Goal: Task Accomplishment & Management: Manage account settings

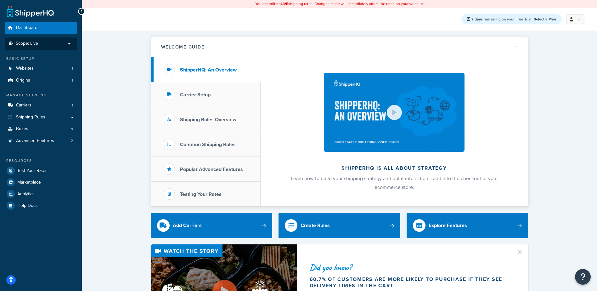
click at [37, 42] on span "Scope: Live" at bounding box center [27, 43] width 22 height 5
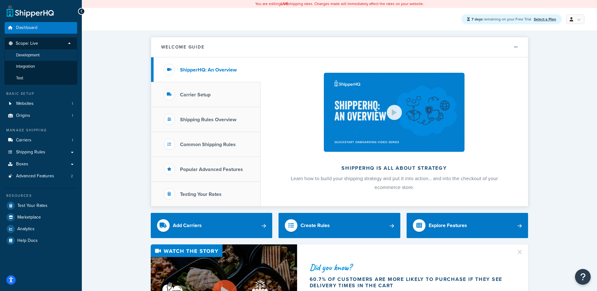
click at [33, 58] on li "Development" at bounding box center [40, 55] width 73 height 12
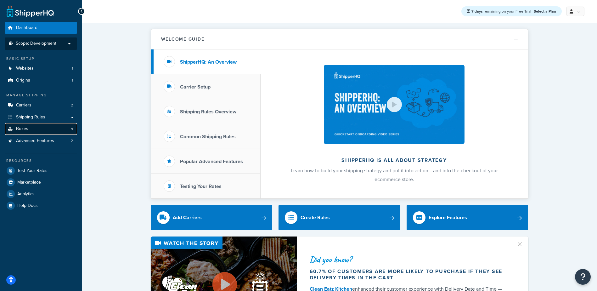
click at [29, 126] on link "Boxes" at bounding box center [41, 129] width 72 height 12
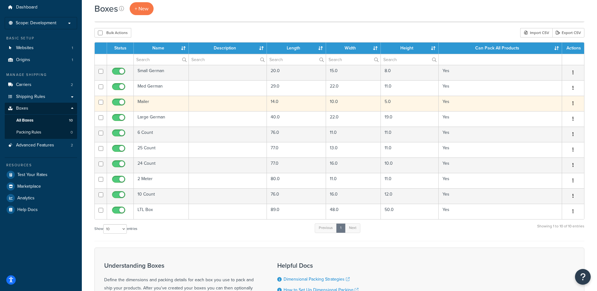
scroll to position [31, 0]
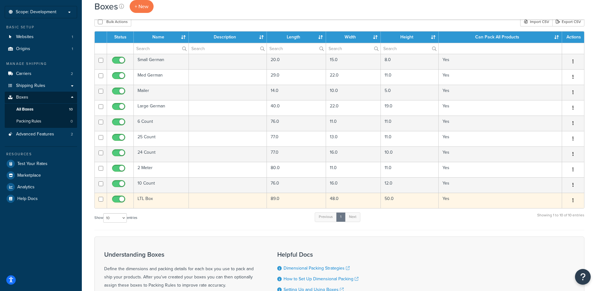
click at [402, 203] on td "50.0" at bounding box center [410, 199] width 58 height 15
click at [573, 200] on icon "button" at bounding box center [572, 200] width 1 height 4
click at [554, 222] on link "Duplicate" at bounding box center [552, 225] width 50 height 13
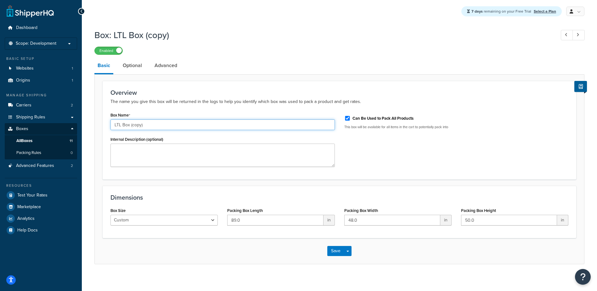
drag, startPoint x: 130, startPoint y: 125, endPoint x: 201, endPoint y: 125, distance: 71.1
click at [200, 125] on input "LTL Box (copy)" at bounding box center [222, 124] width 224 height 11
type input "LTL Box Cut1"
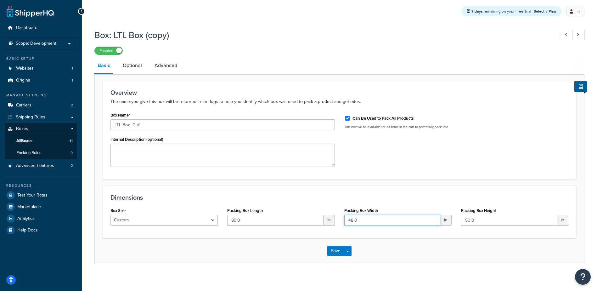
drag, startPoint x: 368, startPoint y: 220, endPoint x: 338, endPoint y: 220, distance: 29.3
click at [341, 220] on div "Packing Box Width 48.0 in" at bounding box center [397, 218] width 117 height 24
type input "1"
type input "7"
click at [332, 251] on button "Save" at bounding box center [335, 251] width 17 height 10
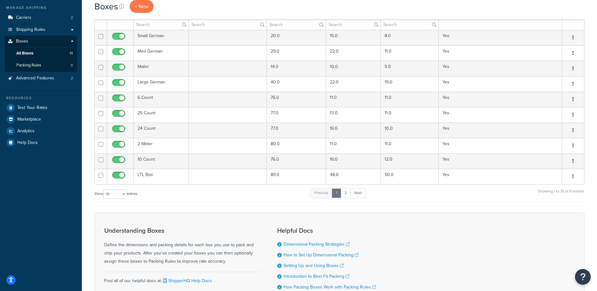
scroll to position [63, 0]
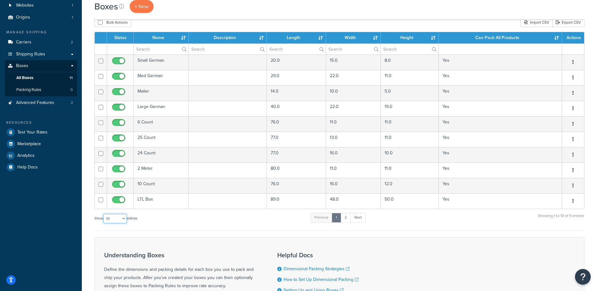
drag, startPoint x: 124, startPoint y: 219, endPoint x: 124, endPoint y: 223, distance: 4.1
click at [124, 219] on select "10 15 25 50 100 1000" at bounding box center [115, 218] width 24 height 9
select select "25"
click at [104, 214] on select "10 15 25 50 100 1000" at bounding box center [115, 218] width 24 height 9
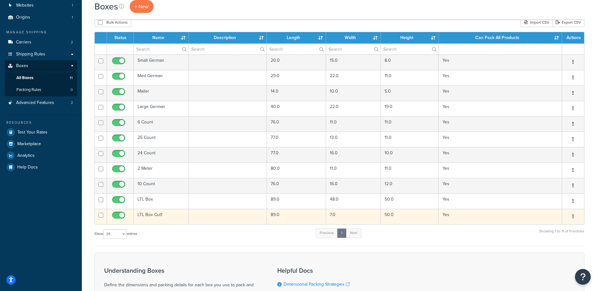
click at [572, 217] on icon "button" at bounding box center [572, 216] width 1 height 4
drag, startPoint x: 546, startPoint y: 231, endPoint x: 542, endPoint y: 231, distance: 4.4
click at [546, 231] on link "Edit" at bounding box center [552, 228] width 50 height 13
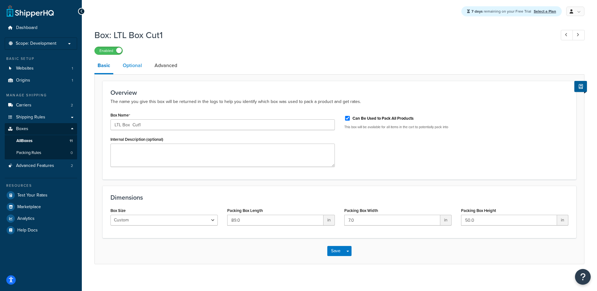
click at [132, 66] on link "Optional" at bounding box center [132, 65] width 25 height 15
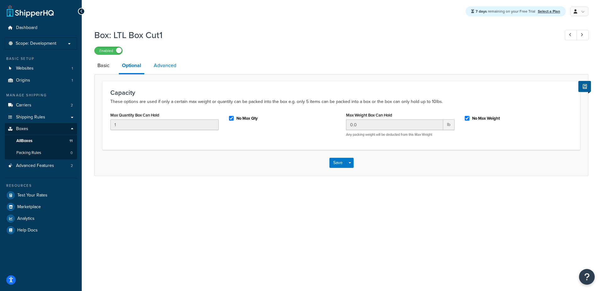
click at [168, 66] on link "Advanced" at bounding box center [165, 65] width 29 height 15
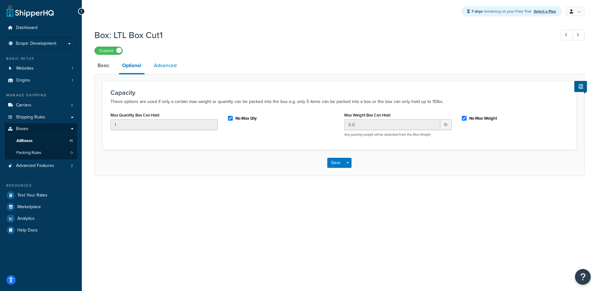
select select "125"
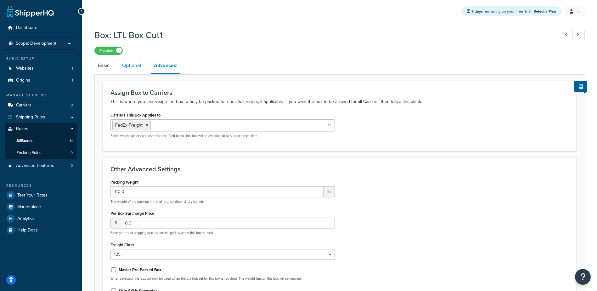
click at [125, 67] on link "Optional" at bounding box center [131, 65] width 25 height 15
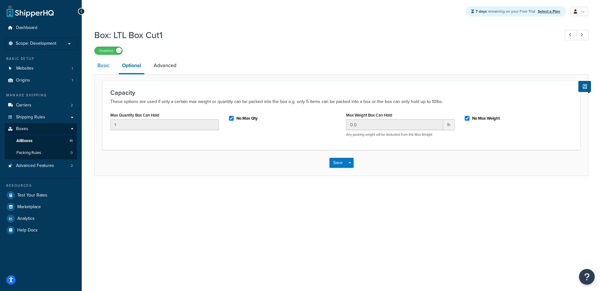
click at [103, 66] on link "Basic" at bounding box center [103, 65] width 18 height 15
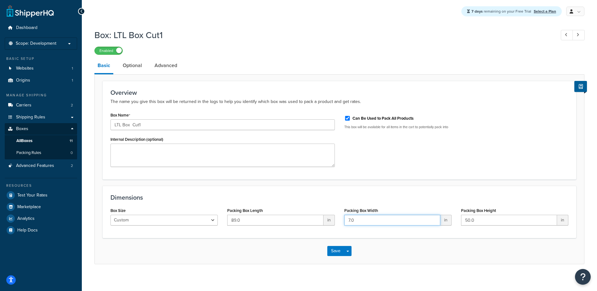
drag, startPoint x: 361, startPoint y: 218, endPoint x: 254, endPoint y: 219, distance: 106.9
click at [265, 219] on div "Box Size Custom USPS Small Flat Box USPS Medium Flat Box USPS Large Flat Box US…" at bounding box center [339, 218] width 467 height 24
click at [352, 220] on input "7.0" at bounding box center [392, 220] width 96 height 11
drag, startPoint x: 360, startPoint y: 220, endPoint x: 334, endPoint y: 220, distance: 26.1
click at [334, 220] on div "Box Size Custom USPS Small Flat Box USPS Medium Flat Box USPS Large Flat Box US…" at bounding box center [339, 218] width 467 height 24
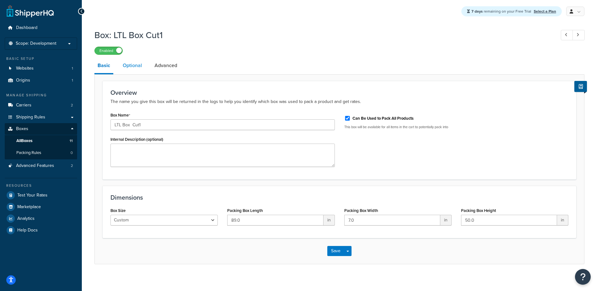
click at [133, 63] on link "Optional" at bounding box center [132, 65] width 25 height 15
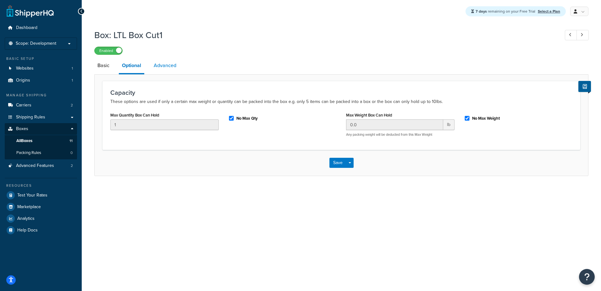
click at [168, 66] on link "Advanced" at bounding box center [165, 65] width 29 height 15
select select "125"
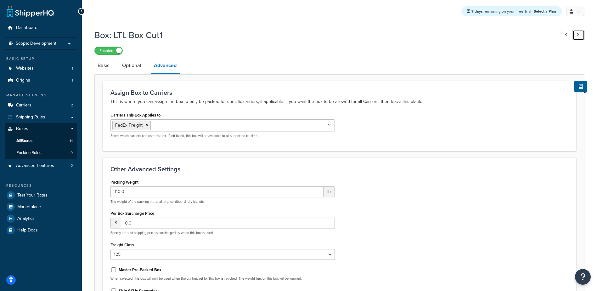
click at [577, 35] on icon at bounding box center [577, 35] width 3 height 4
click at [563, 36] on link at bounding box center [566, 35] width 12 height 10
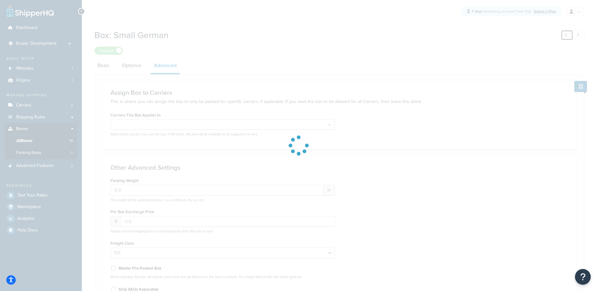
type input "110.0"
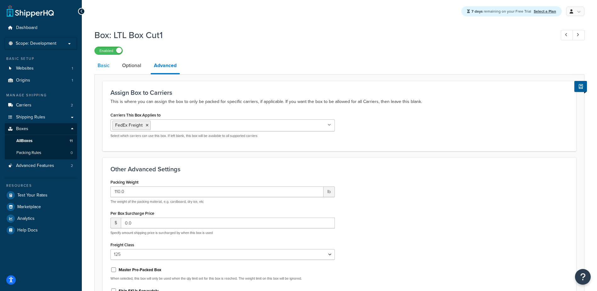
click at [102, 67] on link "Basic" at bounding box center [103, 65] width 18 height 15
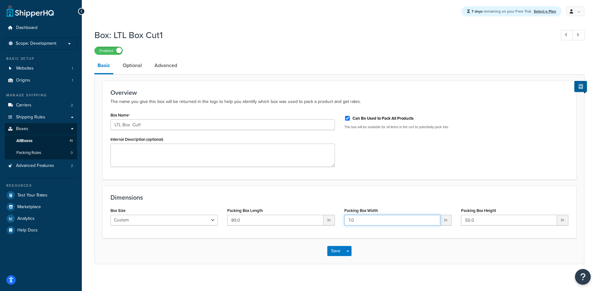
drag, startPoint x: 380, startPoint y: 220, endPoint x: 329, endPoint y: 220, distance: 51.0
click at [329, 220] on div "Box Size Custom USPS Small Flat Box USPS Medium Flat Box USPS Large Flat Box US…" at bounding box center [339, 218] width 467 height 24
click at [360, 220] on input "7.0" at bounding box center [392, 220] width 96 height 11
drag, startPoint x: 362, startPoint y: 219, endPoint x: 293, endPoint y: 233, distance: 70.5
click at [288, 232] on div "Dimensions Box Size Custom USPS Small Flat Box USPS Medium Flat Box USPS Large …" at bounding box center [339, 212] width 473 height 52
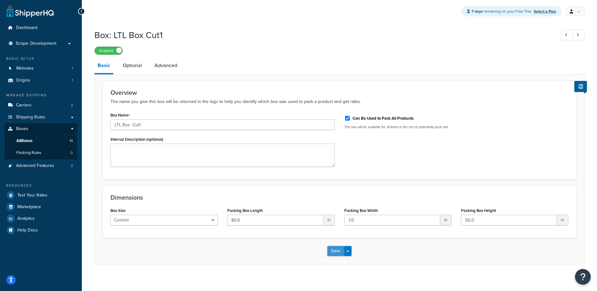
click at [343, 256] on button "Save" at bounding box center [335, 251] width 17 height 10
click at [376, 220] on input "7.0" at bounding box center [392, 220] width 96 height 11
drag, startPoint x: 376, startPoint y: 219, endPoint x: 259, endPoint y: 225, distance: 116.8
click at [281, 225] on div "Box Size Custom USPS Small Flat Box USPS Medium Flat Box USPS Large Flat Box US…" at bounding box center [339, 218] width 467 height 24
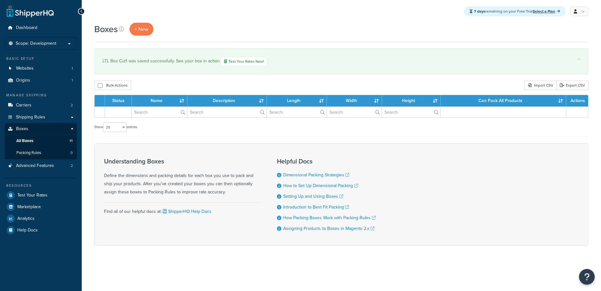
select select "25"
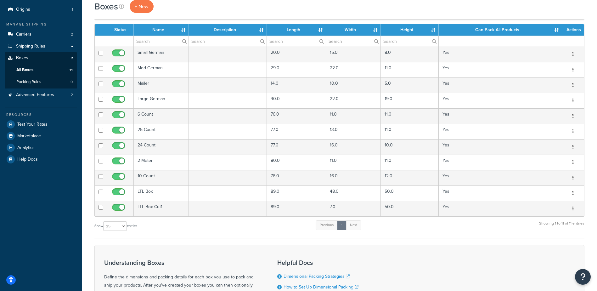
scroll to position [63, 0]
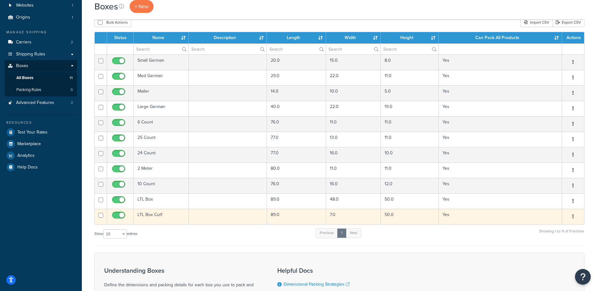
click at [100, 215] on input "checkbox" at bounding box center [100, 215] width 5 height 5
checkbox input "true"
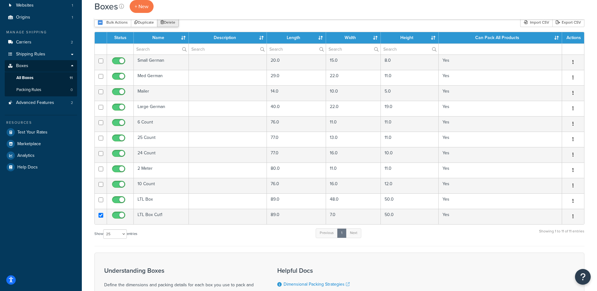
click at [163, 24] on icon "submit" at bounding box center [161, 22] width 3 height 4
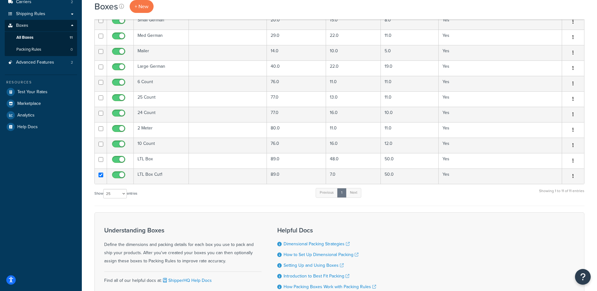
scroll to position [126, 0]
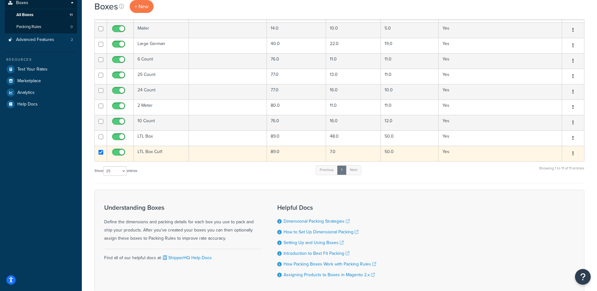
click at [573, 154] on icon "button" at bounding box center [572, 153] width 1 height 4
click at [544, 190] on link "Delete" at bounding box center [552, 191] width 50 height 13
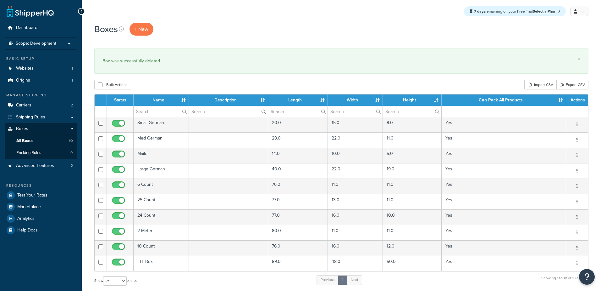
select select "25"
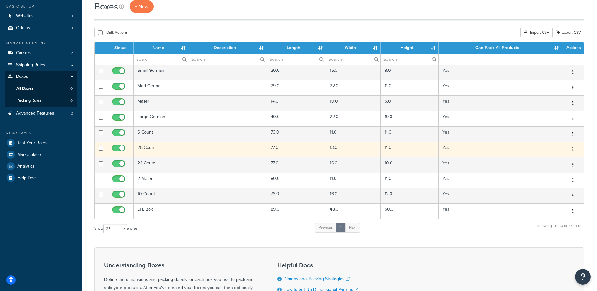
scroll to position [126, 0]
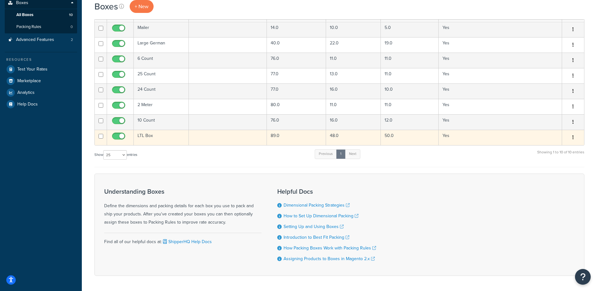
click at [102, 136] on input "checkbox" at bounding box center [100, 136] width 5 height 5
checkbox input "true"
click at [574, 139] on button "button" at bounding box center [572, 137] width 9 height 10
click at [554, 163] on link "Duplicate" at bounding box center [552, 162] width 50 height 13
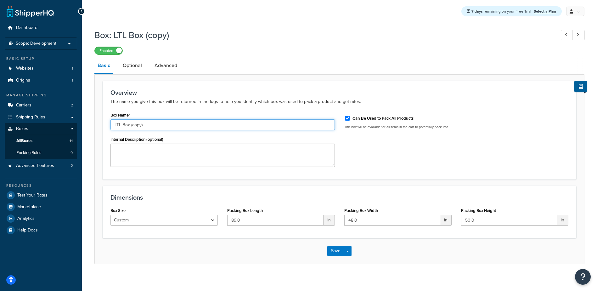
drag, startPoint x: 152, startPoint y: 124, endPoint x: 352, endPoint y: 107, distance: 200.4
click at [294, 114] on div "Box Name LTL Box (copy)" at bounding box center [222, 120] width 224 height 20
type input "LTL Box Cut1"
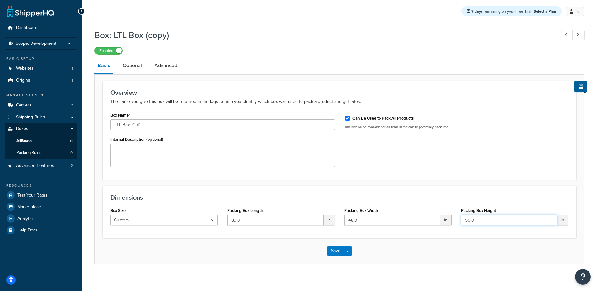
click at [467, 217] on input "50.0" at bounding box center [509, 220] width 96 height 11
drag, startPoint x: 484, startPoint y: 220, endPoint x: 409, endPoint y: 220, distance: 75.8
click at [413, 220] on div "Box Size Custom USPS Small Flat Box USPS Medium Flat Box USPS Large Flat Box US…" at bounding box center [339, 218] width 467 height 24
type input "11"
click at [348, 251] on button "Save Dropdown" at bounding box center [348, 251] width 8 height 10
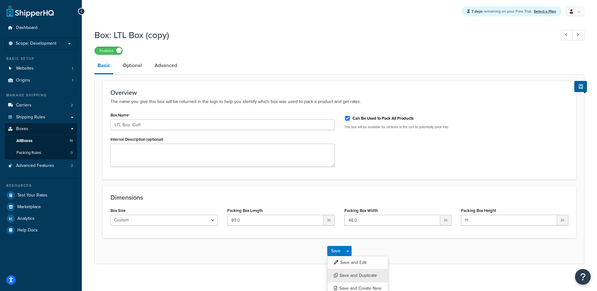
click at [354, 277] on button "Save and Duplicate" at bounding box center [357, 275] width 61 height 13
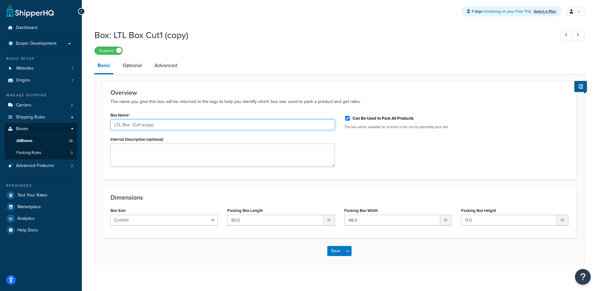
drag, startPoint x: 138, startPoint y: 160, endPoint x: 185, endPoint y: 158, distance: 47.2
click at [185, 158] on div "Box Name LTL Box Cut1 (copy) Internal Description (optional)" at bounding box center [223, 140] width 234 height 61
type input "LTL Box Cut2"
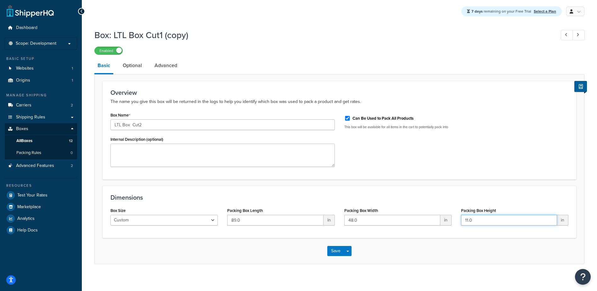
click at [440, 222] on div "Box Size Custom USPS Small Flat Box USPS Medium Flat Box USPS Large Flat Box US…" at bounding box center [339, 218] width 467 height 24
type input "16"
click at [346, 252] on span "button" at bounding box center [347, 250] width 3 height 1
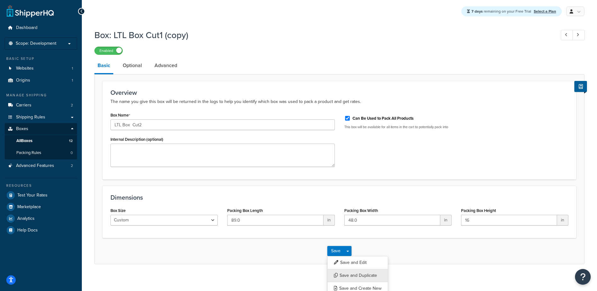
click at [350, 276] on button "Save and Duplicate" at bounding box center [357, 275] width 61 height 13
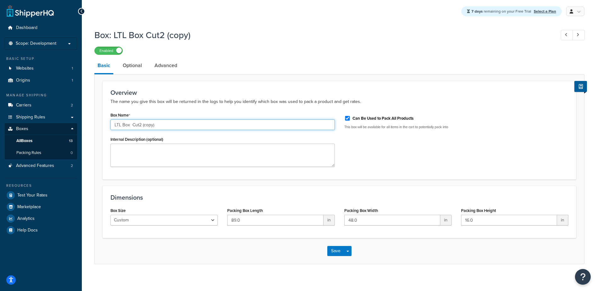
drag, startPoint x: 139, startPoint y: 159, endPoint x: 209, endPoint y: 159, distance: 69.8
click at [209, 130] on input "LTL Box Cut2 (copy)" at bounding box center [222, 124] width 224 height 11
type input "LTL Box Cut3"
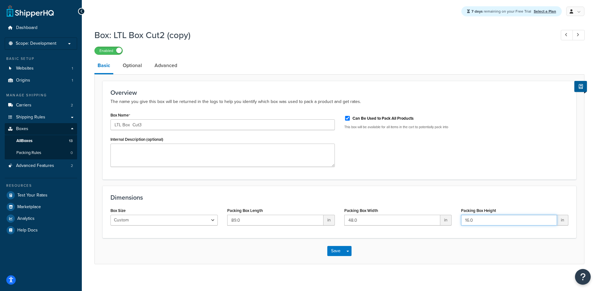
drag, startPoint x: 478, startPoint y: 221, endPoint x: 340, endPoint y: 218, distance: 138.7
click at [428, 220] on div "Box Size Custom USPS Small Flat Box USPS Medium Flat Box USPS Large Flat Box US…" at bounding box center [339, 218] width 467 height 24
type input "26"
click at [340, 252] on button "Save" at bounding box center [335, 251] width 17 height 10
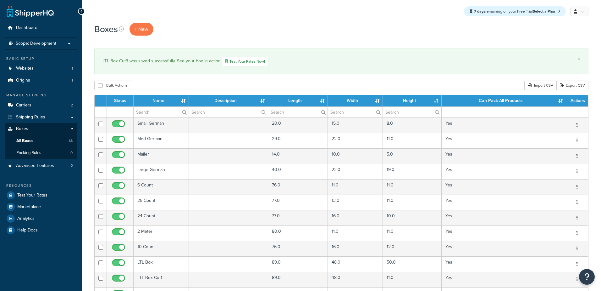
select select "25"
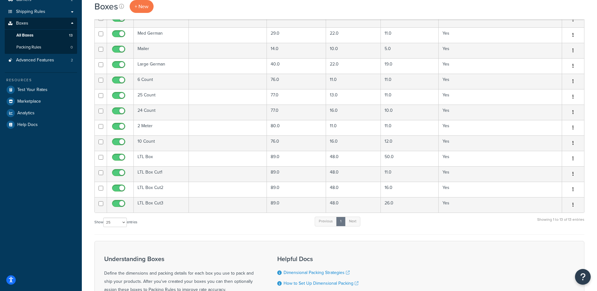
scroll to position [94, 0]
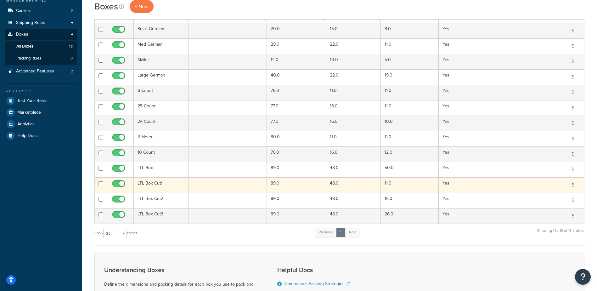
click at [575, 185] on button "button" at bounding box center [572, 185] width 9 height 10
click at [543, 200] on link "Edit" at bounding box center [552, 196] width 50 height 13
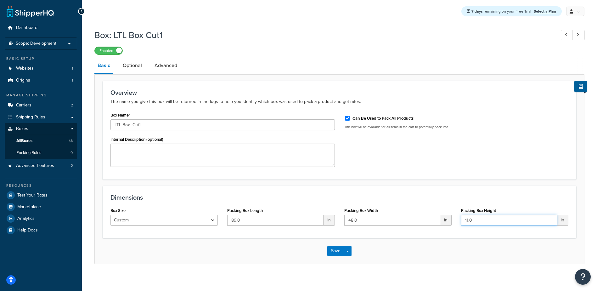
drag, startPoint x: 471, startPoint y: 220, endPoint x: 358, endPoint y: 212, distance: 113.8
click at [435, 220] on div "Box Size Custom USPS Small Flat Box USPS Medium Flat Box USPS Large Flat Box US…" at bounding box center [339, 218] width 467 height 24
click at [131, 65] on link "Optional" at bounding box center [132, 65] width 25 height 15
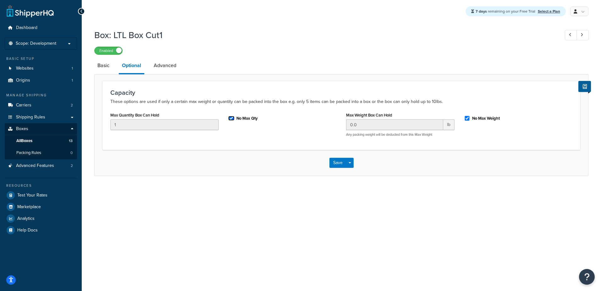
click at [231, 118] on input "No Max Qty" at bounding box center [231, 118] width 6 height 5
drag, startPoint x: 131, startPoint y: 125, endPoint x: 64, endPoint y: 129, distance: 66.8
click at [118, 126] on input "1" at bounding box center [164, 124] width 109 height 11
drag, startPoint x: 124, startPoint y: 126, endPoint x: 94, endPoint y: 127, distance: 29.6
click at [82, 127] on div "Box: LTL Box Cut1 Enabled Basic Optional Advanced Capacity These options are us…" at bounding box center [342, 109] width 520 height 166
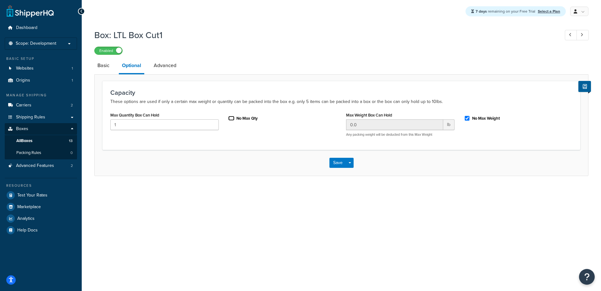
click at [230, 119] on input "No Max Qty" at bounding box center [231, 118] width 6 height 5
checkbox input "true"
click at [166, 65] on link "Advanced" at bounding box center [165, 65] width 29 height 15
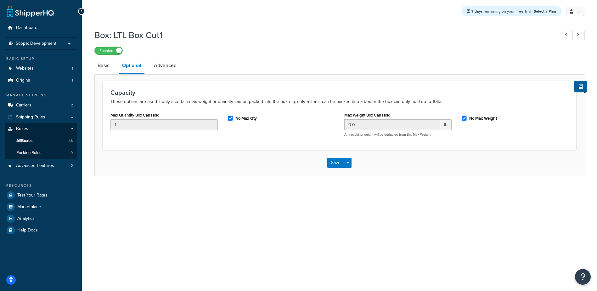
select select "125"
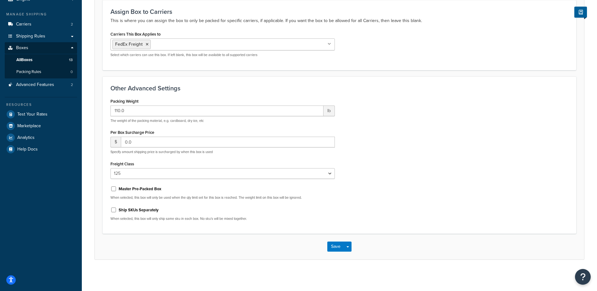
scroll to position [82, 0]
click at [88, 116] on div "Box: LTL Box Cut1 Enabled Basic Optional Advanced Assign Box to Carriers This i…" at bounding box center [339, 110] width 515 height 330
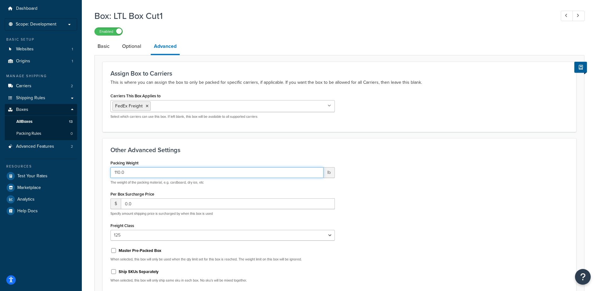
scroll to position [51, 0]
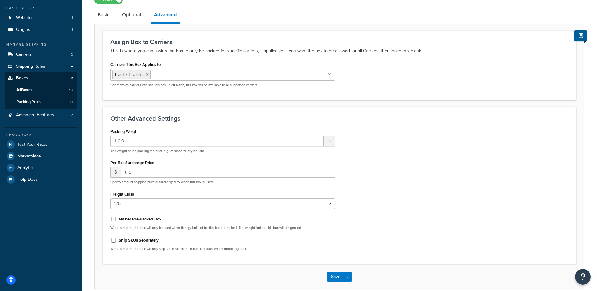
click at [460, 157] on div "Packing Weight 110.0 lb The weight of the packing material, e.g. cardboard, dry…" at bounding box center [339, 191] width 467 height 129
click at [360, 200] on div "Packing Weight 110.0 lb The weight of the packing material, e.g. cardboard, dry…" at bounding box center [339, 191] width 467 height 129
click at [418, 157] on div "Packing Weight 110.0 lb The weight of the packing material, e.g. cardboard, dry…" at bounding box center [339, 191] width 467 height 129
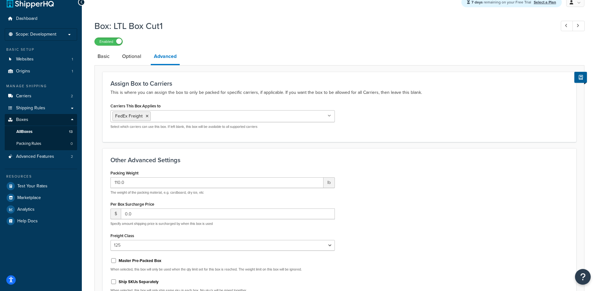
scroll to position [0, 0]
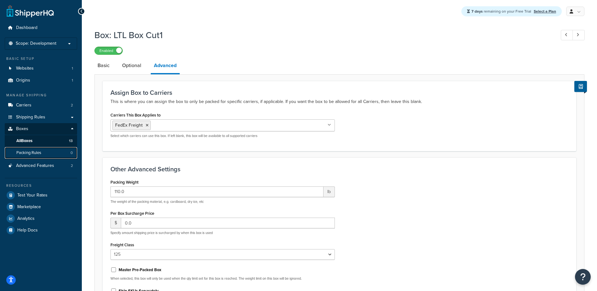
click at [35, 153] on span "Packing Rules" at bounding box center [28, 152] width 25 height 5
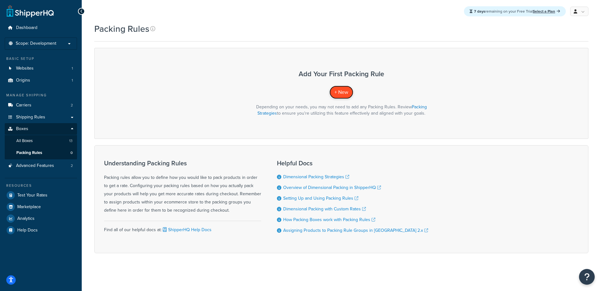
click at [343, 88] on link "+ New" at bounding box center [342, 92] width 24 height 13
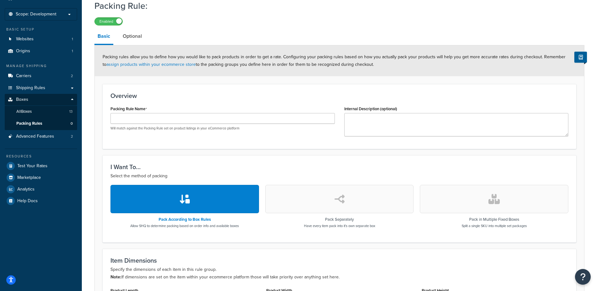
scroll to position [63, 0]
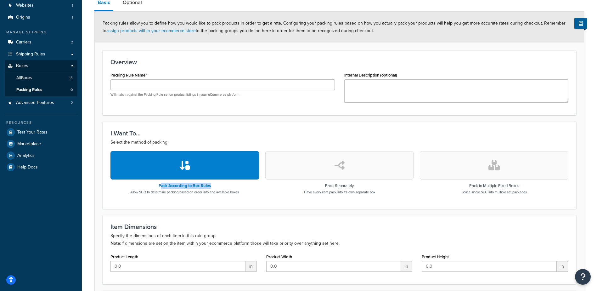
drag, startPoint x: 160, startPoint y: 187, endPoint x: 218, endPoint y: 187, distance: 57.9
click at [218, 187] on h3 "Pack According to Box Rules" at bounding box center [184, 185] width 109 height 4
click at [182, 192] on p "Allow SHQ to determine packing based on order info and available boxes" at bounding box center [184, 191] width 109 height 5
click at [206, 164] on button "button" at bounding box center [184, 165] width 148 height 28
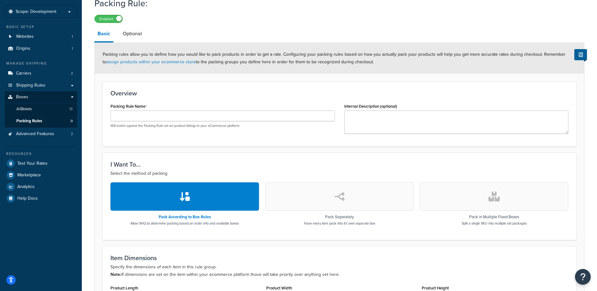
scroll to position [24, 0]
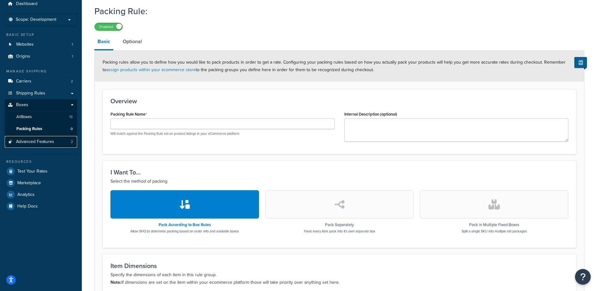
click at [25, 140] on span "Advanced Features" at bounding box center [35, 141] width 38 height 5
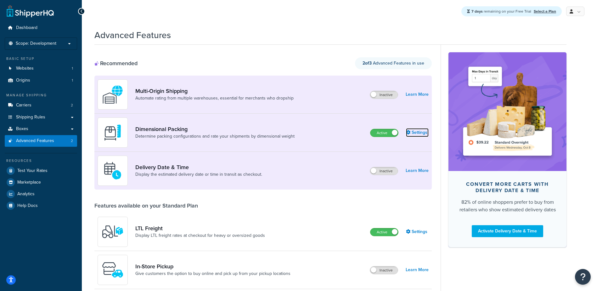
click at [417, 130] on link "Settings" at bounding box center [417, 132] width 23 height 9
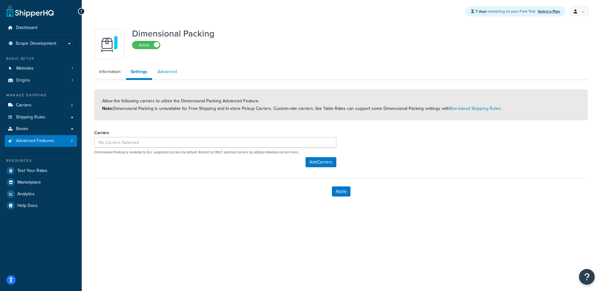
click at [166, 72] on link "Advanced" at bounding box center [167, 71] width 29 height 13
select select "false"
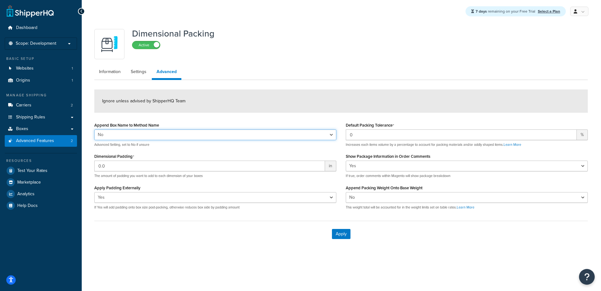
click at [162, 136] on select "Yes No" at bounding box center [215, 134] width 242 height 11
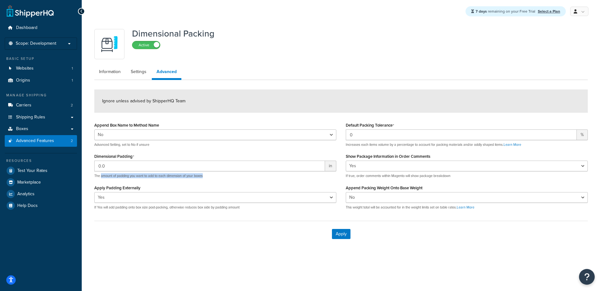
drag, startPoint x: 104, startPoint y: 176, endPoint x: 214, endPoint y: 176, distance: 109.5
click at [214, 176] on p "The amount of padding you want to add to each dimension of your boxes" at bounding box center [215, 175] width 242 height 5
drag, startPoint x: 134, startPoint y: 157, endPoint x: 86, endPoint y: 157, distance: 48.1
click at [86, 157] on div "Dimensional Packing Active Information Settings Advanced Ignore unless advised …" at bounding box center [342, 143] width 520 height 240
copy label "Dimensional Padding"
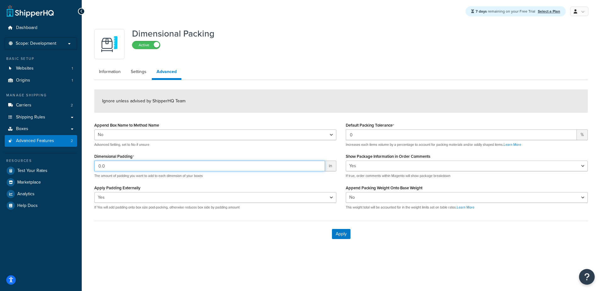
click at [138, 165] on input "0.0" at bounding box center [209, 165] width 231 height 11
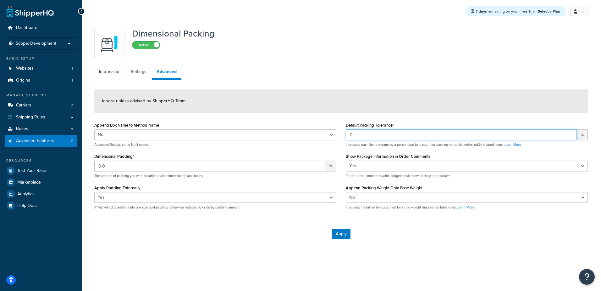
click at [370, 134] on input "0" at bounding box center [461, 134] width 231 height 11
drag, startPoint x: 356, startPoint y: 134, endPoint x: 319, endPoint y: 136, distance: 37.8
click at [321, 136] on div "Append Box Name to Method Name Yes No Advanced Setting, set to No if unsure Dim…" at bounding box center [341, 167] width 503 height 94
click at [367, 137] on input "0" at bounding box center [461, 134] width 231 height 11
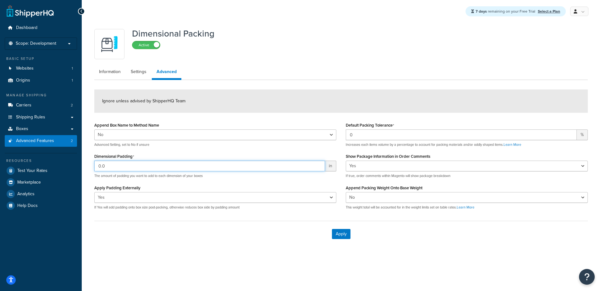
drag, startPoint x: 75, startPoint y: 170, endPoint x: -12, endPoint y: 172, distance: 87.2
click at [0, 172] on html "Accessibility Screen-Reader Guide, Feedback, and Issue Reporting | New window S…" at bounding box center [300, 145] width 601 height 291
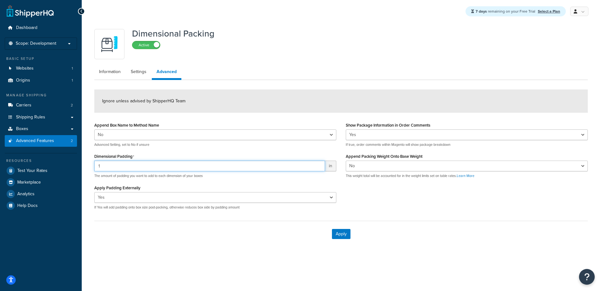
type input "1"
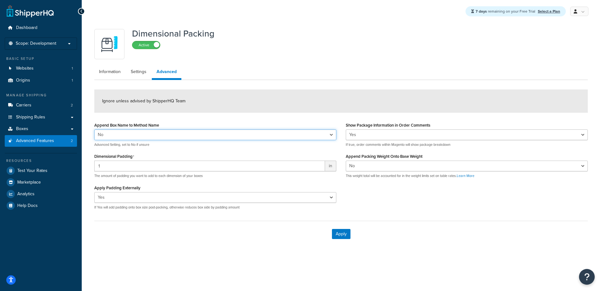
click at [209, 136] on select "Yes No" at bounding box center [215, 134] width 242 height 11
drag, startPoint x: 107, startPoint y: 145, endPoint x: 152, endPoint y: 145, distance: 45.3
click at [152, 145] on p "Advanced Setting, set to No if unsure" at bounding box center [215, 144] width 242 height 5
drag, startPoint x: 152, startPoint y: 145, endPoint x: 161, endPoint y: 148, distance: 9.2
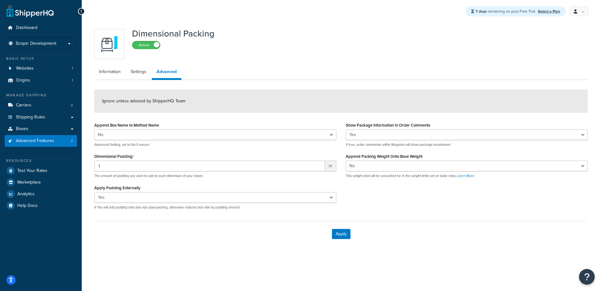
click at [161, 148] on div "Append Box Name to Method Name Yes No Advanced Setting, set to No if unsure Dim…" at bounding box center [216, 167] width 252 height 94
click at [106, 164] on input "1" at bounding box center [209, 165] width 231 height 11
click at [340, 233] on button "Apply" at bounding box center [341, 234] width 19 height 10
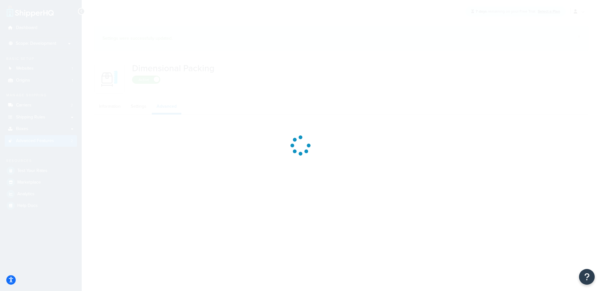
select select "false"
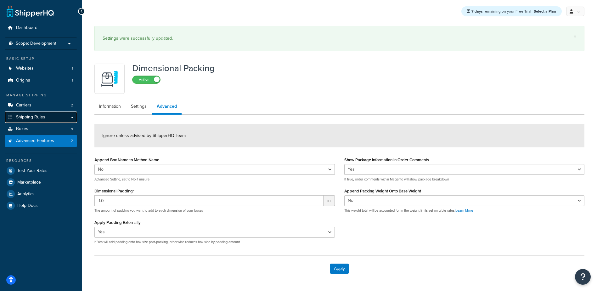
click at [38, 121] on link "Shipping Rules" at bounding box center [41, 117] width 72 height 12
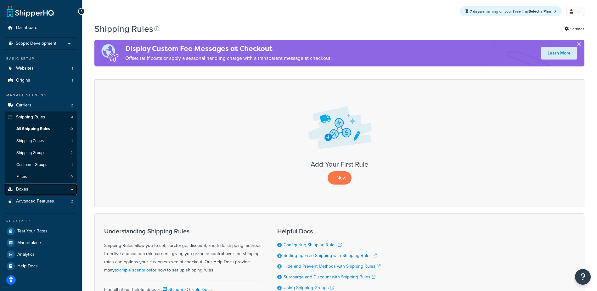
click at [36, 190] on link "Boxes" at bounding box center [41, 189] width 72 height 12
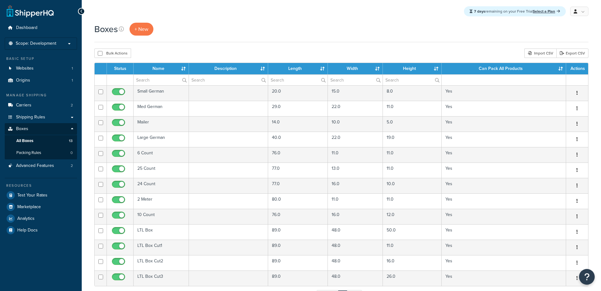
select select "25"
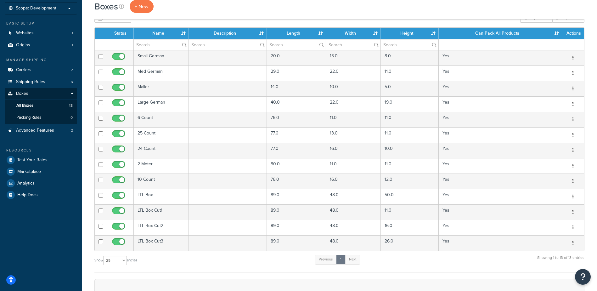
scroll to position [31, 0]
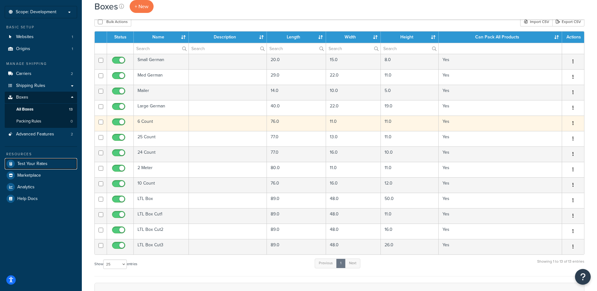
drag, startPoint x: 30, startPoint y: 162, endPoint x: 144, endPoint y: 119, distance: 122.0
click at [30, 162] on span "Test Your Rates" at bounding box center [32, 163] width 30 height 5
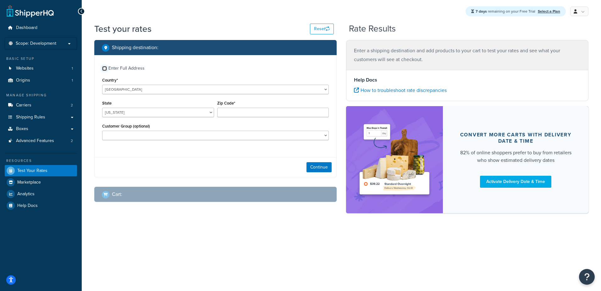
click at [103, 70] on input "Enter Full Address" at bounding box center [104, 68] width 5 height 5
checkbox input "true"
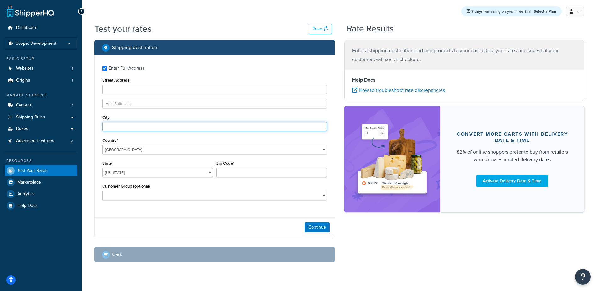
click at [116, 124] on input "City" at bounding box center [214, 126] width 225 height 9
type input "beveryl hills"
select select "CA"
type input "90210"
click at [307, 226] on button "Continue" at bounding box center [316, 227] width 25 height 10
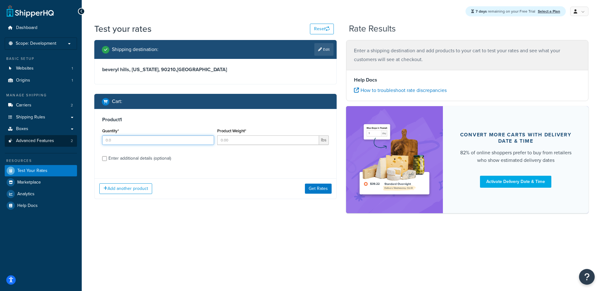
drag, startPoint x: 147, startPoint y: 140, endPoint x: 21, endPoint y: 140, distance: 125.8
click at [57, 140] on div "Dashboard Scope: Development Basic Setup Websites 1 Origins 1 Manage Shipping C…" at bounding box center [300, 145] width 601 height 291
drag, startPoint x: 92, startPoint y: 139, endPoint x: 58, endPoint y: 140, distance: 34.3
click at [66, 140] on div "Dashboard Scope: Development Basic Setup Websites 1 Origins 1 Manage Shipping C…" at bounding box center [300, 145] width 601 height 291
drag, startPoint x: 103, startPoint y: 140, endPoint x: 61, endPoint y: 144, distance: 41.4
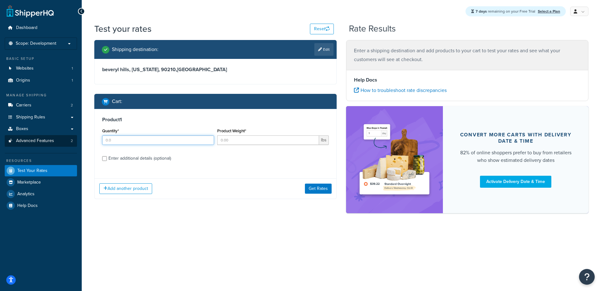
click at [68, 142] on div "Dashboard Scope: Development Basic Setup Websites 1 Origins 1 Manage Shipping C…" at bounding box center [300, 145] width 601 height 291
type input "10"
click at [248, 141] on input "Product Weight*" at bounding box center [268, 139] width 102 height 9
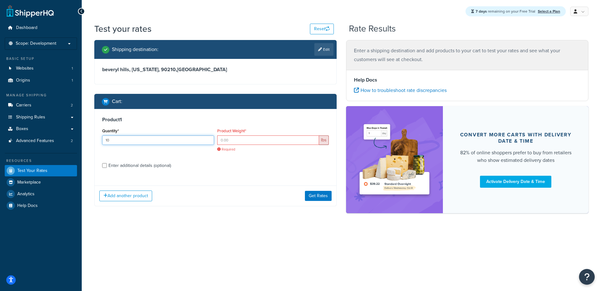
drag, startPoint x: 98, startPoint y: 141, endPoint x: 62, endPoint y: 147, distance: 36.3
click at [72, 144] on div "Dashboard Scope: Development Basic Setup Websites 1 Origins 1 Manage Shipping C…" at bounding box center [300, 145] width 601 height 291
click at [233, 140] on input "Product Weight*" at bounding box center [268, 139] width 102 height 9
drag, startPoint x: 235, startPoint y: 139, endPoint x: 133, endPoint y: 137, distance: 101.6
click at [191, 139] on div "Quantity* 10 Product Weight* lbs Required" at bounding box center [216, 141] width 230 height 30
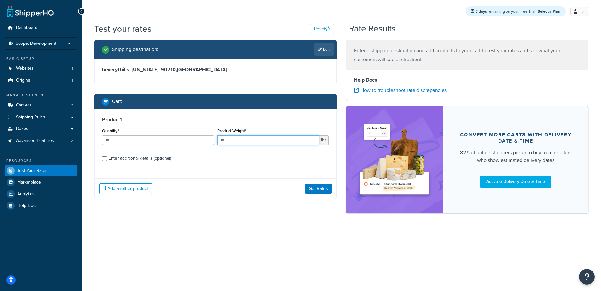
type input "10"
click at [103, 158] on input "Enter additional details (optional)" at bounding box center [104, 158] width 5 height 5
checkbox input "true"
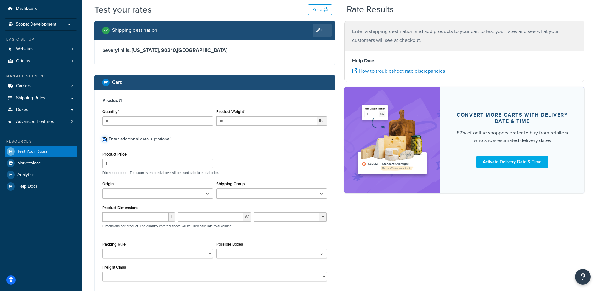
scroll to position [63, 0]
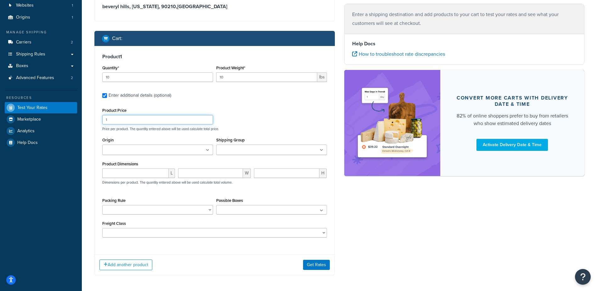
click at [104, 123] on input "1" at bounding box center [157, 119] width 111 height 9
click at [113, 153] on input "Origin" at bounding box center [132, 150] width 56 height 7
click at [244, 152] on input "Shipping Group" at bounding box center [246, 150] width 56 height 7
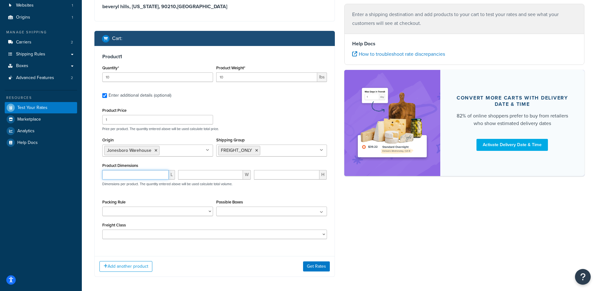
click at [109, 175] on input "number" at bounding box center [135, 174] width 66 height 9
type input "77"
type input "23"
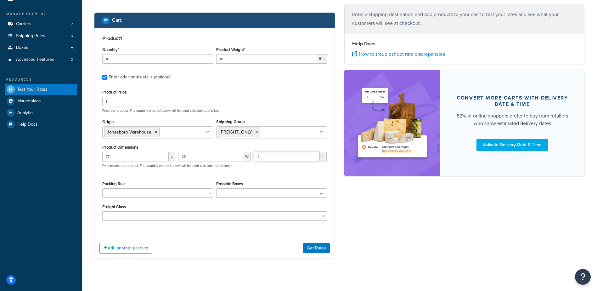
scroll to position [91, 0]
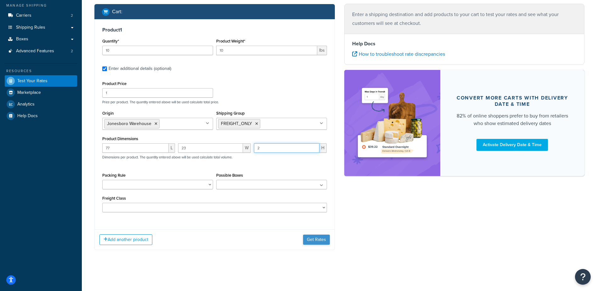
type input "2"
click at [307, 238] on button "Get Rates" at bounding box center [316, 239] width 27 height 10
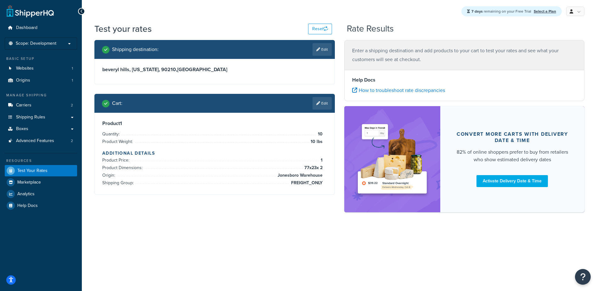
scroll to position [0, 0]
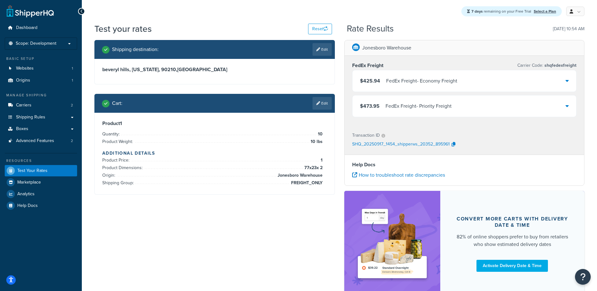
click at [399, 78] on div "FedEx Freight - Economy Freight" at bounding box center [421, 80] width 71 height 9
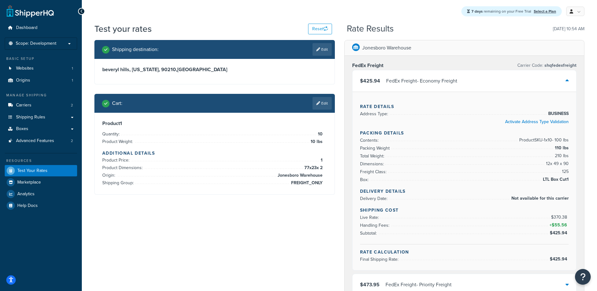
click at [569, 179] on div "Rate Details Address Type: BUSINESS Activate Address Type Validation Packing De…" at bounding box center [464, 181] width 224 height 178
drag, startPoint x: 310, startPoint y: 168, endPoint x: 315, endPoint y: 168, distance: 5.4
click at [315, 168] on span "77 x 23 x 2" at bounding box center [313, 168] width 20 height 8
click at [309, 169] on span "77 x 23 x 2" at bounding box center [313, 168] width 20 height 8
click at [314, 168] on span "77 x 23 x 2" at bounding box center [313, 168] width 20 height 8
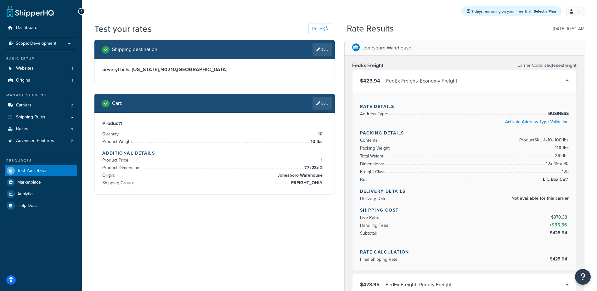
drag, startPoint x: 314, startPoint y: 167, endPoint x: 309, endPoint y: 167, distance: 4.7
click at [309, 167] on span "77 x 23 x 2" at bounding box center [313, 168] width 20 height 8
drag, startPoint x: 309, startPoint y: 167, endPoint x: 318, endPoint y: 167, distance: 8.5
click at [318, 167] on span "77 x 23 x 2" at bounding box center [313, 168] width 20 height 8
drag, startPoint x: 315, startPoint y: 166, endPoint x: 309, endPoint y: 167, distance: 6.4
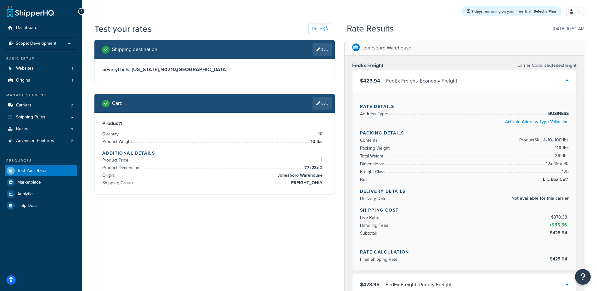
click at [309, 167] on span "77 x 23 x 2" at bounding box center [313, 168] width 20 height 8
drag, startPoint x: 315, startPoint y: 165, endPoint x: 313, endPoint y: 169, distance: 4.1
click at [315, 165] on span "77 x 23 x 2" at bounding box center [313, 168] width 20 height 8
click at [320, 101] on link "Edit" at bounding box center [321, 103] width 19 height 13
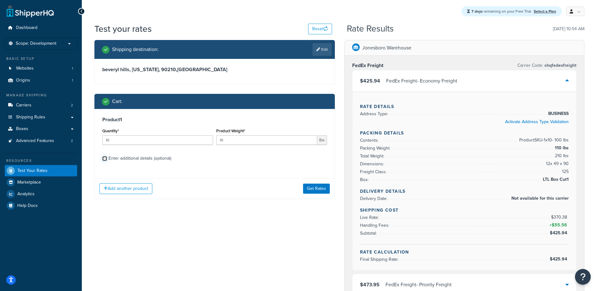
click at [104, 159] on input "Enter additional details (optional)" at bounding box center [104, 158] width 5 height 5
checkbox input "true"
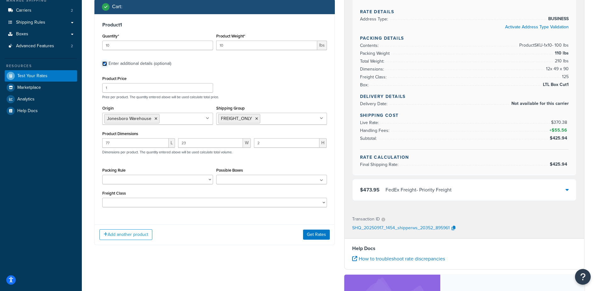
scroll to position [126, 0]
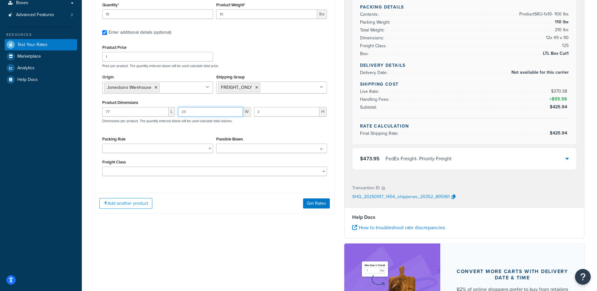
drag, startPoint x: 187, startPoint y: 111, endPoint x: 60, endPoint y: 117, distance: 127.5
click at [60, 117] on div "Dashboard Scope: Development Basic Setup Websites 1 Origins 1 Manage Shipping C…" at bounding box center [298, 130] width 597 height 513
type input "47"
click at [310, 204] on button "Get Rates" at bounding box center [316, 203] width 27 height 10
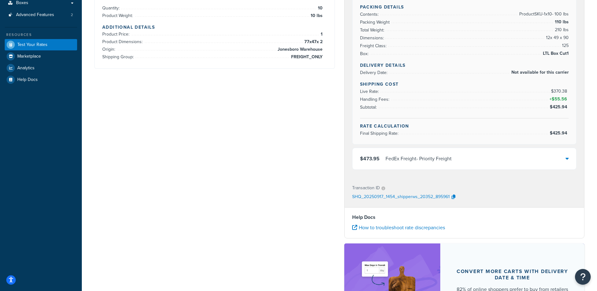
scroll to position [0, 0]
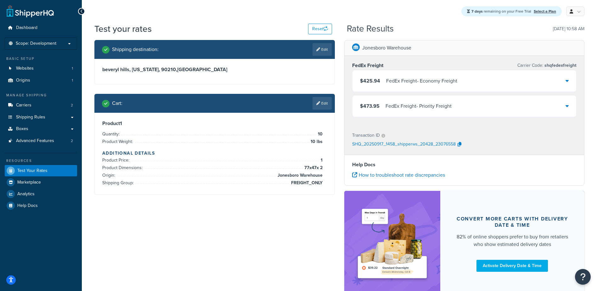
click at [414, 78] on div "FedEx Freight - Economy Freight" at bounding box center [421, 80] width 71 height 9
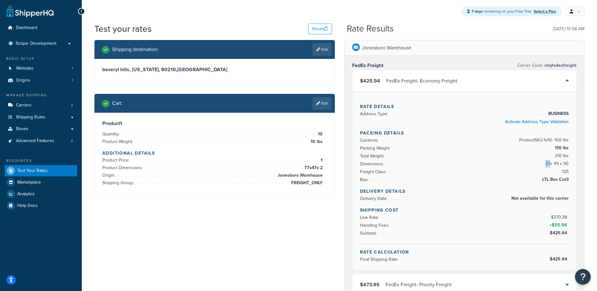
drag, startPoint x: 548, startPoint y: 163, endPoint x: 545, endPoint y: 164, distance: 3.7
click at [545, 164] on span "27 x 49 x 90" at bounding box center [555, 164] width 25 height 8
click at [321, 103] on link "Edit" at bounding box center [321, 103] width 19 height 13
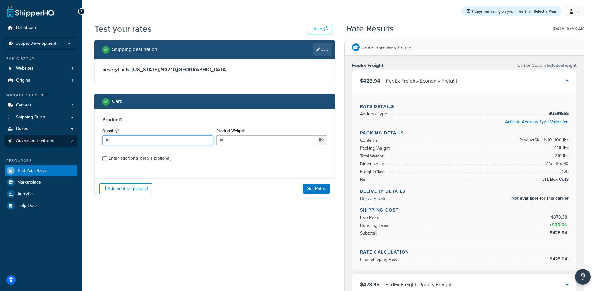
drag, startPoint x: 116, startPoint y: 140, endPoint x: 61, endPoint y: 145, distance: 55.3
click at [64, 142] on div "Dashboard Scope: Development Basic Setup Websites 1 Origins 1 Manage Shipping C…" at bounding box center [298, 256] width 597 height 513
type input "7"
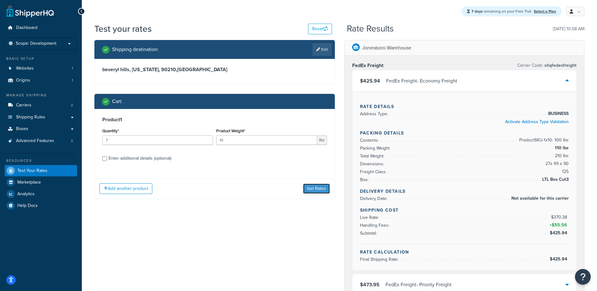
click at [316, 189] on button "Get Rates" at bounding box center [316, 188] width 27 height 10
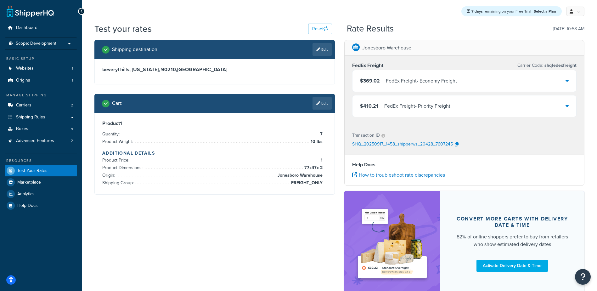
click at [412, 82] on div "FedEx Freight - Economy Freight" at bounding box center [421, 80] width 71 height 9
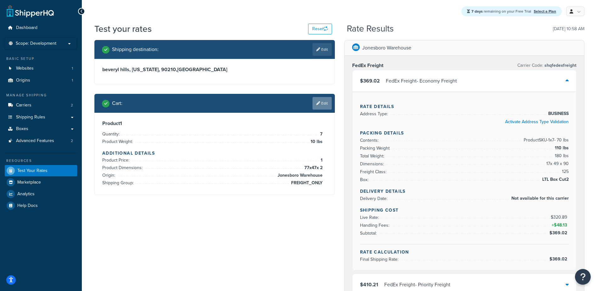
click at [321, 106] on link "Edit" at bounding box center [321, 103] width 19 height 13
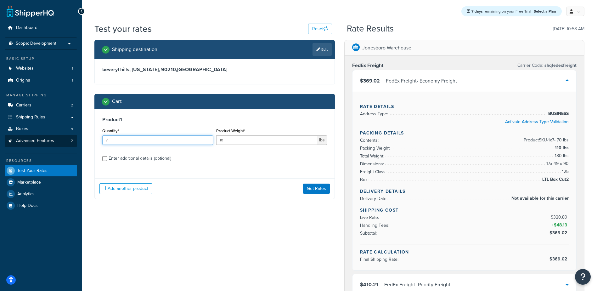
drag, startPoint x: 99, startPoint y: 139, endPoint x: 59, endPoint y: 139, distance: 40.6
click at [63, 139] on div "Dashboard Scope: Development Basic Setup Websites 1 Origins 1 Manage Shipping C…" at bounding box center [298, 256] width 597 height 513
type input "6"
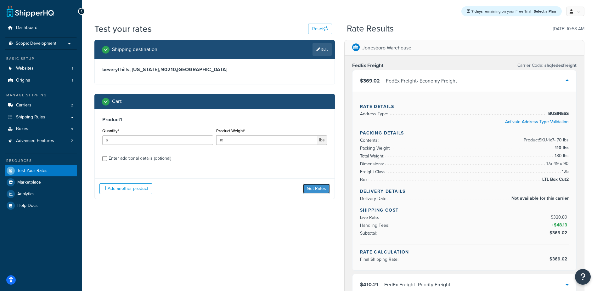
drag, startPoint x: 308, startPoint y: 188, endPoint x: 311, endPoint y: 188, distance: 3.5
click at [308, 188] on button "Get Rates" at bounding box center [316, 188] width 27 height 10
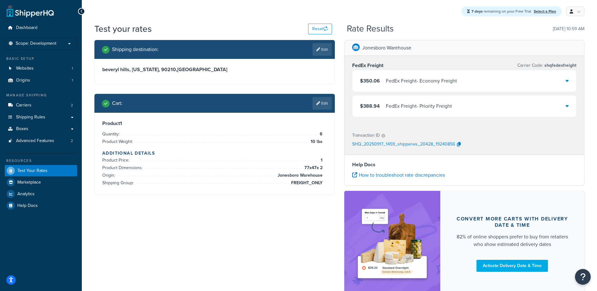
click at [518, 85] on div "$350.06 FedEx Freight - Economy Freight" at bounding box center [464, 80] width 224 height 21
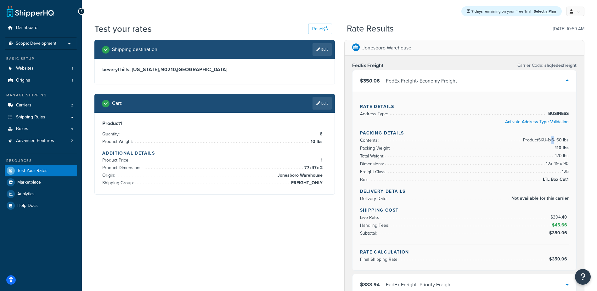
click at [552, 141] on span "Product SKU-1 x 6 - 60 lbs" at bounding box center [544, 140] width 47 height 8
click at [39, 141] on span "Advanced Features" at bounding box center [35, 140] width 38 height 5
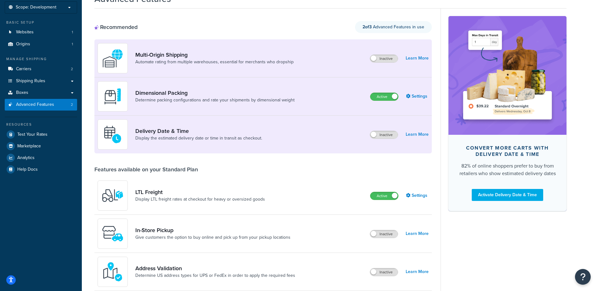
scroll to position [31, 0]
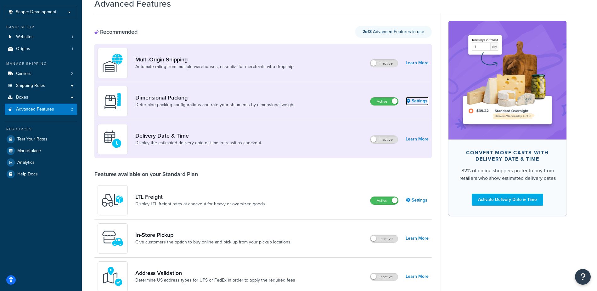
click at [420, 103] on link "Settings" at bounding box center [417, 101] width 23 height 9
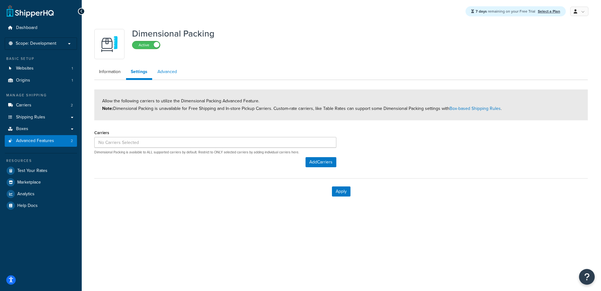
click at [168, 71] on link "Advanced" at bounding box center [167, 71] width 29 height 13
select select "false"
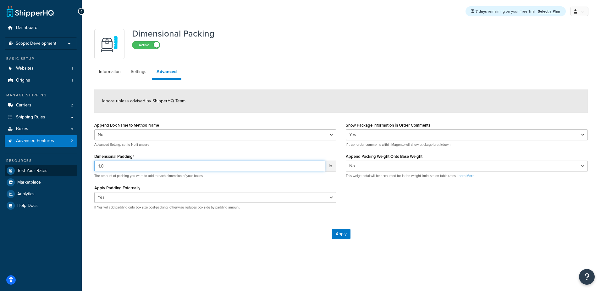
drag, startPoint x: 107, startPoint y: 168, endPoint x: 69, endPoint y: 170, distance: 38.1
click at [74, 170] on div "Dashboard Scope: Development Basic Setup Websites 1 Origins 1 Manage Shipping C…" at bounding box center [300, 145] width 601 height 291
type input "0"
type input "1"
click at [332, 229] on button "Apply" at bounding box center [341, 234] width 19 height 10
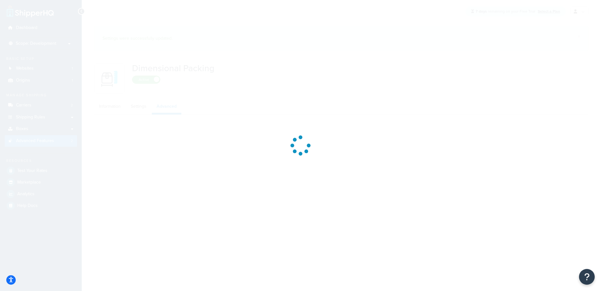
select select "false"
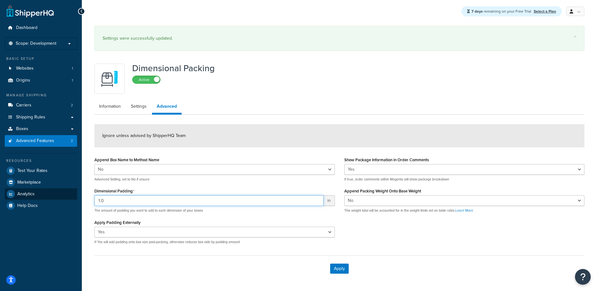
drag, startPoint x: 118, startPoint y: 197, endPoint x: 63, endPoint y: 194, distance: 55.1
click at [100, 198] on input "1.0" at bounding box center [208, 200] width 229 height 11
type input "1"
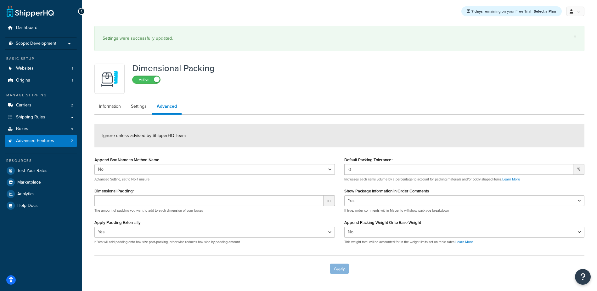
click at [336, 267] on div "Apply" at bounding box center [339, 268] width 490 height 26
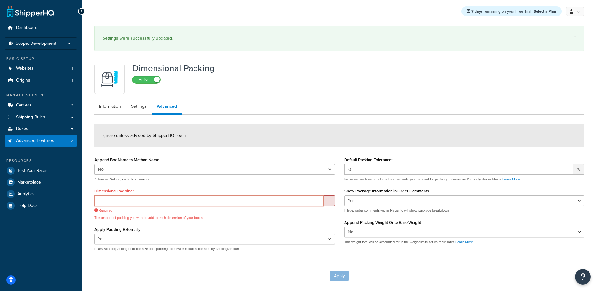
click at [125, 200] on input "Dimensional Padding" at bounding box center [208, 200] width 229 height 11
type input ","
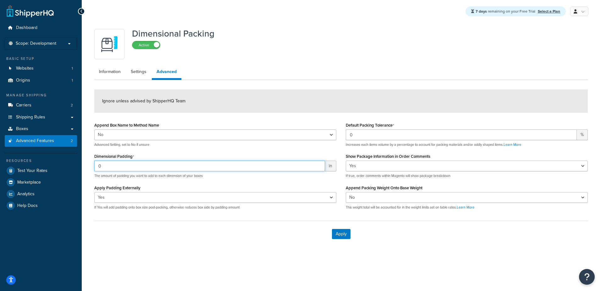
type input "0"
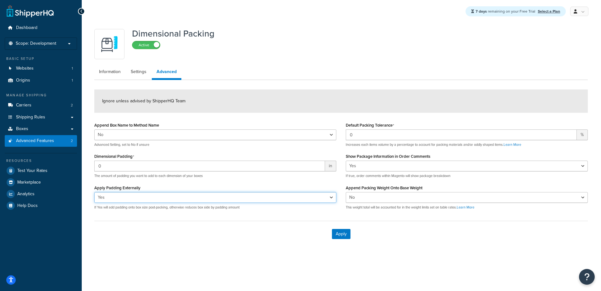
click at [116, 199] on select "Yes No" at bounding box center [215, 197] width 242 height 11
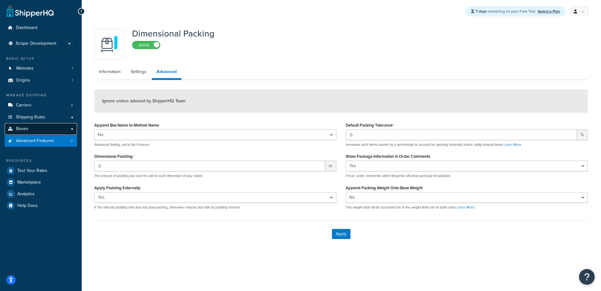
click at [25, 130] on span "Boxes" at bounding box center [22, 128] width 12 height 5
click at [339, 234] on button "Apply" at bounding box center [341, 234] width 19 height 10
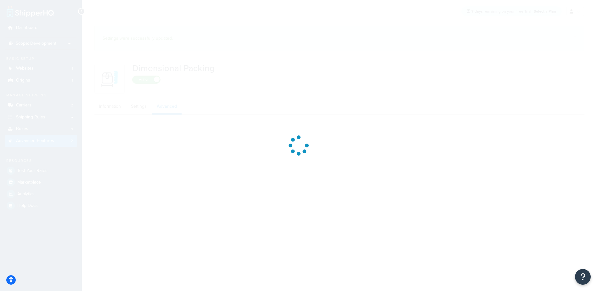
select select "false"
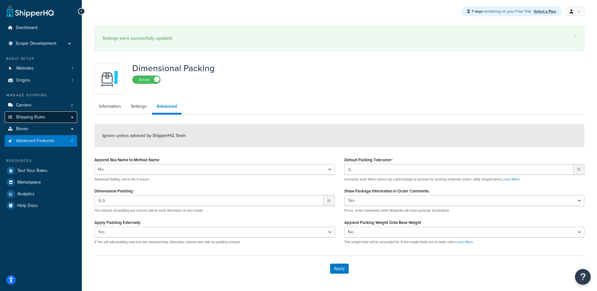
click at [25, 118] on span "Shipping Rules" at bounding box center [30, 116] width 29 height 5
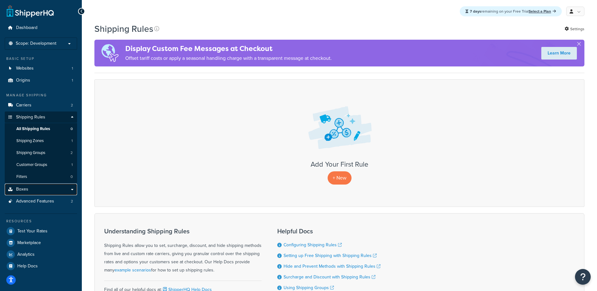
click at [29, 188] on link "Boxes" at bounding box center [41, 189] width 72 height 12
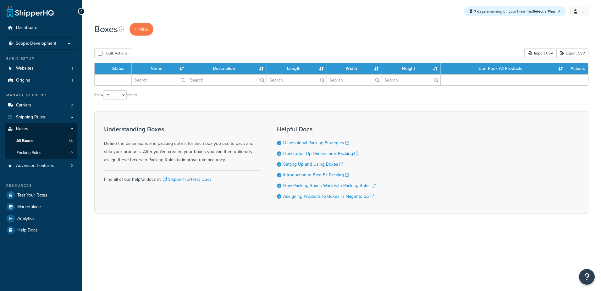
select select "25"
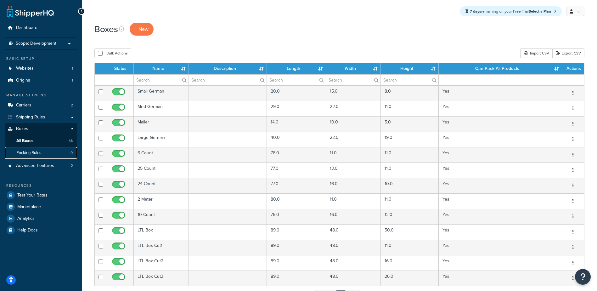
click at [26, 151] on span "Packing Rules" at bounding box center [28, 152] width 25 height 5
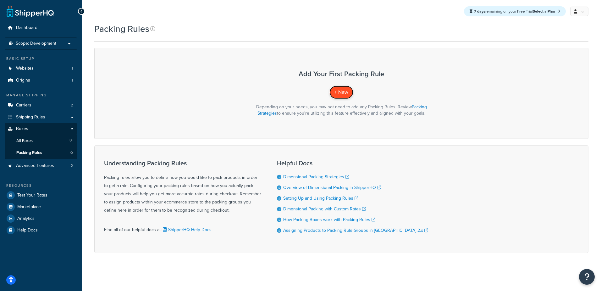
click at [344, 93] on span "+ New" at bounding box center [342, 91] width 14 height 7
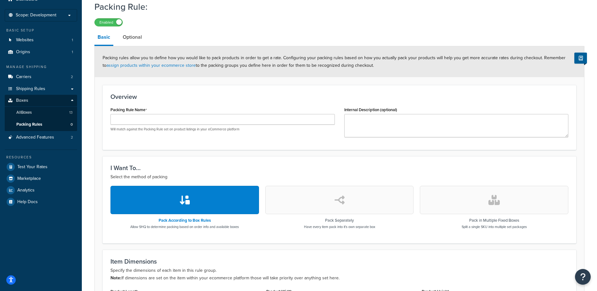
scroll to position [94, 0]
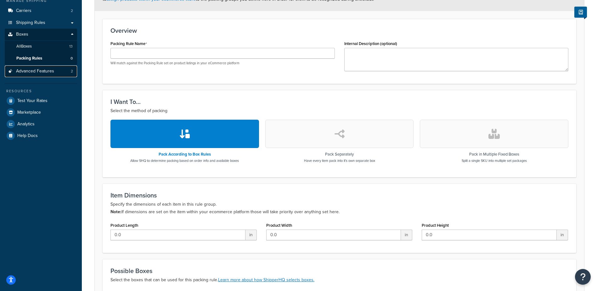
click at [40, 73] on span "Advanced Features" at bounding box center [35, 71] width 38 height 5
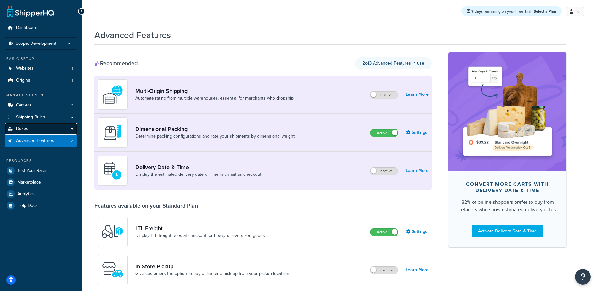
click at [35, 127] on link "Boxes" at bounding box center [41, 129] width 72 height 12
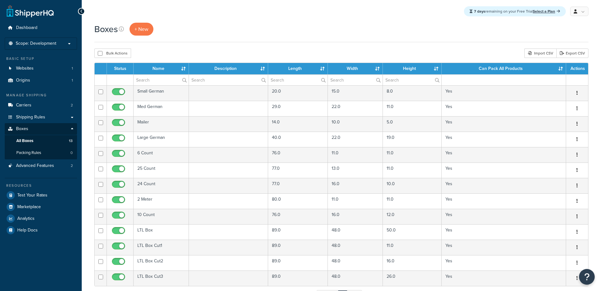
select select "25"
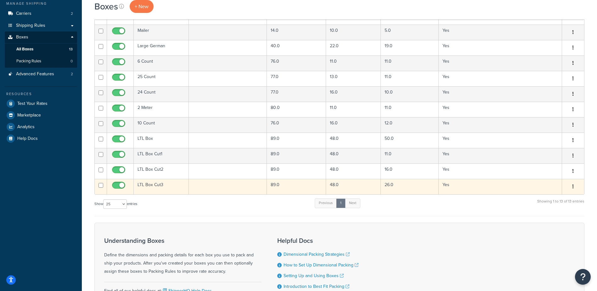
scroll to position [94, 0]
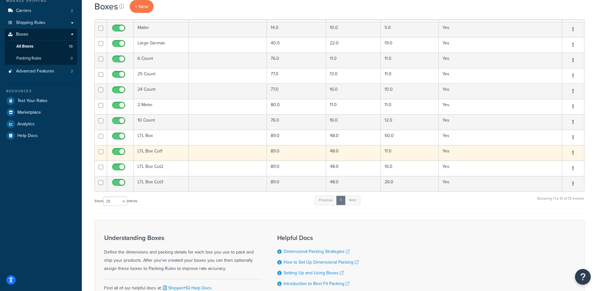
click at [572, 153] on icon "button" at bounding box center [572, 152] width 1 height 4
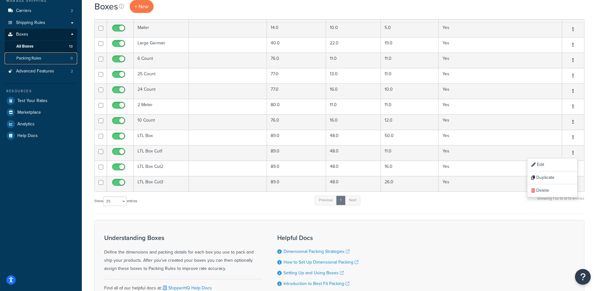
click at [30, 57] on span "Packing Rules" at bounding box center [28, 58] width 25 height 5
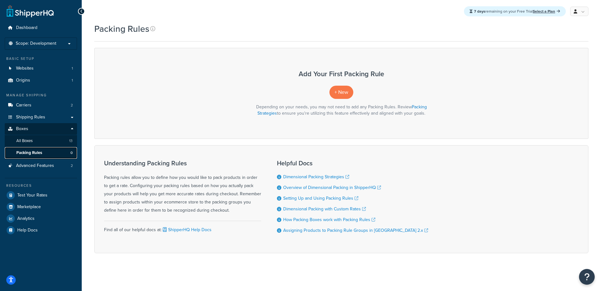
click at [29, 151] on span "Packing Rules" at bounding box center [29, 152] width 26 height 5
click at [33, 155] on span "Packing Rules" at bounding box center [29, 152] width 26 height 5
click at [345, 92] on span "+ New" at bounding box center [342, 91] width 14 height 7
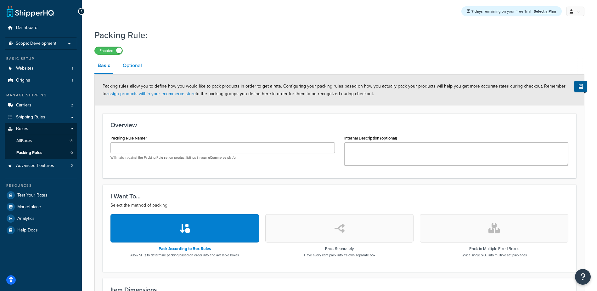
click at [127, 65] on link "Optional" at bounding box center [132, 65] width 25 height 15
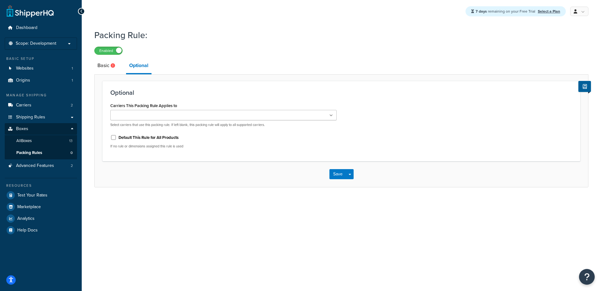
click at [330, 117] on icon at bounding box center [331, 116] width 3 height 4
click at [104, 66] on link "Basic" at bounding box center [106, 65] width 25 height 15
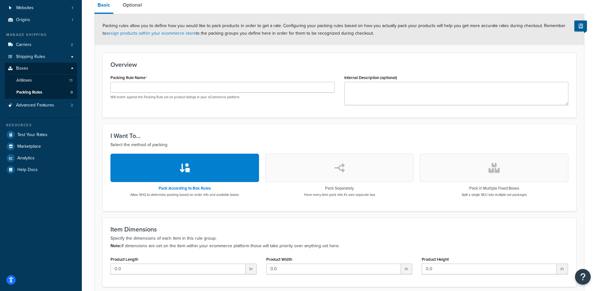
scroll to position [55, 0]
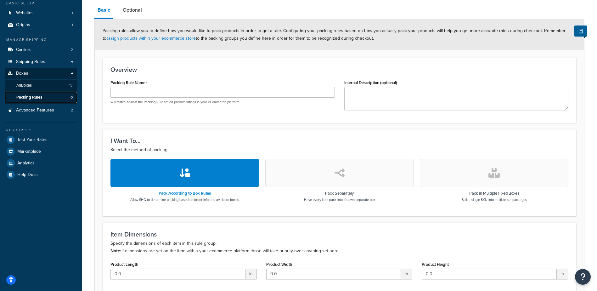
click at [31, 98] on span "Packing Rules" at bounding box center [29, 97] width 26 height 5
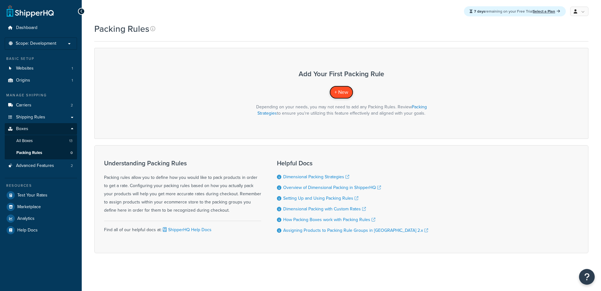
drag, startPoint x: 334, startPoint y: 92, endPoint x: 337, endPoint y: 93, distance: 3.2
click at [335, 92] on link "+ New" at bounding box center [342, 92] width 24 height 13
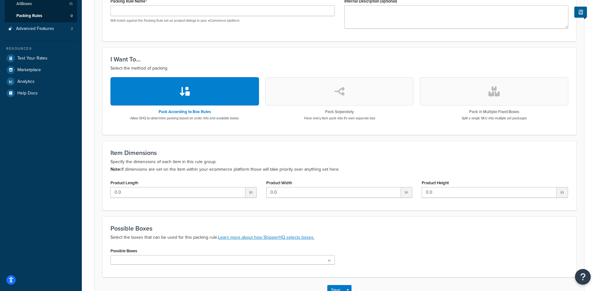
scroll to position [126, 0]
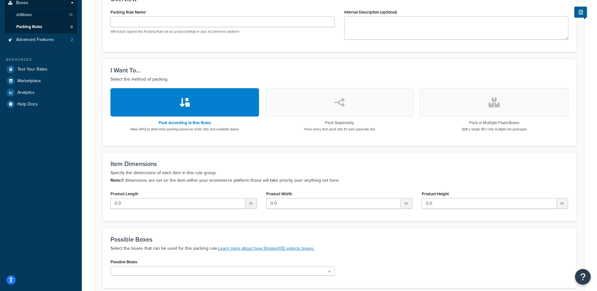
drag, startPoint x: 122, startPoint y: 181, endPoint x: 340, endPoint y: 180, distance: 218.0
click at [340, 180] on p "Specify the dimensions of each item in this rule group. Note: If dimensions are…" at bounding box center [339, 176] width 458 height 15
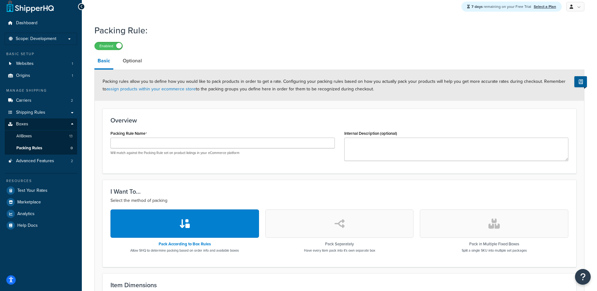
scroll to position [0, 0]
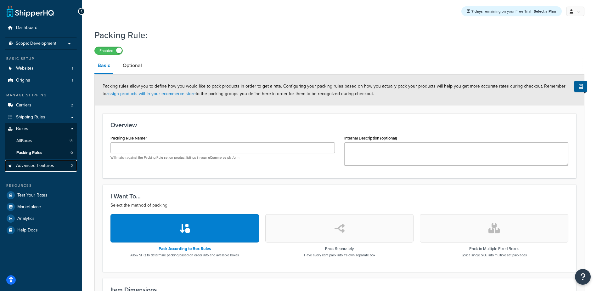
click at [42, 164] on span "Advanced Features" at bounding box center [35, 165] width 38 height 5
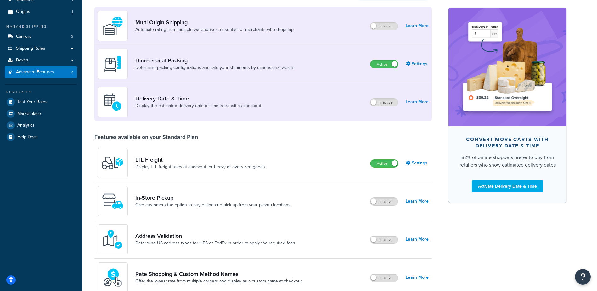
scroll to position [94, 0]
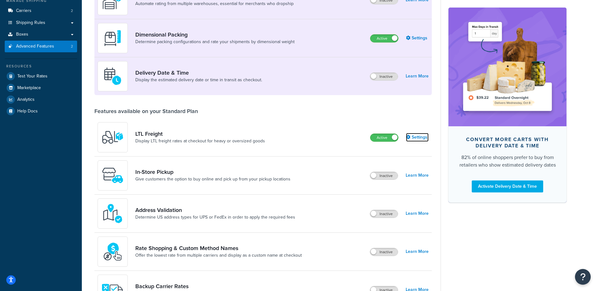
click at [421, 136] on link "Settings" at bounding box center [417, 137] width 23 height 9
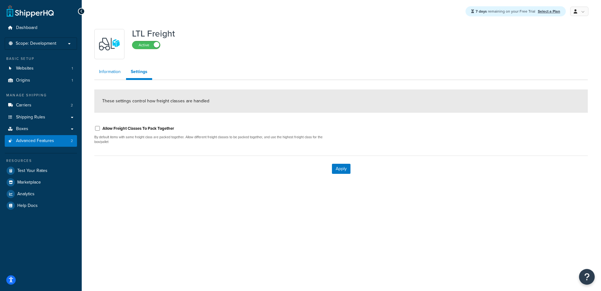
click at [104, 71] on link "Information" at bounding box center [109, 71] width 31 height 13
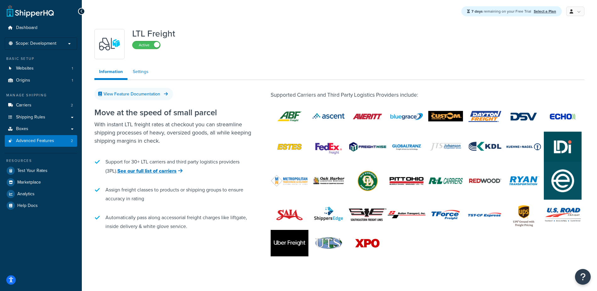
click at [138, 72] on link "Settings" at bounding box center [140, 71] width 25 height 13
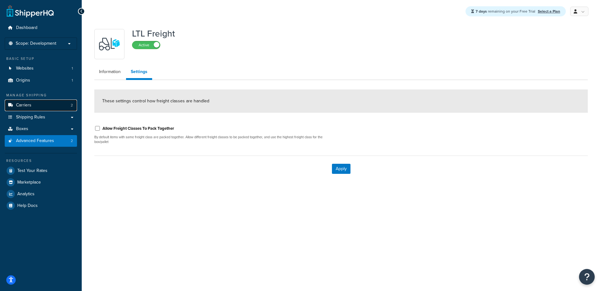
click at [25, 103] on span "Carriers" at bounding box center [23, 105] width 15 height 5
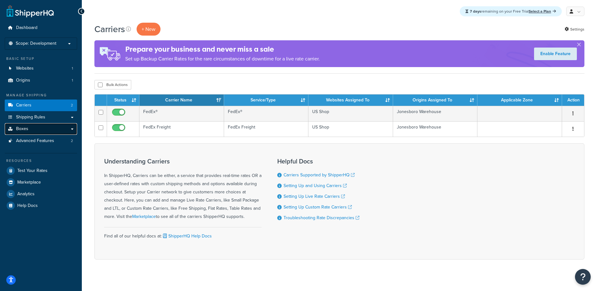
click at [40, 124] on link "Boxes" at bounding box center [41, 129] width 72 height 12
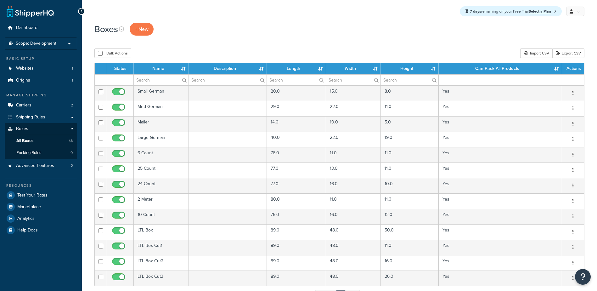
select select "25"
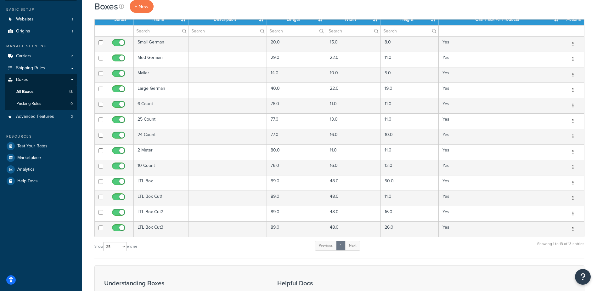
scroll to position [39, 0]
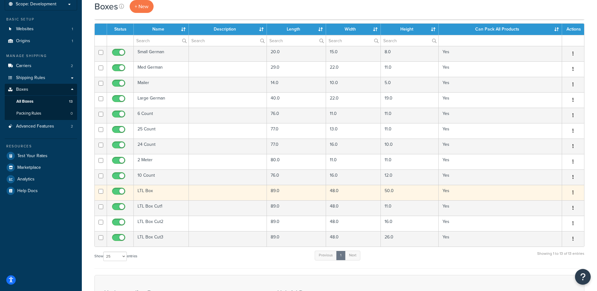
click at [572, 191] on icon "button" at bounding box center [572, 192] width 1 height 4
click at [554, 205] on link "Edit" at bounding box center [552, 204] width 50 height 13
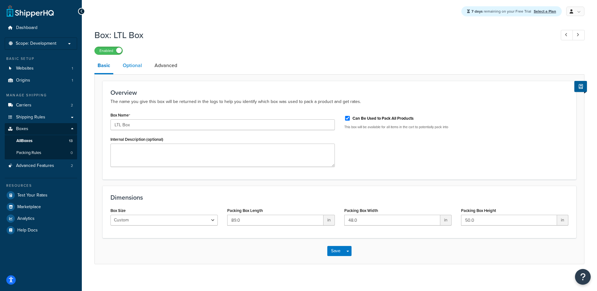
click at [129, 65] on link "Optional" at bounding box center [132, 65] width 25 height 15
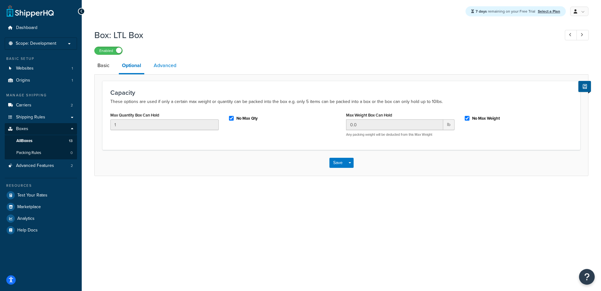
click at [162, 66] on link "Advanced" at bounding box center [165, 65] width 29 height 15
select select "125"
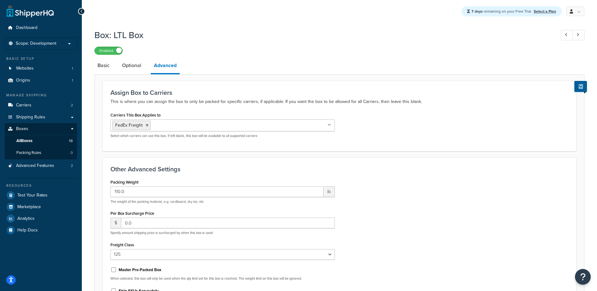
scroll to position [31, 0]
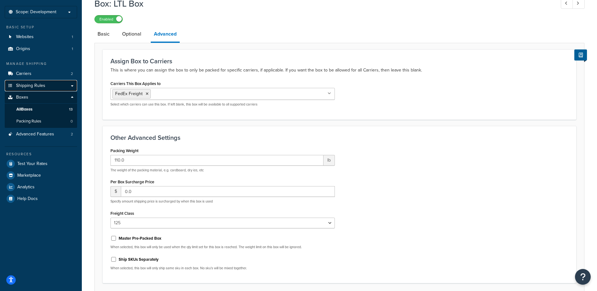
click at [26, 88] on span "Shipping Rules" at bounding box center [30, 85] width 29 height 5
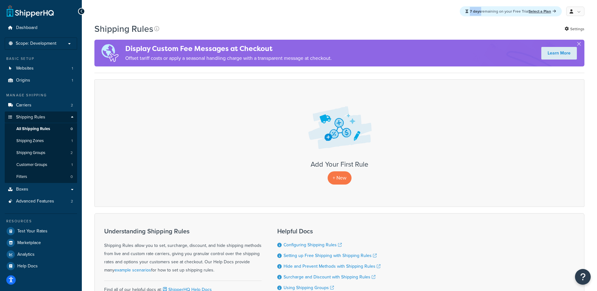
drag, startPoint x: 467, startPoint y: 12, endPoint x: 479, endPoint y: 14, distance: 12.2
click at [479, 14] on div "7 days remaining on your Free Trial Select a Plan" at bounding box center [511, 11] width 102 height 10
click at [21, 187] on span "Boxes" at bounding box center [22, 189] width 12 height 5
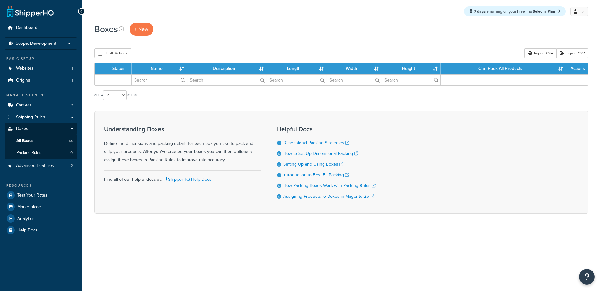
select select "25"
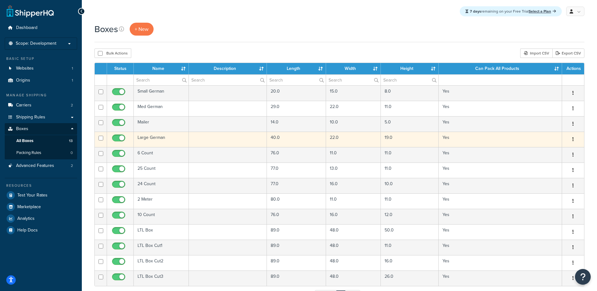
scroll to position [31, 0]
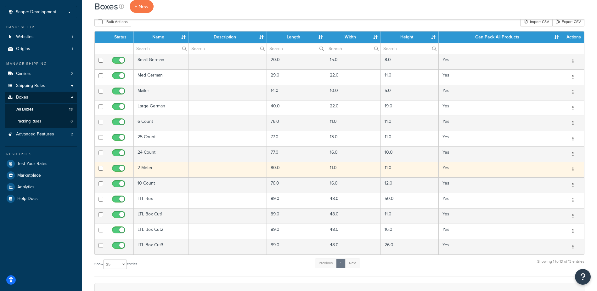
click at [99, 168] on input "checkbox" at bounding box center [100, 168] width 5 height 5
checkbox input "true"
click at [194, 169] on td at bounding box center [228, 169] width 78 height 15
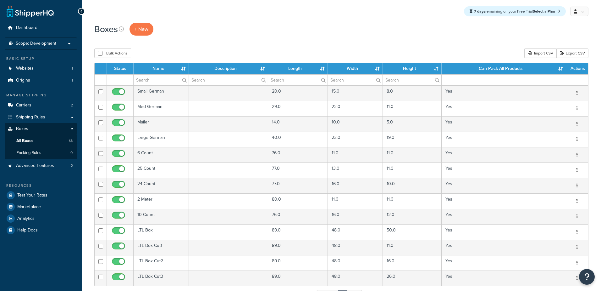
select select "25"
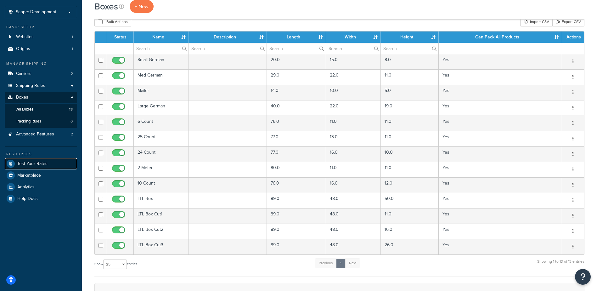
click at [23, 166] on span "Test Your Rates" at bounding box center [32, 163] width 30 height 5
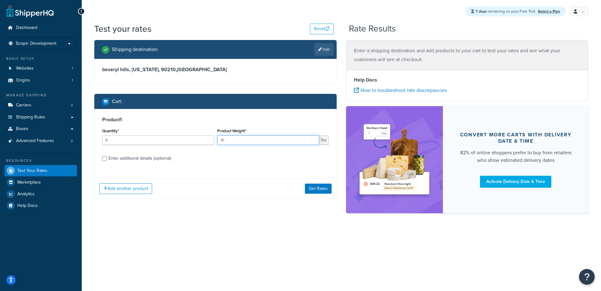
drag, startPoint x: 232, startPoint y: 139, endPoint x: 201, endPoint y: 140, distance: 30.8
click at [204, 140] on div "Quantity* 6 Product Weight* 10 lbs" at bounding box center [216, 137] width 230 height 23
type input "1"
click at [105, 159] on input "Enter additional details (optional)" at bounding box center [104, 158] width 5 height 5
checkbox input "true"
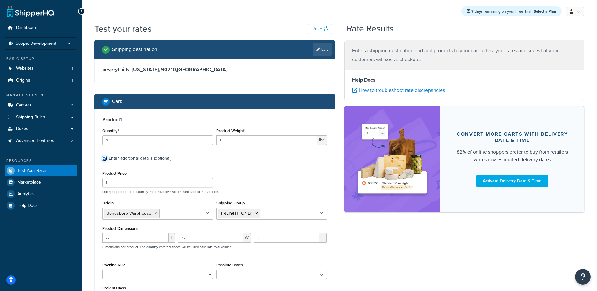
scroll to position [31, 0]
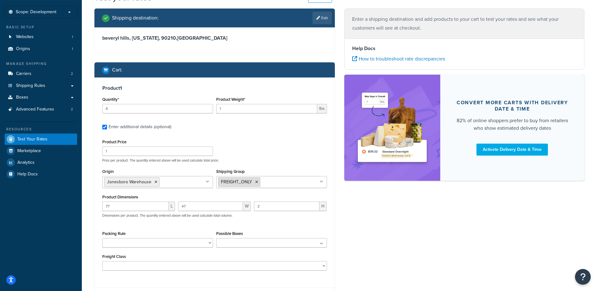
click at [256, 182] on icon at bounding box center [256, 182] width 3 height 4
click at [262, 164] on div "Product Price 1 Price per product. The quantity entered above will be used calc…" at bounding box center [214, 203] width 225 height 133
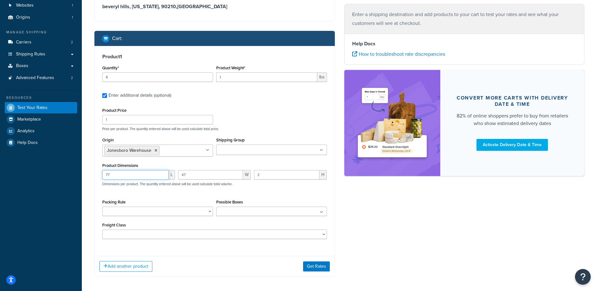
drag, startPoint x: 95, startPoint y: 176, endPoint x: 50, endPoint y: 179, distance: 45.1
click at [82, 177] on div "Test your rates Reset Rate Results Shipping destination : Edit beveryl hills, C…" at bounding box center [339, 131] width 515 height 342
type input "79.38"
type input "1"
type input "1.63"
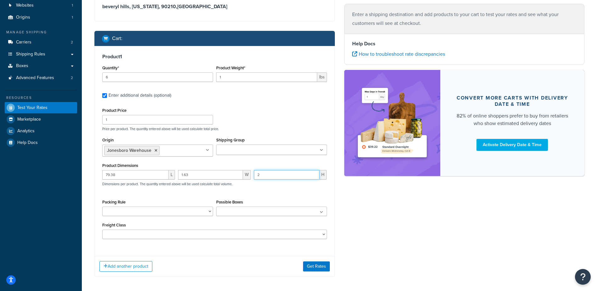
paste input "1.63"
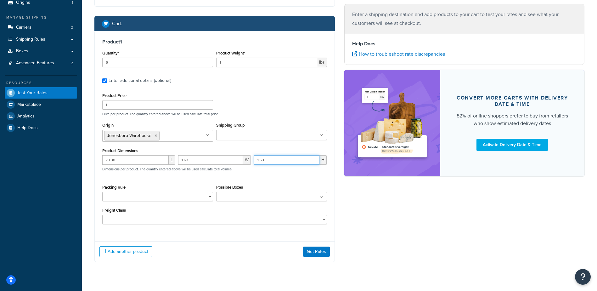
scroll to position [91, 0]
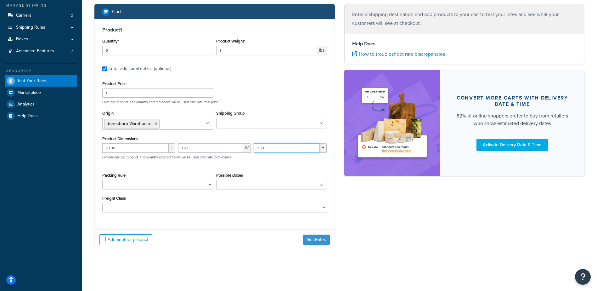
type input "1.63"
drag, startPoint x: 314, startPoint y: 240, endPoint x: 399, endPoint y: 236, distance: 84.7
click at [400, 236] on div "Shipping destination : Edit beveryl hills, California, 90210 , United States Ca…" at bounding box center [339, 104] width 499 height 309
click at [324, 239] on button "Get Rates" at bounding box center [316, 239] width 27 height 10
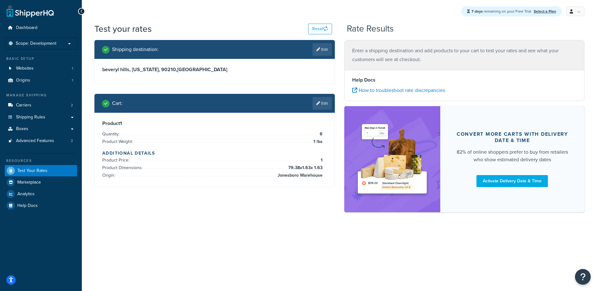
scroll to position [0, 0]
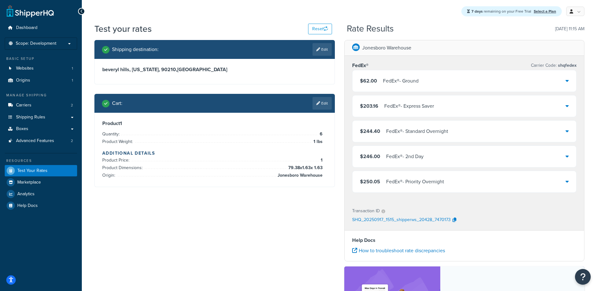
click at [399, 83] on div "FedEx® - Ground" at bounding box center [401, 80] width 36 height 9
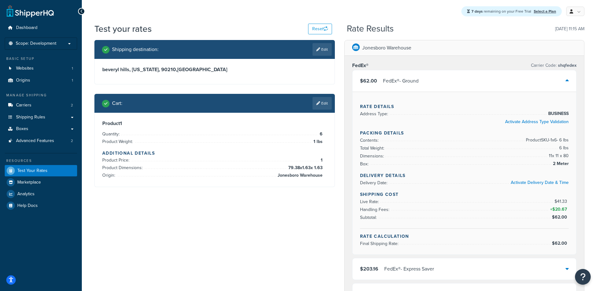
drag, startPoint x: 563, startPoint y: 164, endPoint x: 570, endPoint y: 162, distance: 6.5
click at [570, 162] on div "Rate Details Address Type: BUSINESS Activate Address Type Validation Packing De…" at bounding box center [464, 173] width 224 height 163
click at [321, 103] on link "Edit" at bounding box center [321, 103] width 19 height 13
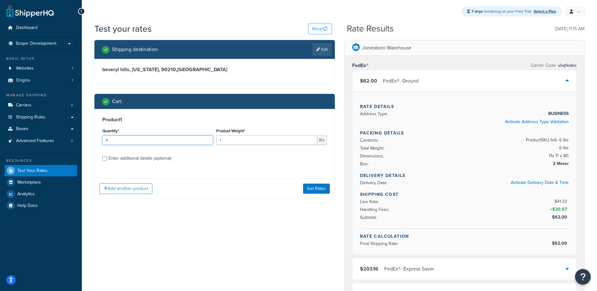
drag, startPoint x: 94, startPoint y: 141, endPoint x: 48, endPoint y: 148, distance: 46.4
click at [69, 145] on div "Dashboard Scope: Development Basic Setup Websites 1 Origins 1 Manage Shipping C…" at bounding box center [298, 286] width 597 height 572
type input "8"
click at [312, 191] on button "Get Rates" at bounding box center [316, 188] width 27 height 10
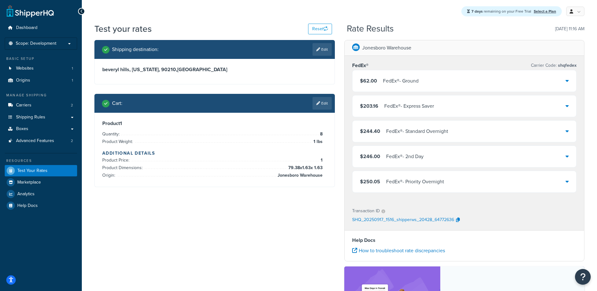
click at [391, 85] on div "FedEx® - Ground" at bounding box center [401, 80] width 36 height 9
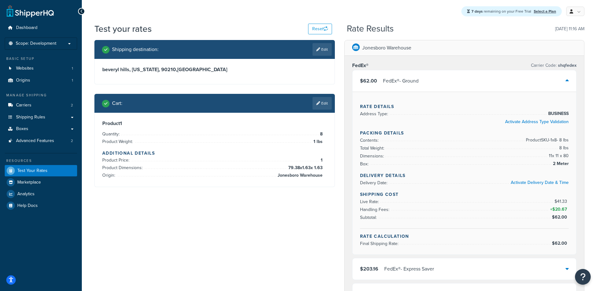
click at [323, 170] on div "Product 1 Quantity: 8 Product Weight: 1 lbs Additional Details Product Price: 1…" at bounding box center [214, 149] width 225 height 59
click at [44, 127] on link "Boxes" at bounding box center [41, 129] width 72 height 12
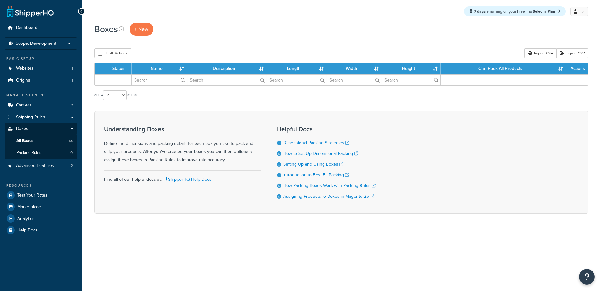
select select "25"
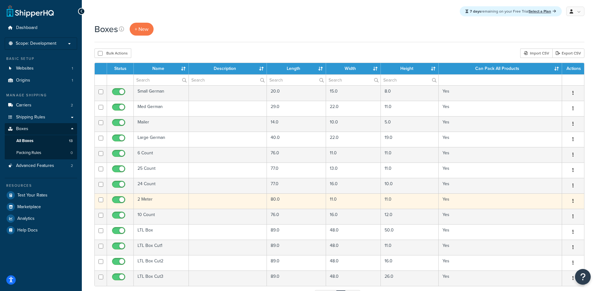
click at [103, 199] on input "checkbox" at bounding box center [100, 199] width 5 height 5
checkbox input "true"
click at [573, 199] on button "button" at bounding box center [572, 201] width 9 height 10
click at [549, 213] on link "Edit" at bounding box center [552, 212] width 50 height 13
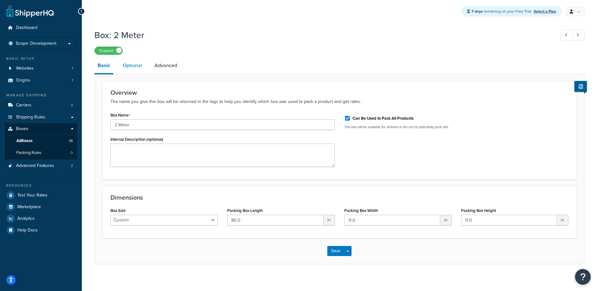
click at [129, 66] on link "Optional" at bounding box center [132, 65] width 25 height 15
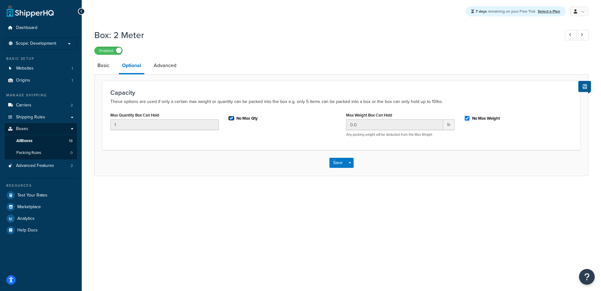
click at [231, 119] on input "No Max Qty" at bounding box center [231, 118] width 6 height 5
checkbox input "false"
drag, startPoint x: 120, startPoint y: 127, endPoint x: 44, endPoint y: 133, distance: 76.7
click at [53, 132] on div "Dashboard Scope: Development Basic Setup Websites 1 Origins 1 Manage Shipping C…" at bounding box center [300, 145] width 601 height 291
type input "6"
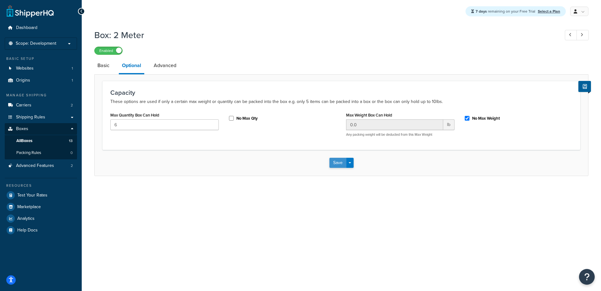
click at [337, 163] on button "Save" at bounding box center [338, 163] width 17 height 10
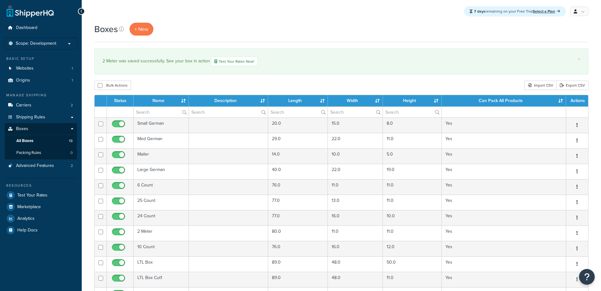
select select "25"
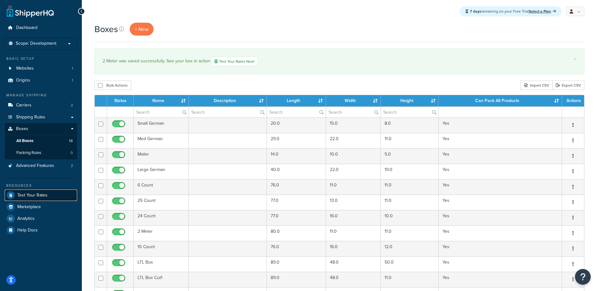
click at [29, 196] on span "Test Your Rates" at bounding box center [32, 194] width 30 height 5
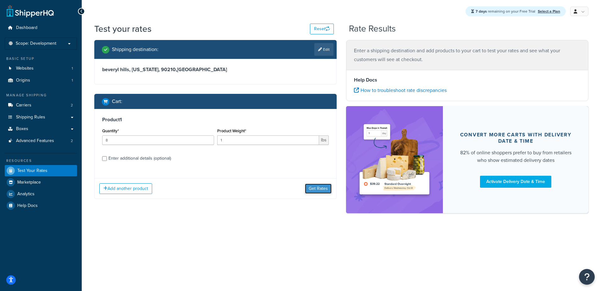
click at [312, 188] on button "Get Rates" at bounding box center [318, 188] width 27 height 10
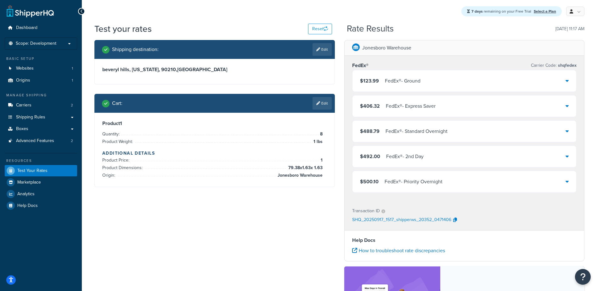
click at [556, 78] on div "$123.99 FedEx® - Ground" at bounding box center [464, 80] width 224 height 21
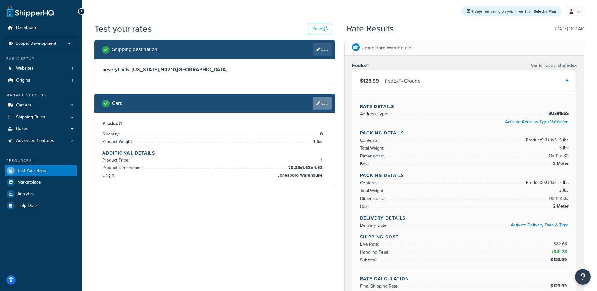
click at [318, 104] on icon at bounding box center [318, 103] width 4 height 4
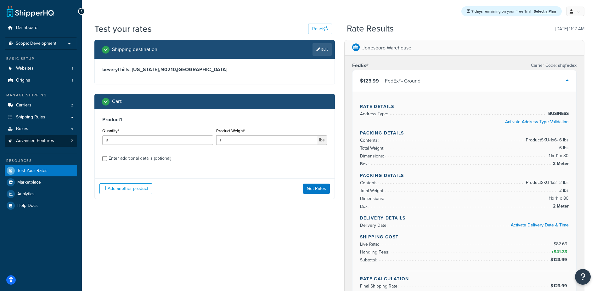
drag, startPoint x: 119, startPoint y: 134, endPoint x: 31, endPoint y: 136, distance: 88.7
drag, startPoint x: 31, startPoint y: 136, endPoint x: 119, endPoint y: 140, distance: 88.5
click at [121, 140] on input "8" at bounding box center [157, 139] width 111 height 9
drag, startPoint x: 117, startPoint y: 140, endPoint x: 1, endPoint y: 138, distance: 115.8
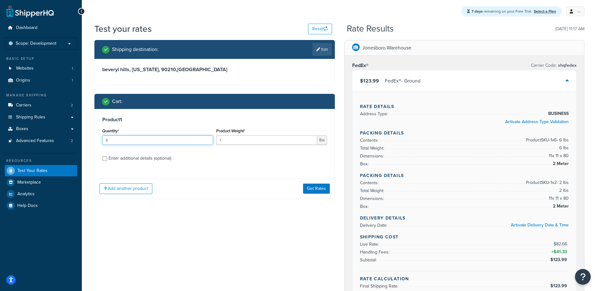
type input "60"
click at [317, 187] on button "Get Rates" at bounding box center [316, 188] width 27 height 10
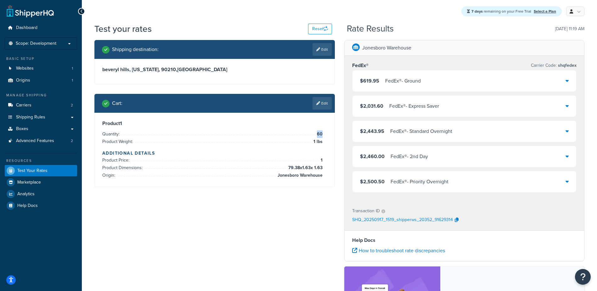
drag, startPoint x: 322, startPoint y: 134, endPoint x: 318, endPoint y: 134, distance: 4.1
click at [318, 134] on span "60" at bounding box center [318, 134] width 7 height 8
click at [407, 77] on div "FedEx® - Ground" at bounding box center [403, 80] width 36 height 9
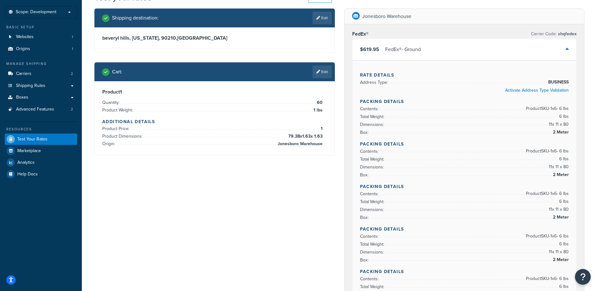
scroll to position [63, 0]
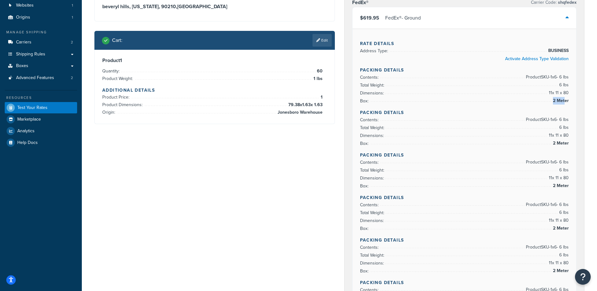
drag, startPoint x: 553, startPoint y: 101, endPoint x: 564, endPoint y: 101, distance: 11.0
click at [564, 101] on span "2 Meter" at bounding box center [559, 101] width 17 height 8
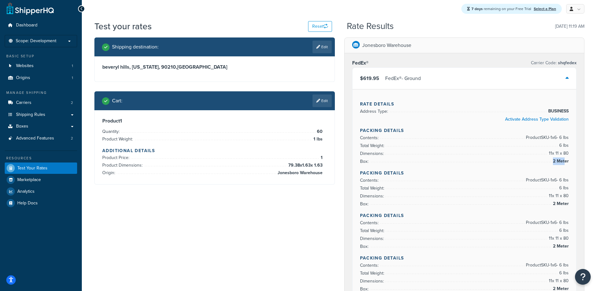
scroll to position [0, 0]
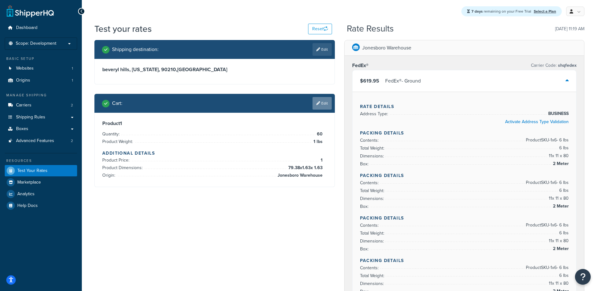
click at [325, 103] on link "Edit" at bounding box center [321, 103] width 19 height 13
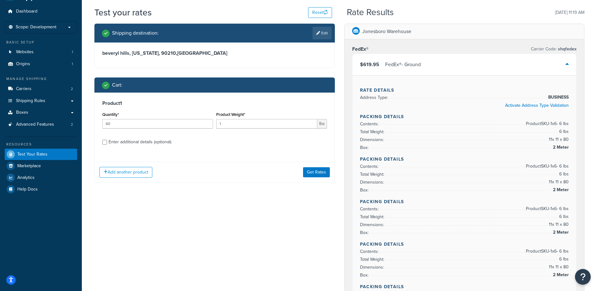
scroll to position [31, 0]
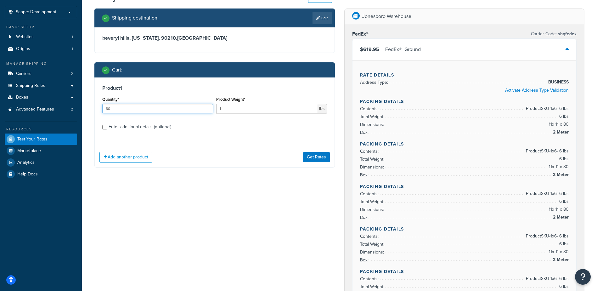
drag, startPoint x: 113, startPoint y: 109, endPoint x: 41, endPoint y: 122, distance: 73.5
click at [113, 129] on div "Enter additional details (optional)" at bounding box center [140, 126] width 63 height 9
click at [107, 129] on input "Enter additional details (optional)" at bounding box center [104, 127] width 5 height 5
checkbox input "true"
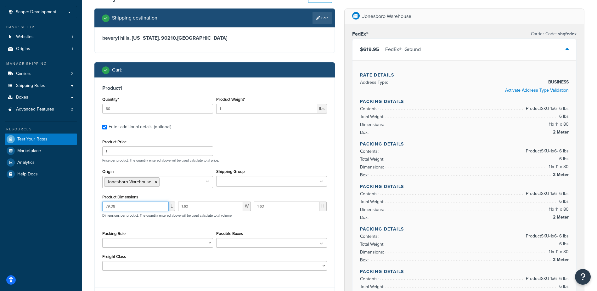
type input "70"
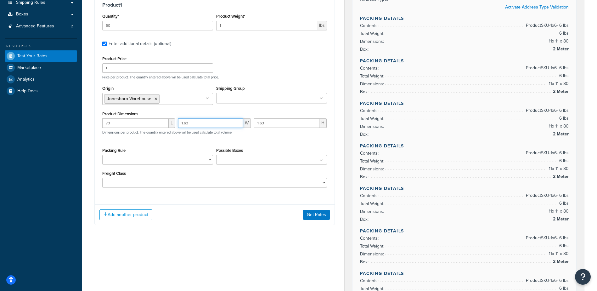
scroll to position [157, 0]
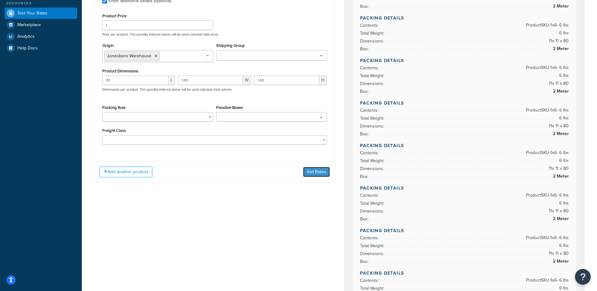
click at [318, 170] on button "Get Rates" at bounding box center [316, 172] width 27 height 10
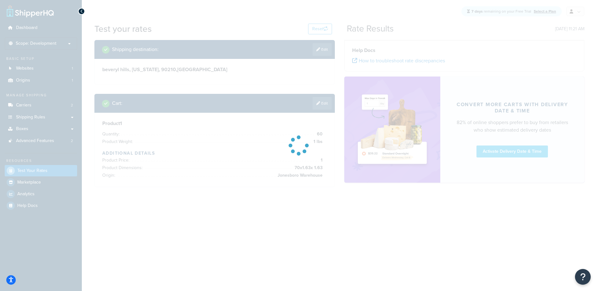
scroll to position [0, 0]
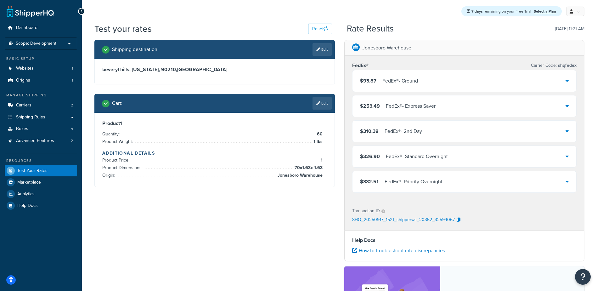
click at [394, 81] on div "FedEx® - Ground" at bounding box center [400, 80] width 36 height 9
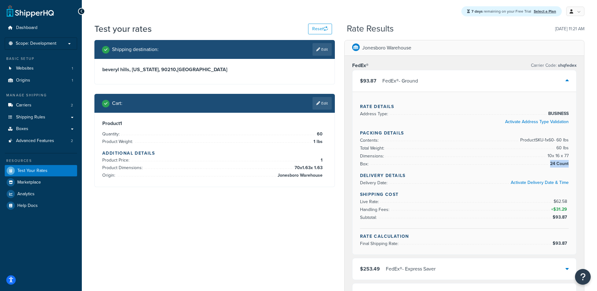
click at [568, 164] on div "Rate Details Address Type: BUSINESS Activate Address Type Validation Packing De…" at bounding box center [464, 173] width 224 height 163
drag, startPoint x: 568, startPoint y: 164, endPoint x: 574, endPoint y: 164, distance: 6.0
click at [574, 164] on div "Rate Details Address Type: BUSINESS Activate Address Type Validation Packing De…" at bounding box center [464, 173] width 224 height 163
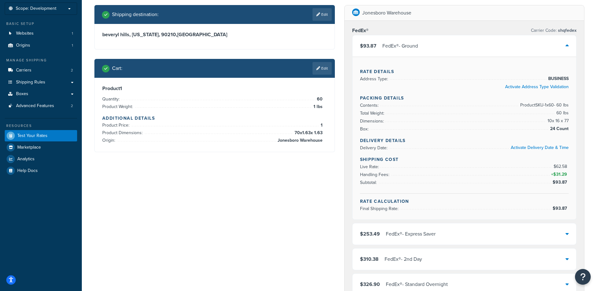
scroll to position [31, 0]
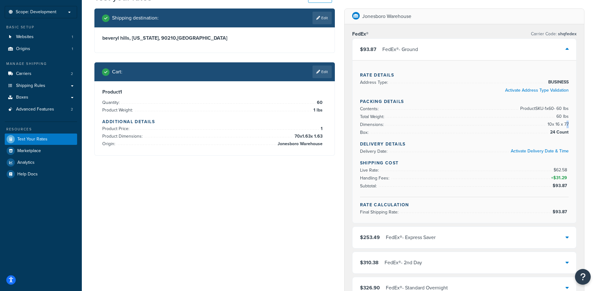
click at [566, 124] on span "10 x 16 x 77" at bounding box center [557, 124] width 23 height 8
click at [325, 70] on link "Edit" at bounding box center [321, 71] width 19 height 13
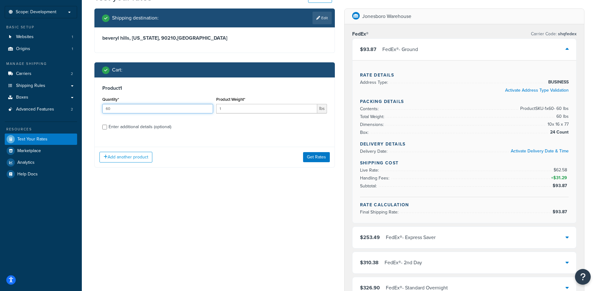
drag, startPoint x: 114, startPoint y: 109, endPoint x: 100, endPoint y: 111, distance: 14.6
click at [99, 111] on div "Product 1 Quantity* 60 Product Weight* 1 lbs Enter additional details (optional)" at bounding box center [215, 109] width 240 height 64
type input "65"
click at [300, 157] on div "Add another product Get Rates" at bounding box center [215, 157] width 240 height 20
click at [314, 158] on button "Get Rates" at bounding box center [316, 157] width 27 height 10
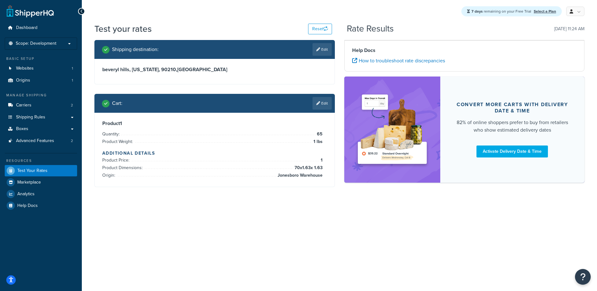
scroll to position [0, 0]
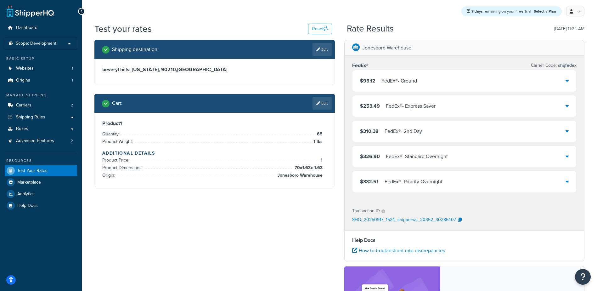
click at [395, 77] on div "FedEx® - Ground" at bounding box center [399, 80] width 36 height 9
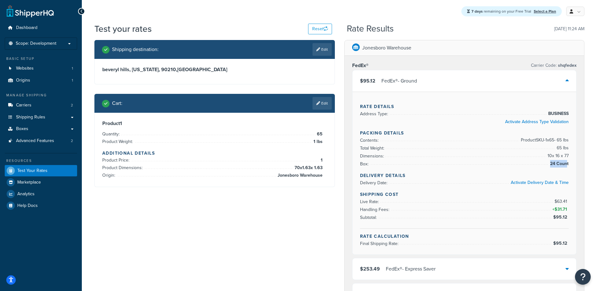
drag, startPoint x: 550, startPoint y: 164, endPoint x: 567, endPoint y: 166, distance: 17.1
click at [567, 166] on span "24 Count" at bounding box center [558, 164] width 20 height 8
click at [558, 168] on li "Box: 24 Count" at bounding box center [464, 164] width 209 height 8
click at [571, 165] on div "Rate Details Address Type: BUSINESS Activate Address Type Validation Packing De…" at bounding box center [464, 173] width 224 height 163
click at [566, 164] on span "24 Count" at bounding box center [558, 164] width 20 height 8
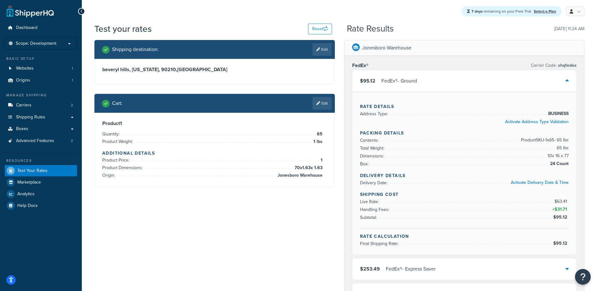
click at [566, 164] on span "24 Count" at bounding box center [558, 164] width 20 height 8
click at [568, 167] on div "Rate Details Address Type: BUSINESS Activate Address Type Validation Packing De…" at bounding box center [464, 173] width 224 height 163
drag, startPoint x: 568, startPoint y: 167, endPoint x: 561, endPoint y: 166, distance: 6.6
click at [561, 166] on span "24 Count" at bounding box center [558, 164] width 20 height 8
click at [571, 165] on div "Rate Details Address Type: BUSINESS Activate Address Type Validation Packing De…" at bounding box center [464, 173] width 224 height 163
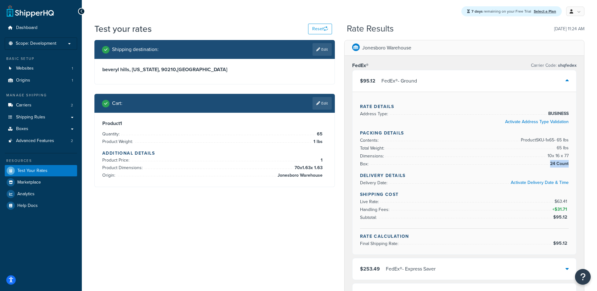
drag, startPoint x: 562, startPoint y: 165, endPoint x: 550, endPoint y: 165, distance: 11.6
click at [550, 165] on span "24 Count" at bounding box center [558, 164] width 20 height 8
click at [443, 137] on li "Contents: Product SKU-1 x 65 - 65 lbs" at bounding box center [464, 140] width 209 height 8
click at [52, 133] on link "Boxes" at bounding box center [41, 129] width 72 height 12
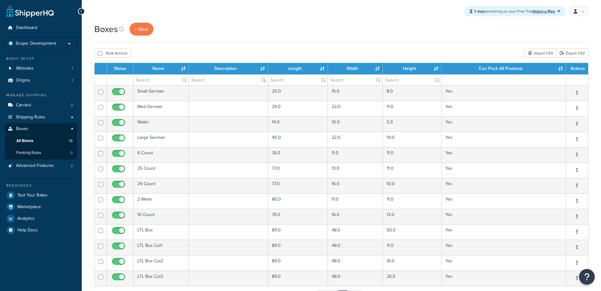
select select "25"
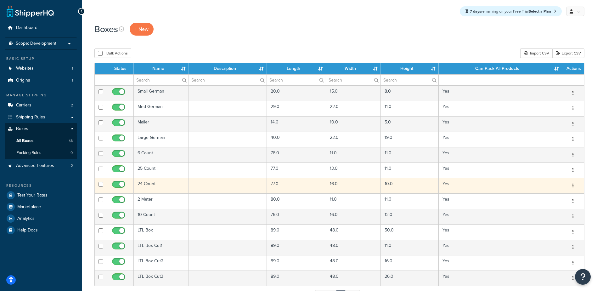
click at [574, 186] on button "button" at bounding box center [572, 186] width 9 height 10
click at [544, 200] on link "Edit" at bounding box center [552, 197] width 50 height 13
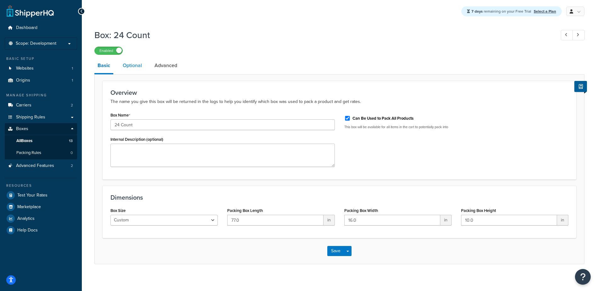
click at [133, 66] on link "Optional" at bounding box center [132, 65] width 25 height 15
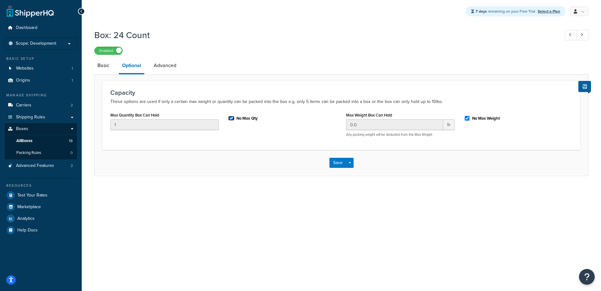
click at [229, 118] on input "No Max Qty" at bounding box center [231, 118] width 6 height 5
checkbox input "false"
drag, startPoint x: 141, startPoint y: 122, endPoint x: 37, endPoint y: 127, distance: 103.9
click at [73, 126] on div "Dashboard Scope: Development Basic Setup Websites 1 Origins 1 Manage Shipping C…" at bounding box center [300, 145] width 601 height 291
type input "24"
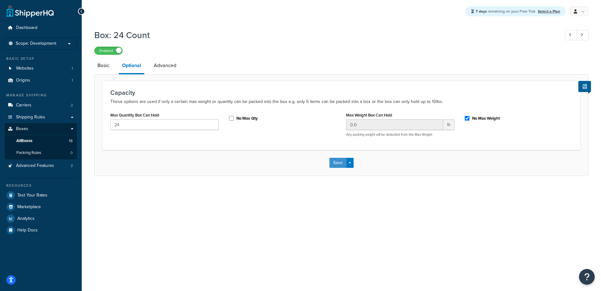
drag, startPoint x: 337, startPoint y: 164, endPoint x: 326, endPoint y: 169, distance: 12.3
click at [338, 164] on button "Save" at bounding box center [338, 163] width 17 height 10
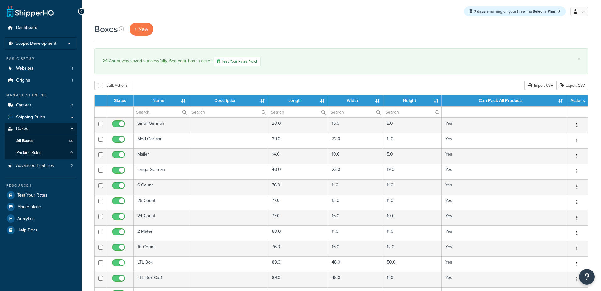
select select "25"
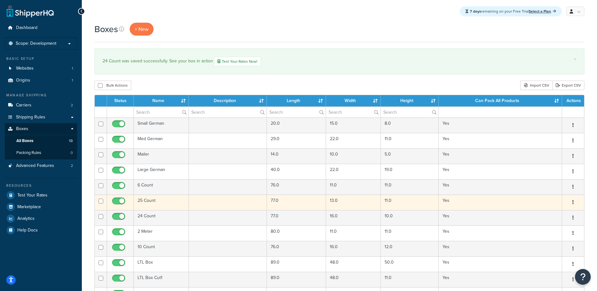
click at [572, 202] on icon "button" at bounding box center [572, 202] width 1 height 4
drag, startPoint x: 543, startPoint y: 214, endPoint x: 530, endPoint y: 211, distance: 13.9
click at [543, 214] on link "Edit" at bounding box center [552, 214] width 50 height 13
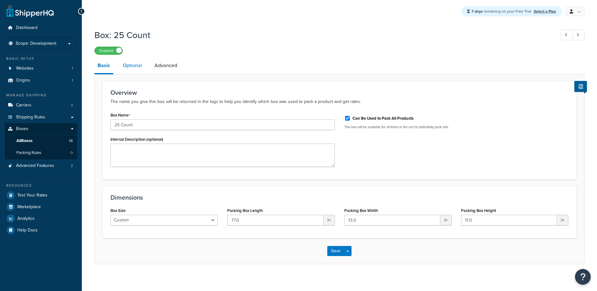
click at [123, 65] on link "Optional" at bounding box center [132, 65] width 25 height 15
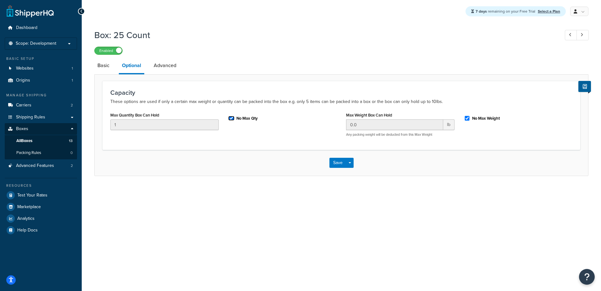
click at [230, 118] on input "No Max Qty" at bounding box center [231, 118] width 6 height 5
checkbox input "false"
drag, startPoint x: 154, startPoint y: 125, endPoint x: 26, endPoint y: 125, distance: 128.3
click at [51, 125] on div "Dashboard Scope: Development Basic Setup Websites 1 Origins 1 Manage Shipping C…" at bounding box center [300, 145] width 601 height 291
type input "25"
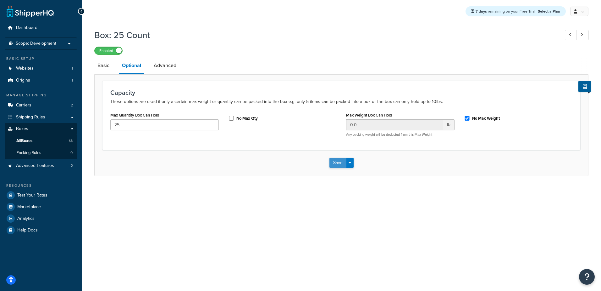
click at [338, 163] on button "Save" at bounding box center [338, 163] width 17 height 10
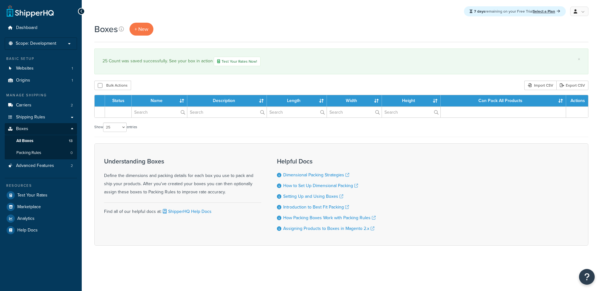
select select "25"
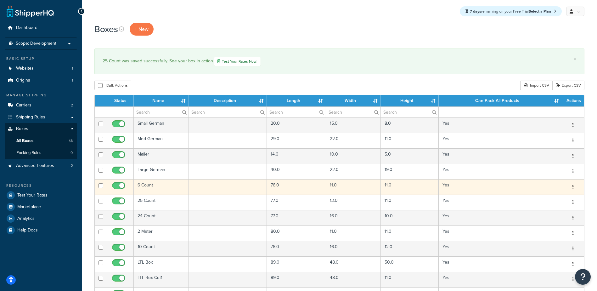
click at [573, 189] on button "button" at bounding box center [572, 187] width 9 height 10
click at [560, 199] on link "Edit" at bounding box center [552, 198] width 50 height 13
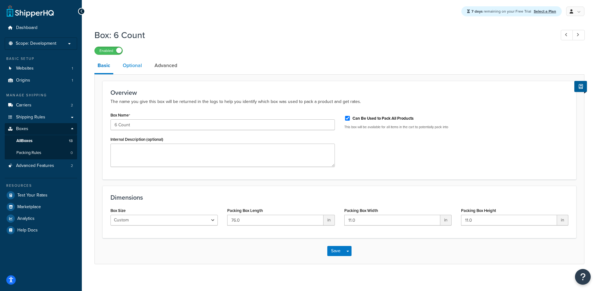
click at [130, 64] on link "Optional" at bounding box center [132, 65] width 25 height 15
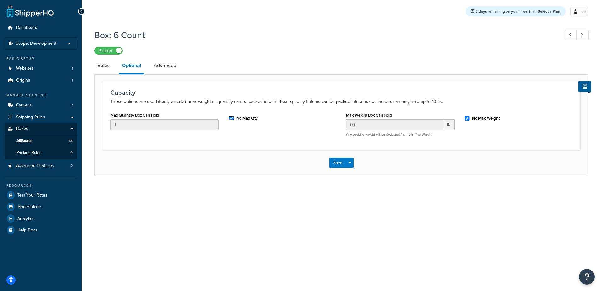
click at [233, 120] on input "No Max Qty" at bounding box center [231, 118] width 6 height 5
checkbox input "false"
drag, startPoint x: 163, startPoint y: 124, endPoint x: 28, endPoint y: 124, distance: 135.2
click at [57, 124] on div "Dashboard Scope: Development Basic Setup Websites 1 Origins 1 Manage Shipping C…" at bounding box center [300, 145] width 601 height 291
type input "6"
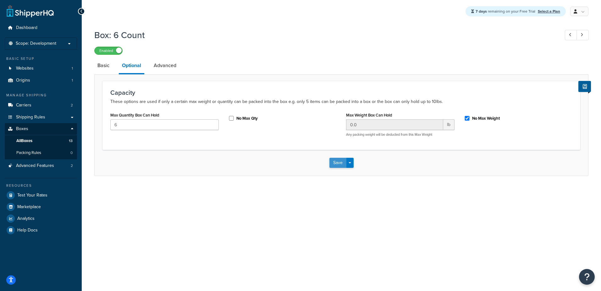
click at [343, 163] on button "Save" at bounding box center [338, 163] width 17 height 10
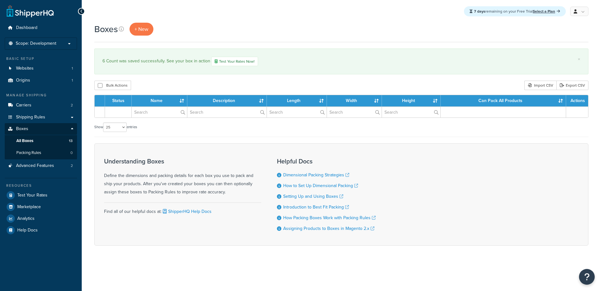
select select "25"
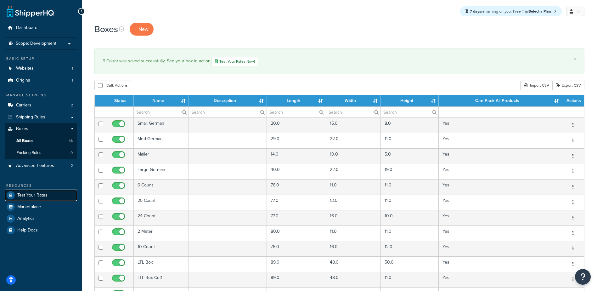
click at [29, 190] on link "Test Your Rates" at bounding box center [41, 194] width 72 height 11
click at [29, 191] on link "Test Your Rates" at bounding box center [41, 194] width 72 height 11
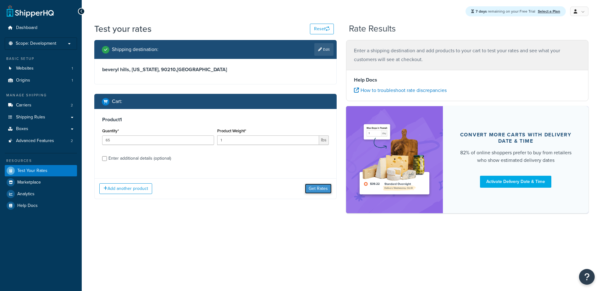
click at [323, 187] on button "Get Rates" at bounding box center [318, 188] width 27 height 10
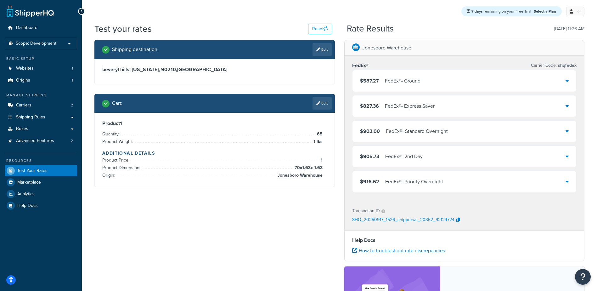
click at [409, 76] on div "$587.27 FedEx® - Ground" at bounding box center [464, 80] width 224 height 21
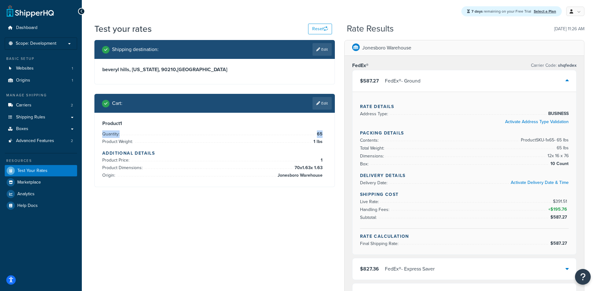
drag, startPoint x: 318, startPoint y: 134, endPoint x: 309, endPoint y: 135, distance: 9.4
click at [309, 135] on li "Quantity: 65" at bounding box center [212, 134] width 220 height 8
click at [25, 128] on span "Boxes" at bounding box center [22, 128] width 12 height 5
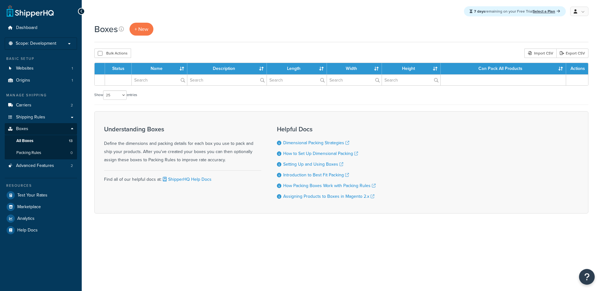
select select "25"
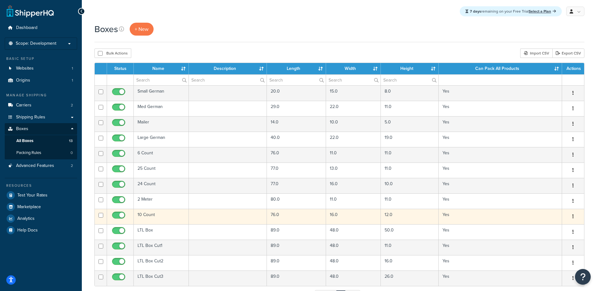
click at [119, 215] on input "checkbox" at bounding box center [119, 217] width 17 height 8
checkbox input "false"
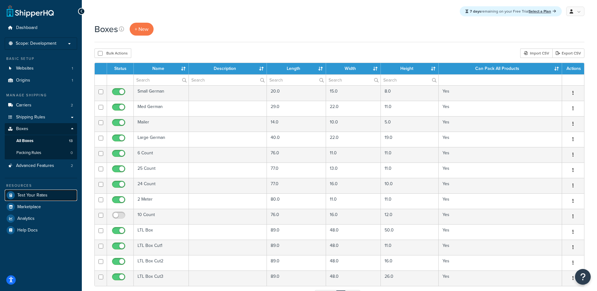
click at [30, 195] on span "Test Your Rates" at bounding box center [32, 194] width 30 height 5
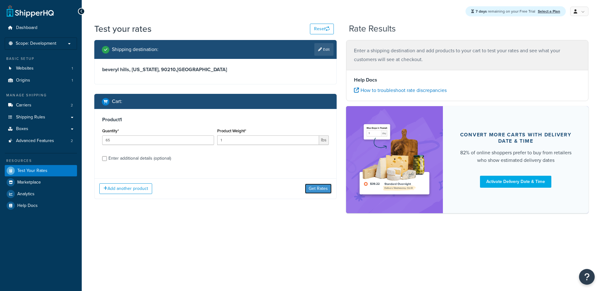
drag, startPoint x: 0, startPoint y: 0, endPoint x: 308, endPoint y: 191, distance: 362.2
click at [308, 191] on button "Get Rates" at bounding box center [318, 188] width 27 height 10
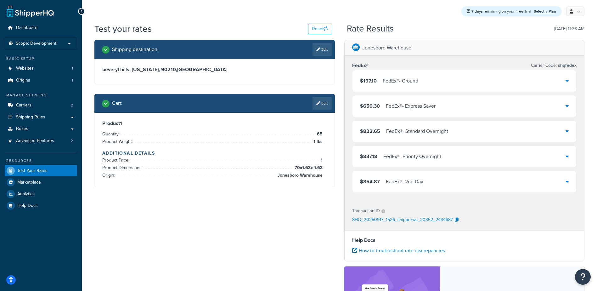
click at [449, 83] on div "$197.10 FedEx® - Ground" at bounding box center [464, 80] width 224 height 21
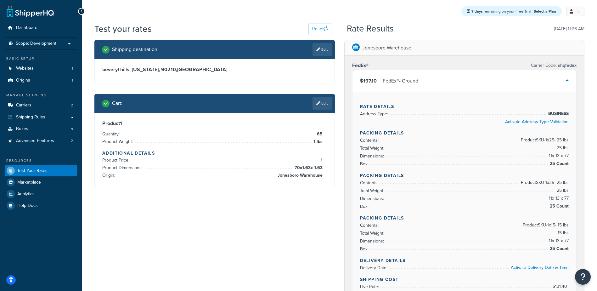
click at [565, 82] on icon at bounding box center [566, 80] width 3 height 5
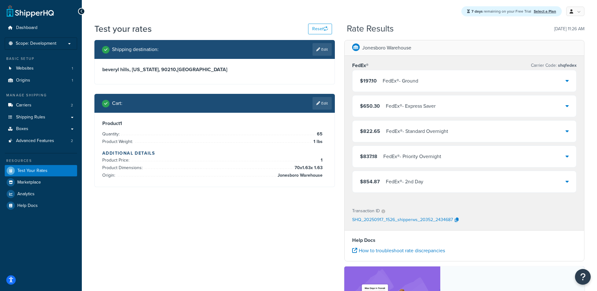
click at [443, 181] on div "$854.87 FedEx® - 2nd Day" at bounding box center [464, 181] width 224 height 21
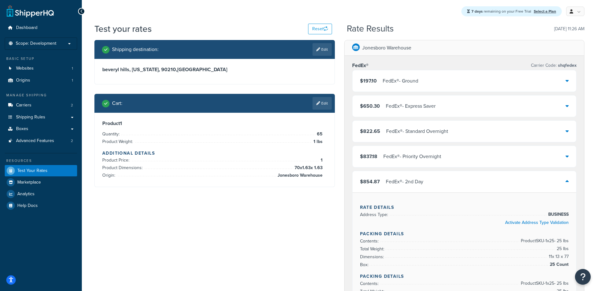
click at [400, 79] on div "FedEx® - Ground" at bounding box center [400, 80] width 36 height 9
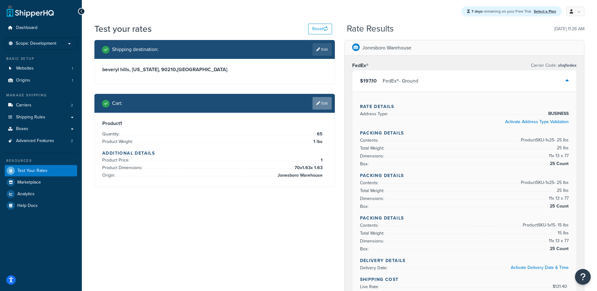
click at [325, 104] on link "Edit" at bounding box center [321, 103] width 19 height 13
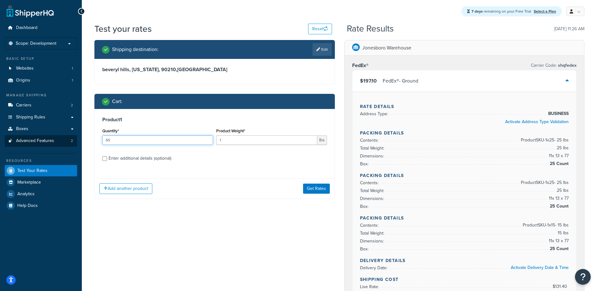
drag, startPoint x: 99, startPoint y: 142, endPoint x: 57, endPoint y: 146, distance: 43.0
type input "52"
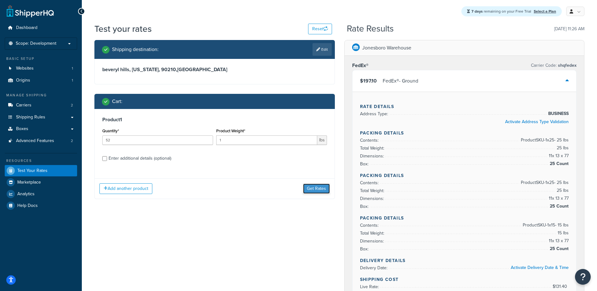
click at [309, 189] on button "Get Rates" at bounding box center [316, 188] width 27 height 10
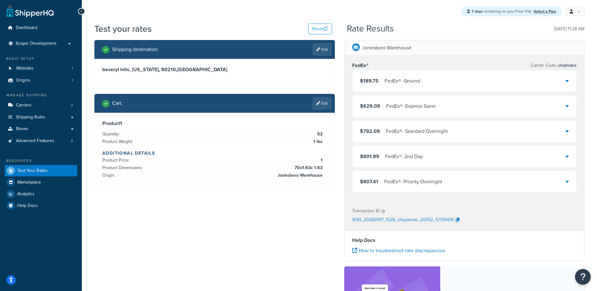
click at [497, 82] on div "$189.75 FedEx® - Ground" at bounding box center [464, 80] width 224 height 21
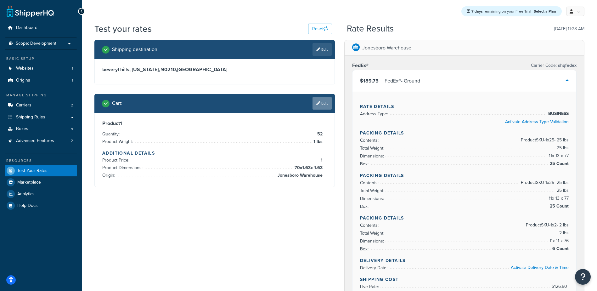
click at [322, 103] on link "Edit" at bounding box center [321, 103] width 19 height 13
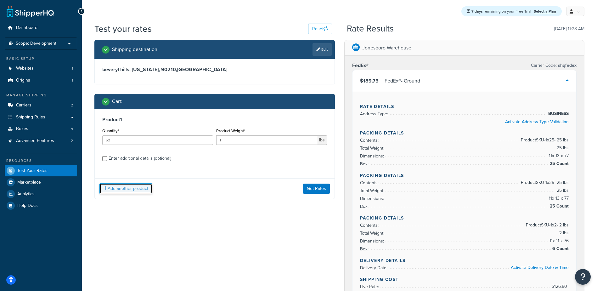
click at [126, 189] on button "Add another product" at bounding box center [125, 188] width 53 height 11
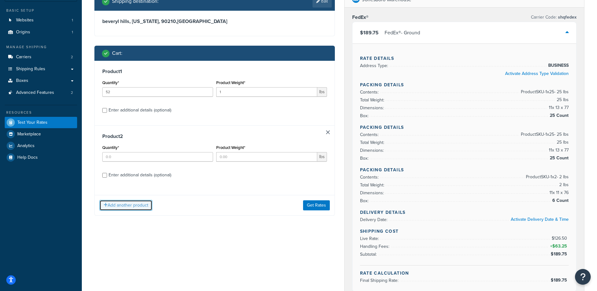
scroll to position [63, 0]
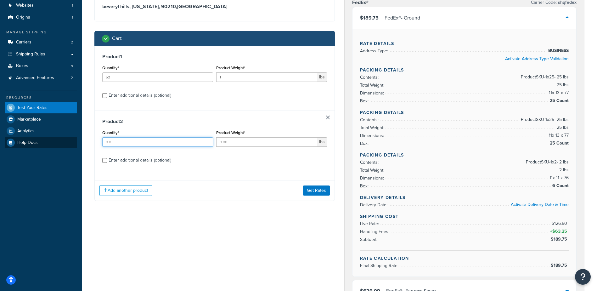
drag, startPoint x: 130, startPoint y: 142, endPoint x: 52, endPoint y: 146, distance: 77.8
click at [89, 143] on div "Test your rates Reset Rate Results 09/17/2025, 11:28 AM Shipping destination : …" at bounding box center [339, 269] width 515 height 619
click at [112, 161] on div "Product 2 Quantity* Product Weight* lbs Enter additional details (optional)" at bounding box center [215, 142] width 240 height 65
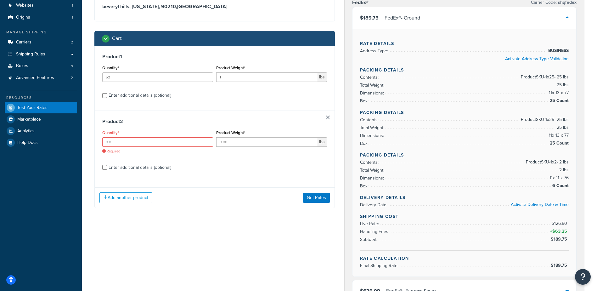
click at [101, 167] on div "Product 2 Quantity* Required Product Weight* lbs Enter additional details (opti…" at bounding box center [215, 146] width 240 height 72
drag, startPoint x: 113, startPoint y: 139, endPoint x: 106, endPoint y: 140, distance: 7.3
click at [111, 139] on input "Quantity*" at bounding box center [157, 141] width 111 height 9
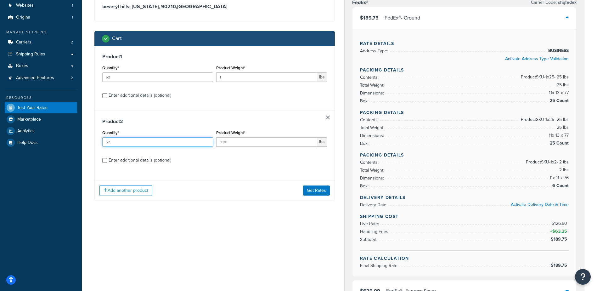
type input "52"
type input "1"
click at [104, 159] on input "Enter additional details (optional)" at bounding box center [104, 160] width 5 height 5
checkbox input "true"
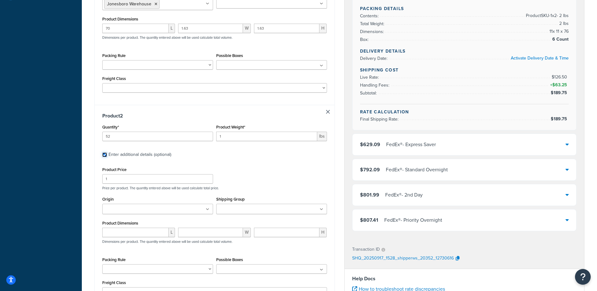
scroll to position [220, 0]
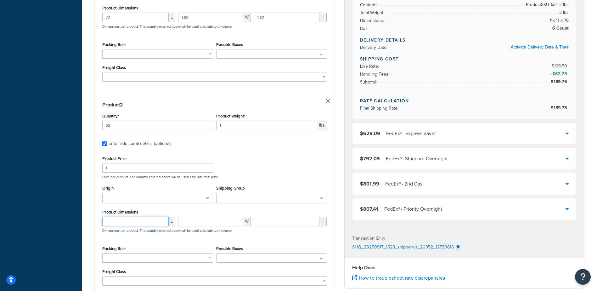
click at [137, 221] on input "number" at bounding box center [135, 220] width 66 height 9
type input ".25"
click at [151, 129] on div "Quantity* 52 Product Weight* 1 lbs" at bounding box center [215, 123] width 228 height 23
click at [235, 127] on input ".25" at bounding box center [266, 124] width 101 height 9
type input "0.25"
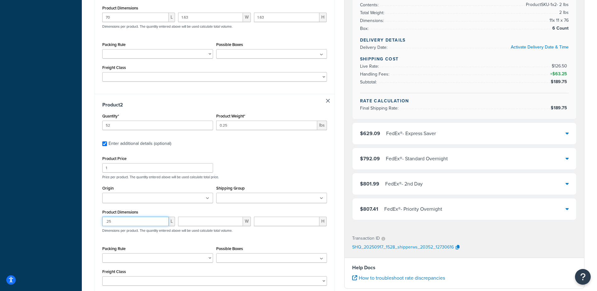
drag, startPoint x: 114, startPoint y: 223, endPoint x: 64, endPoint y: 229, distance: 50.7
click at [75, 227] on div "Dashboard Scope: Development Basic Setup Websites 1 Origins 1 Manage Shipping C…" at bounding box center [298, 108] width 597 height 657
type input "1"
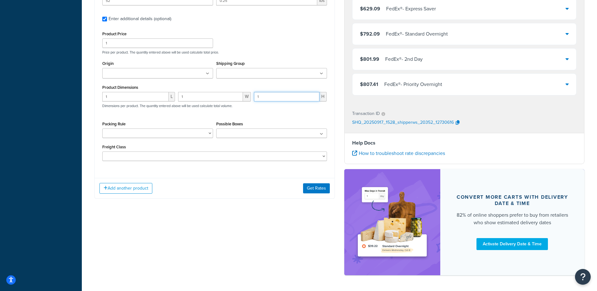
scroll to position [346, 0]
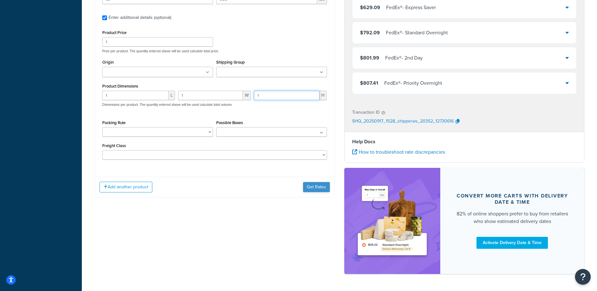
type input "1"
click at [320, 187] on button "Get Rates" at bounding box center [316, 187] width 27 height 10
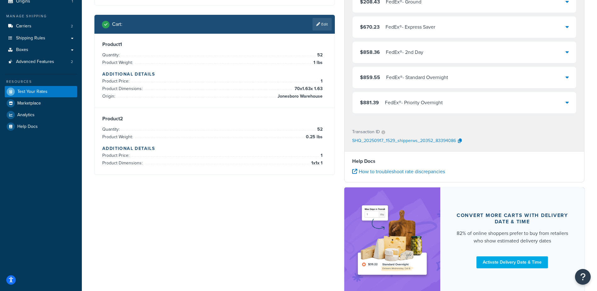
scroll to position [0, 0]
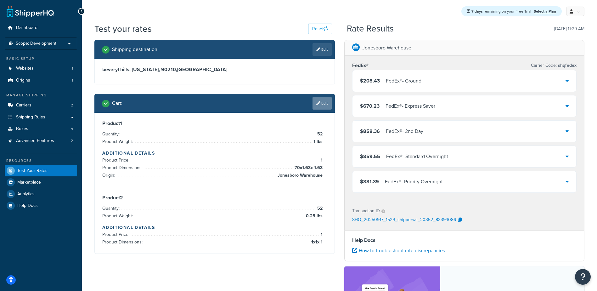
click at [317, 104] on icon at bounding box center [318, 103] width 4 height 4
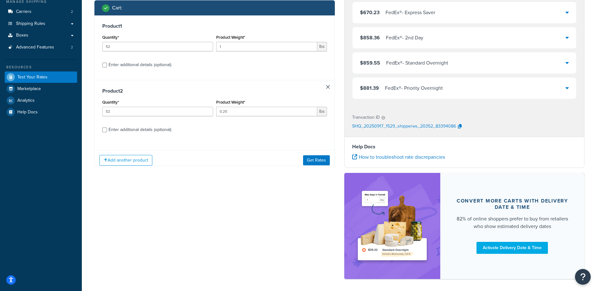
scroll to position [119, 0]
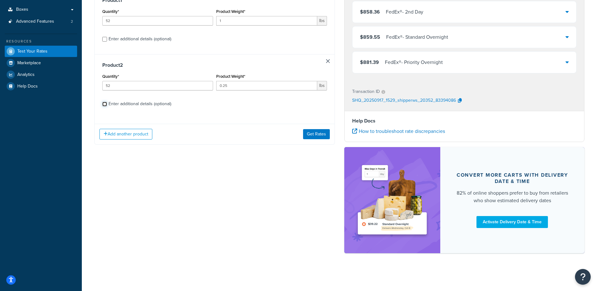
click at [104, 105] on input "Enter additional details (optional)" at bounding box center [104, 104] width 5 height 5
checkbox input "true"
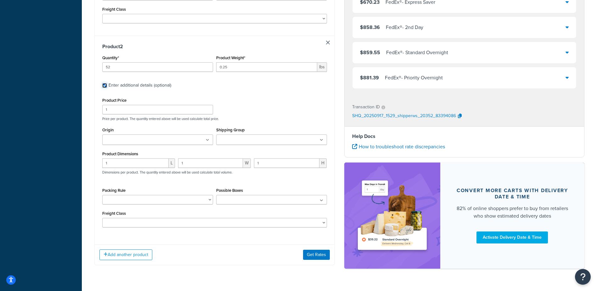
scroll to position [295, 0]
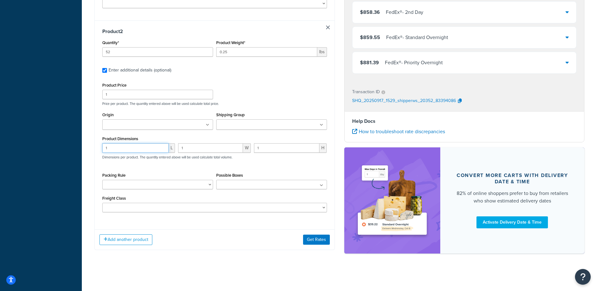
drag, startPoint x: 125, startPoint y: 146, endPoint x: 0, endPoint y: 144, distance: 124.6
click at [83, 146] on div "Test your rates Reset Rate Results 09/17/2025, 11:29 AM Shipping destination : …" at bounding box center [339, 2] width 515 height 546
drag, startPoint x: 231, startPoint y: 53, endPoint x: 198, endPoint y: 56, distance: 32.9
click at [199, 56] on div "Quantity* 52 Product Weight* 0.25 lbs" at bounding box center [215, 49] width 228 height 23
type input "0.72"
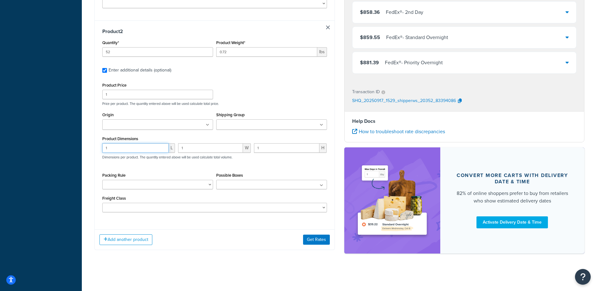
drag, startPoint x: 114, startPoint y: 148, endPoint x: 45, endPoint y: 151, distance: 68.6
type input "1.5"
type input "0.75"
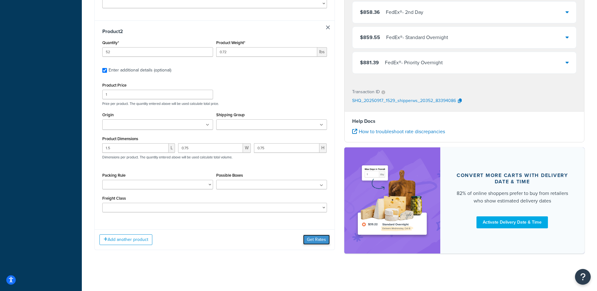
click at [319, 242] on button "Get Rates" at bounding box center [316, 239] width 27 height 10
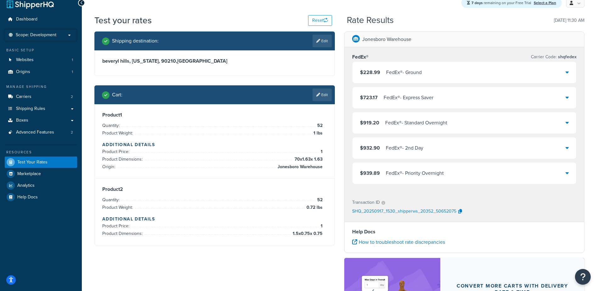
scroll to position [0, 0]
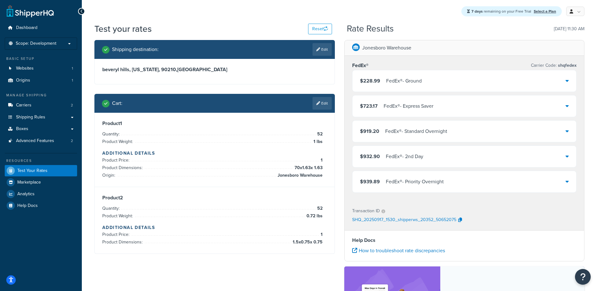
click at [418, 83] on div "FedEx® - Ground" at bounding box center [404, 80] width 36 height 9
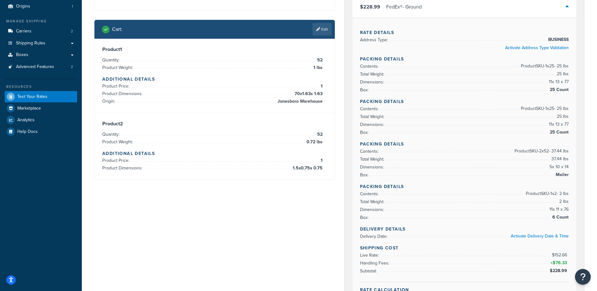
scroll to position [63, 0]
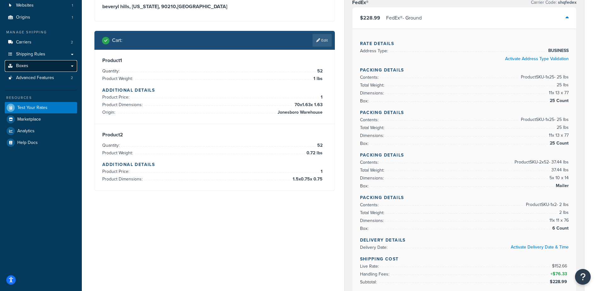
click at [31, 66] on link "Boxes" at bounding box center [41, 66] width 72 height 12
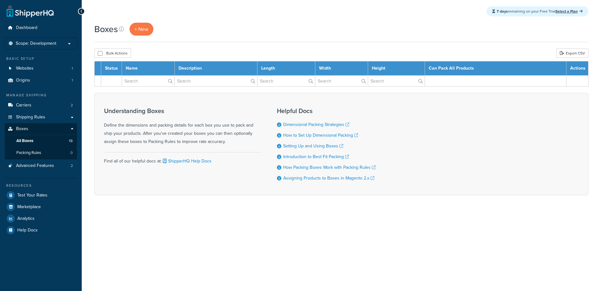
select select "25"
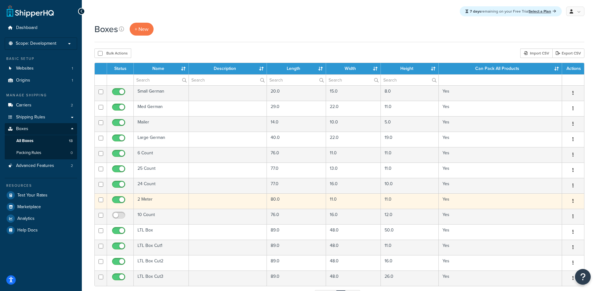
click at [140, 199] on td "2 Meter" at bounding box center [161, 200] width 55 height 15
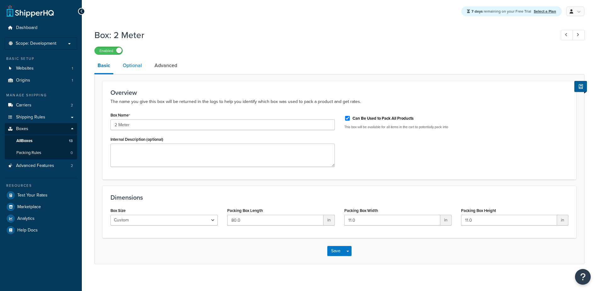
click at [137, 67] on link "Optional" at bounding box center [132, 65] width 25 height 15
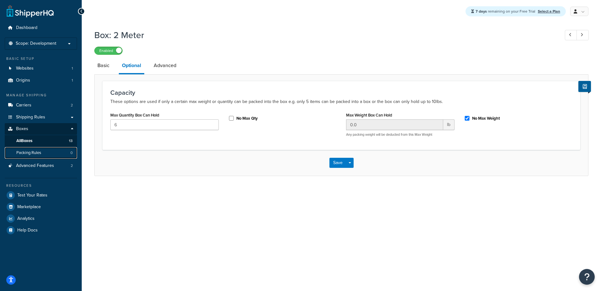
click at [32, 152] on span "Packing Rules" at bounding box center [28, 152] width 25 height 5
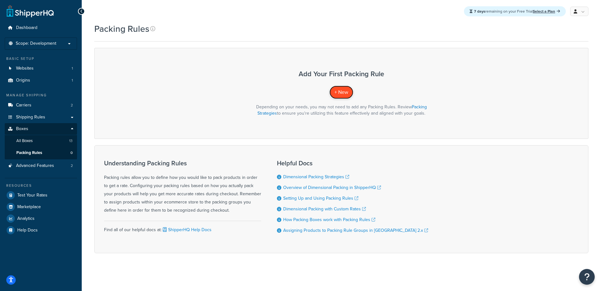
click at [341, 96] on link "+ New" at bounding box center [342, 92] width 24 height 13
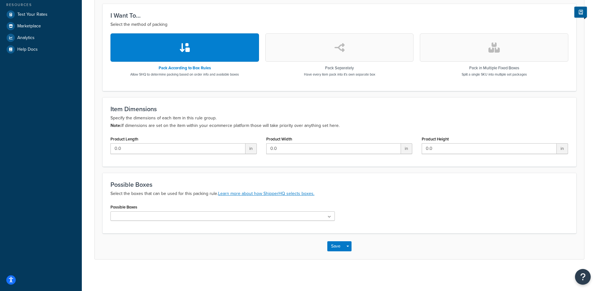
scroll to position [24, 0]
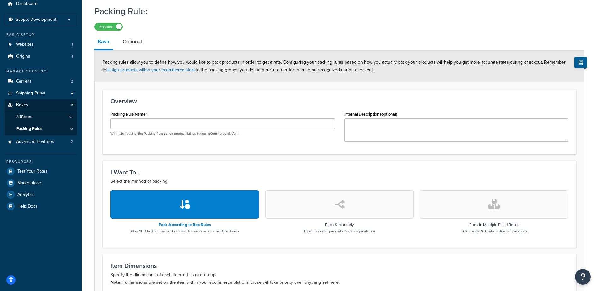
click at [129, 39] on link "Optional" at bounding box center [132, 41] width 25 height 15
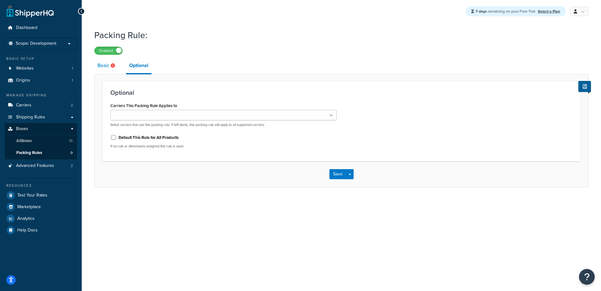
click at [103, 65] on link "Basic" at bounding box center [106, 65] width 25 height 15
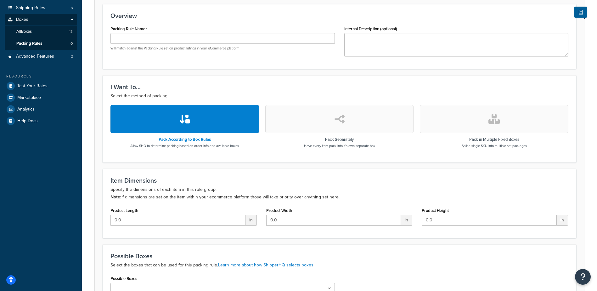
scroll to position [126, 0]
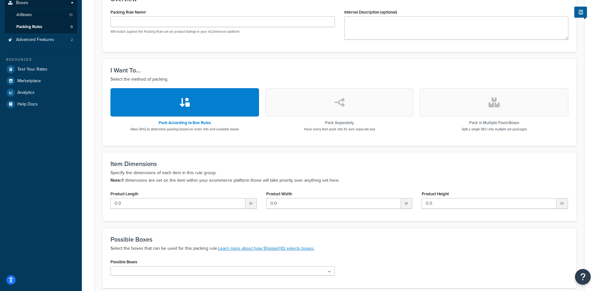
click at [193, 123] on h3 "Pack According to Box Rules" at bounding box center [184, 122] width 109 height 4
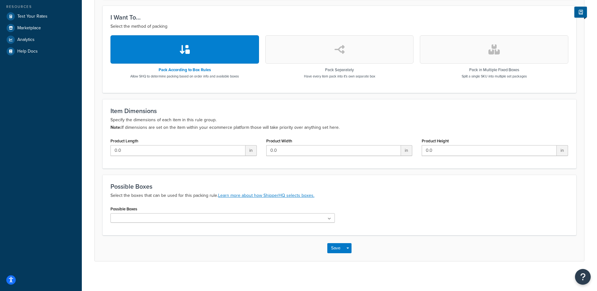
scroll to position [181, 0]
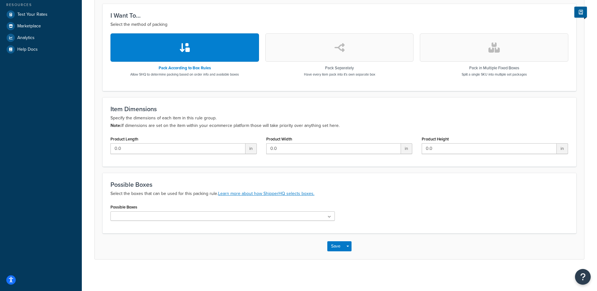
click at [301, 216] on ul at bounding box center [222, 215] width 224 height 9
click at [330, 217] on icon at bounding box center [329, 217] width 3 height 4
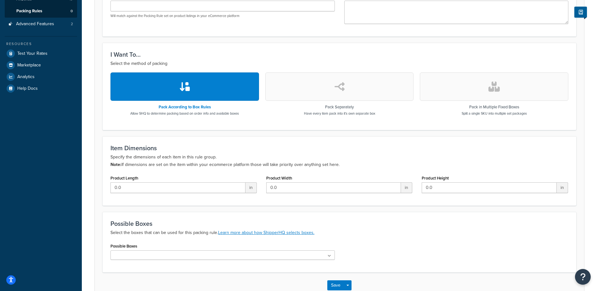
scroll to position [150, 0]
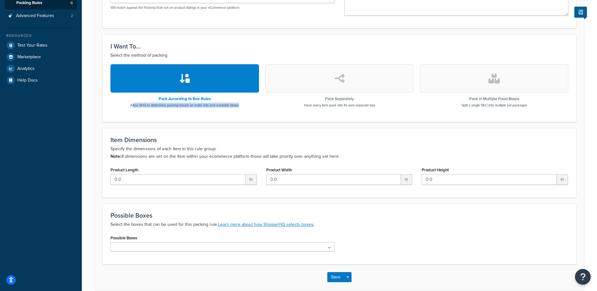
drag, startPoint x: 132, startPoint y: 107, endPoint x: 250, endPoint y: 108, distance: 117.6
click at [250, 108] on div "Pack According to Box Rules Allow SHQ to determine packing based on order info …" at bounding box center [339, 88] width 458 height 49
drag, startPoint x: 250, startPoint y: 108, endPoint x: 275, endPoint y: 144, distance: 43.4
click at [275, 144] on div "Item Dimensions Specify the dimensions of each item in this rule group. Note: I…" at bounding box center [339, 148] width 458 height 24
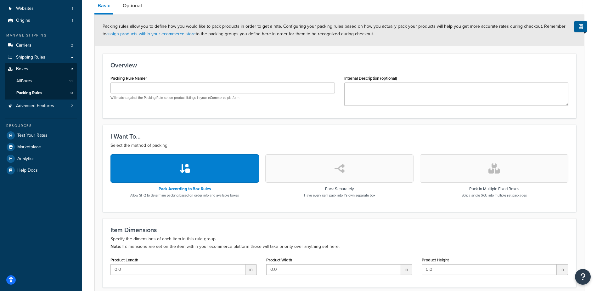
scroll to position [55, 0]
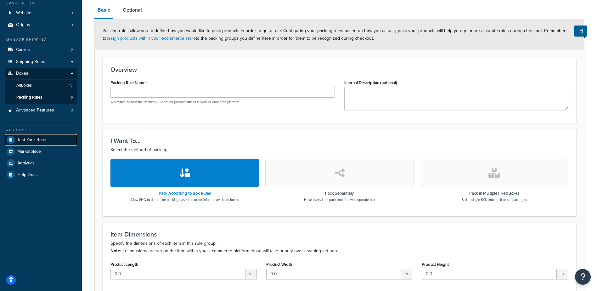
click at [28, 139] on span "Test Your Rates" at bounding box center [32, 139] width 30 height 5
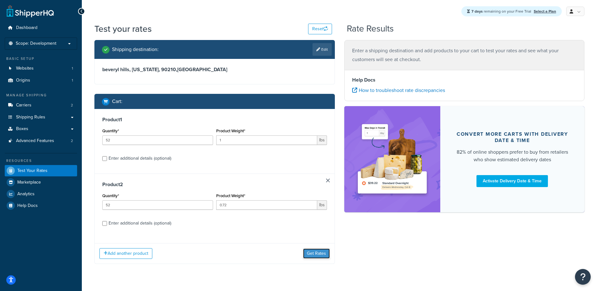
click at [315, 257] on button "Get Rates" at bounding box center [316, 253] width 27 height 10
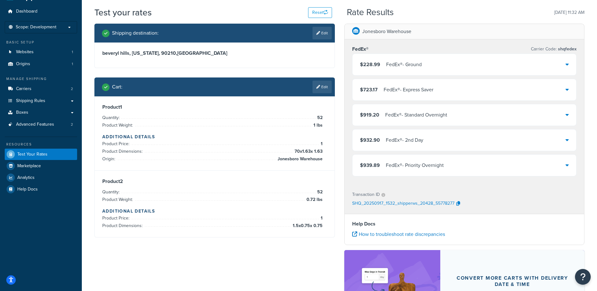
scroll to position [31, 0]
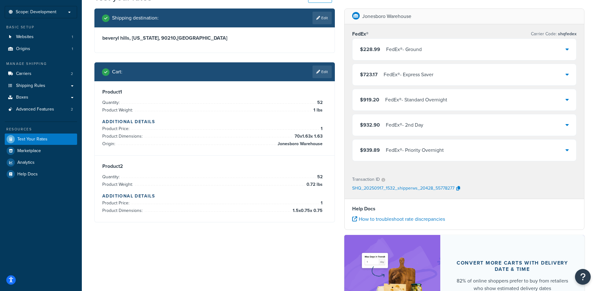
click at [399, 50] on div "FedEx® - Ground" at bounding box center [404, 49] width 36 height 9
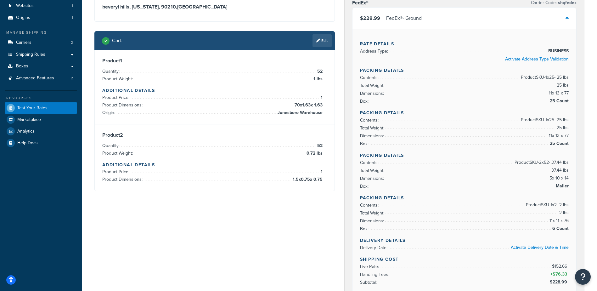
scroll to position [63, 0]
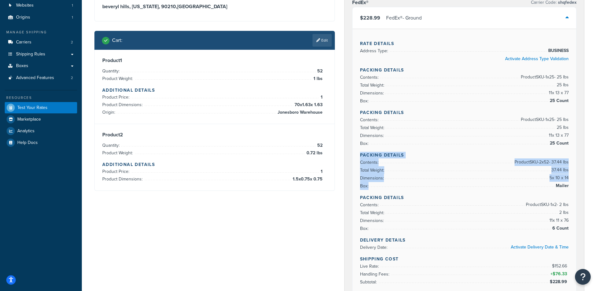
drag, startPoint x: 549, startPoint y: 186, endPoint x: 360, endPoint y: 157, distance: 190.9
click at [360, 157] on div "Rate Details Address Type: BUSINESS Activate Address Type Validation Packing De…" at bounding box center [464, 174] width 224 height 290
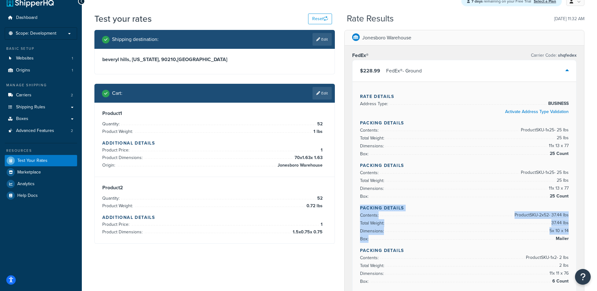
scroll to position [0, 0]
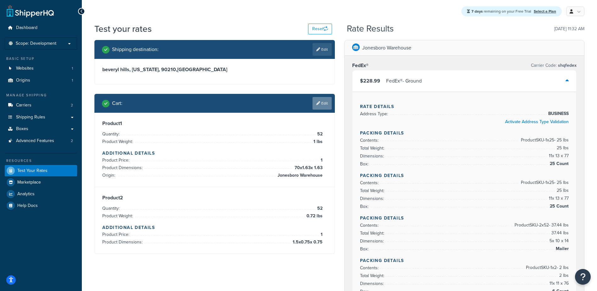
click at [321, 99] on link "Edit" at bounding box center [321, 103] width 19 height 13
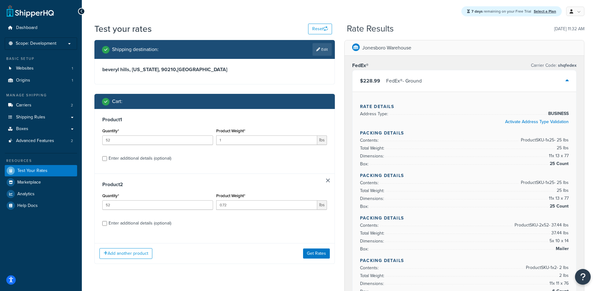
scroll to position [31, 0]
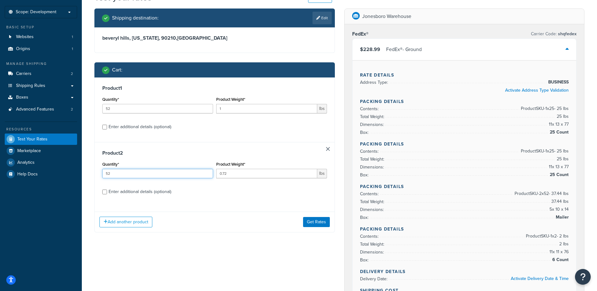
drag, startPoint x: 113, startPoint y: 174, endPoint x: 81, endPoint y: 173, distance: 32.1
type input "4"
click at [312, 221] on button "Get Rates" at bounding box center [316, 222] width 27 height 10
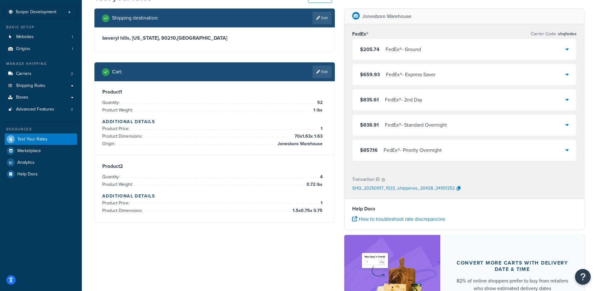
click at [367, 50] on span "$205.74" at bounding box center [370, 49] width 20 height 7
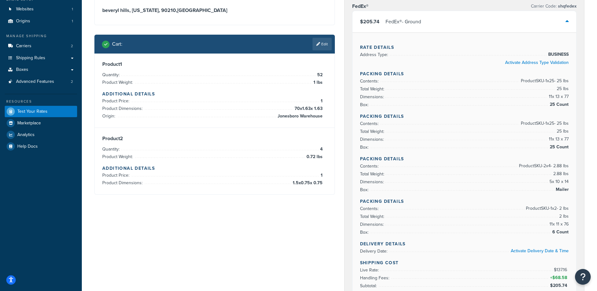
scroll to position [63, 0]
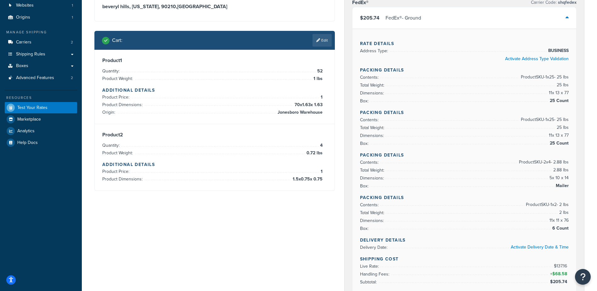
click at [559, 227] on span "6 Count" at bounding box center [559, 228] width 18 height 8
click at [560, 129] on span "25 lbs" at bounding box center [562, 128] width 14 height 8
click at [562, 214] on span "2 lbs" at bounding box center [562, 213] width 11 height 8
click at [561, 212] on span "2 lbs" at bounding box center [562, 213] width 11 height 8
click at [555, 227] on span "6 Count" at bounding box center [559, 228] width 18 height 8
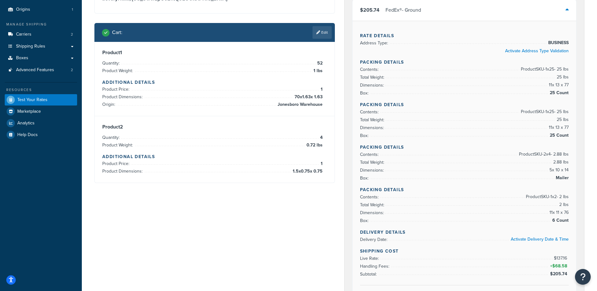
scroll to position [72, 0]
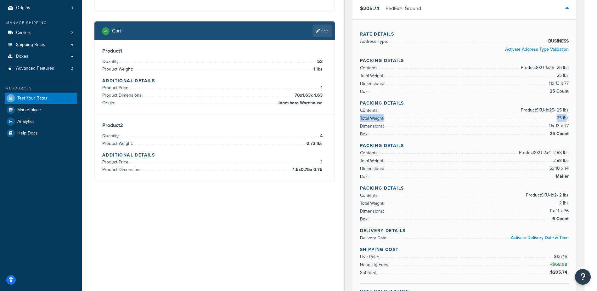
drag, startPoint x: 566, startPoint y: 118, endPoint x: 551, endPoint y: 119, distance: 14.5
click at [551, 119] on li "Total Weight: 25 lbs" at bounding box center [464, 118] width 209 height 8
drag, startPoint x: 551, startPoint y: 119, endPoint x: 565, endPoint y: 148, distance: 32.4
click at [565, 148] on h4 "Packing Details" at bounding box center [464, 145] width 209 height 7
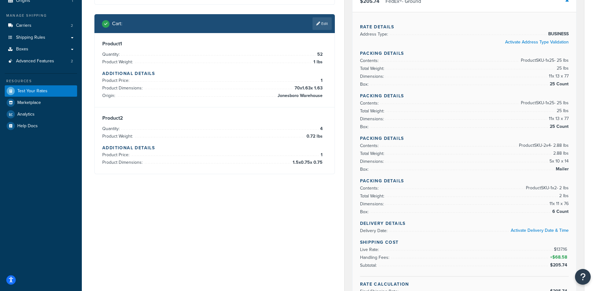
scroll to position [95, 0]
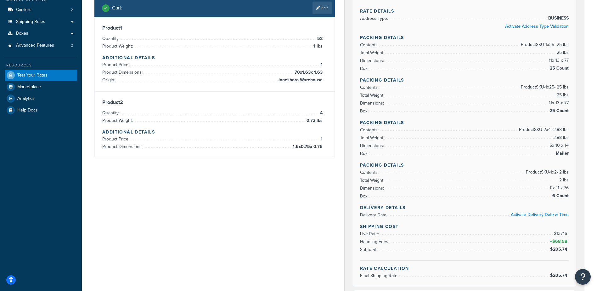
drag, startPoint x: 569, startPoint y: 248, endPoint x: 572, endPoint y: 250, distance: 4.0
click at [572, 250] on div "Rate Details Address Type: BUSINESS Activate Address Type Validation Packing De…" at bounding box center [464, 141] width 224 height 290
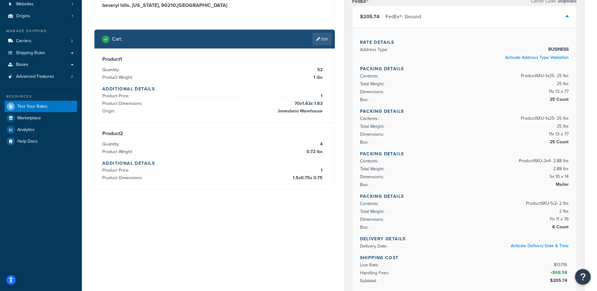
scroll to position [64, 0]
click at [326, 38] on link "Edit" at bounding box center [321, 39] width 19 height 13
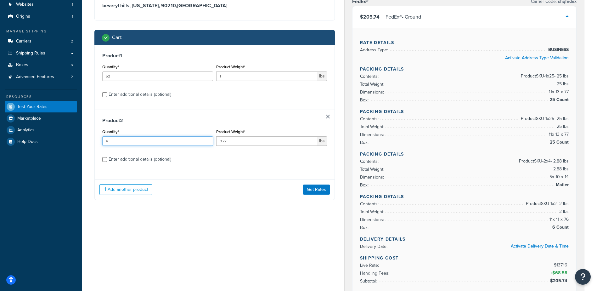
drag, startPoint x: 112, startPoint y: 142, endPoint x: 34, endPoint y: 149, distance: 78.9
click at [58, 145] on div "Dashboard Scope: Development Basic Setup Websites 1 Origins 1 Manage Shipping C…" at bounding box center [298, 286] width 597 height 700
type input "52"
click at [316, 191] on button "Get Rates" at bounding box center [316, 189] width 27 height 10
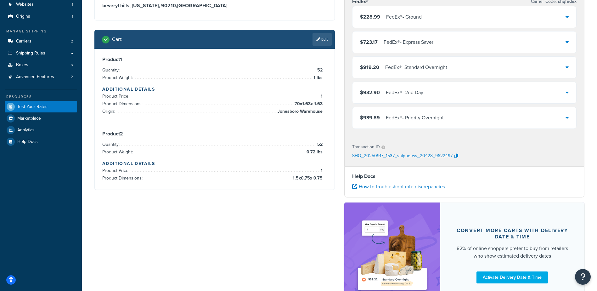
click at [399, 24] on div "$228.99 FedEx® - Ground" at bounding box center [464, 16] width 224 height 21
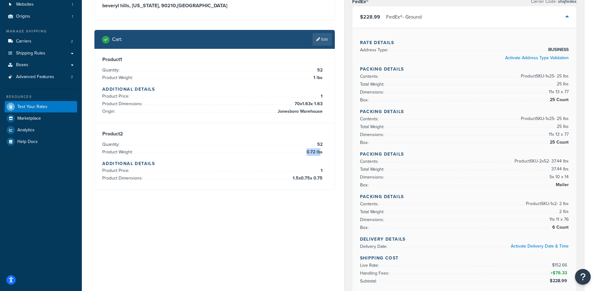
drag, startPoint x: 307, startPoint y: 153, endPoint x: 319, endPoint y: 153, distance: 12.3
click at [319, 153] on span "0.72 lbs" at bounding box center [314, 152] width 18 height 8
drag, startPoint x: 319, startPoint y: 153, endPoint x: 313, endPoint y: 157, distance: 7.2
click at [313, 153] on span "0.72 lbs" at bounding box center [314, 152] width 18 height 8
click at [324, 40] on link "Edit" at bounding box center [321, 39] width 19 height 13
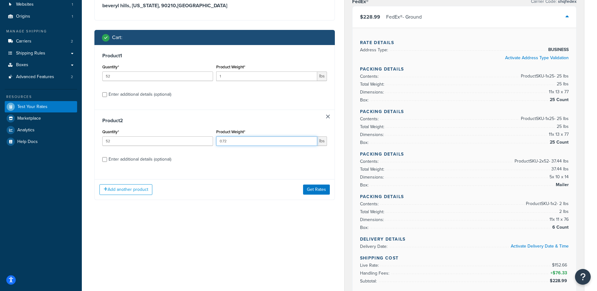
drag, startPoint x: 243, startPoint y: 142, endPoint x: 152, endPoint y: 139, distance: 90.6
click at [188, 138] on div "Quantity* 52 Product Weight* 0.72 lbs" at bounding box center [215, 138] width 228 height 23
type input "0.2"
click at [310, 189] on button "Get Rates" at bounding box center [316, 189] width 27 height 10
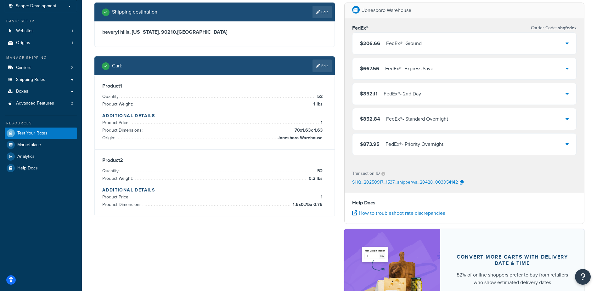
scroll to position [1, 0]
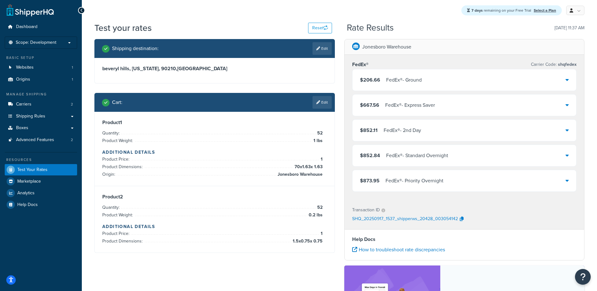
click at [402, 79] on div "FedEx® - Ground" at bounding box center [404, 79] width 36 height 9
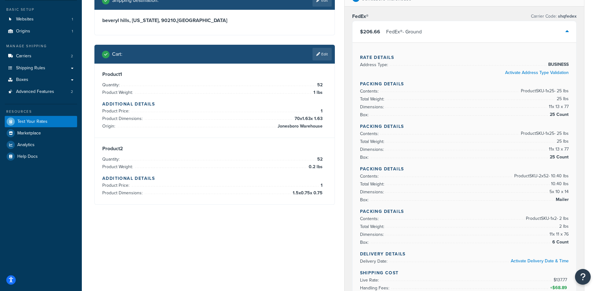
scroll to position [64, 0]
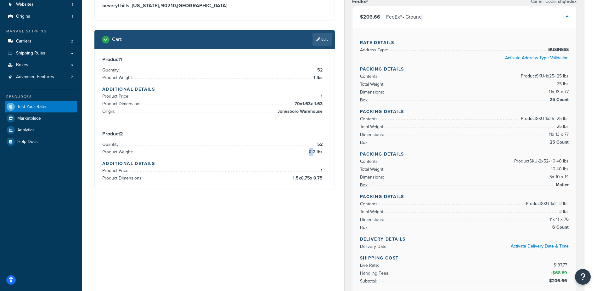
drag, startPoint x: 313, startPoint y: 153, endPoint x: 310, endPoint y: 153, distance: 3.2
click at [310, 153] on span "0.2 lbs" at bounding box center [314, 152] width 15 height 8
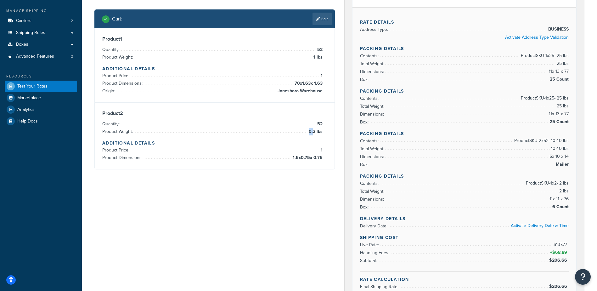
scroll to position [95, 0]
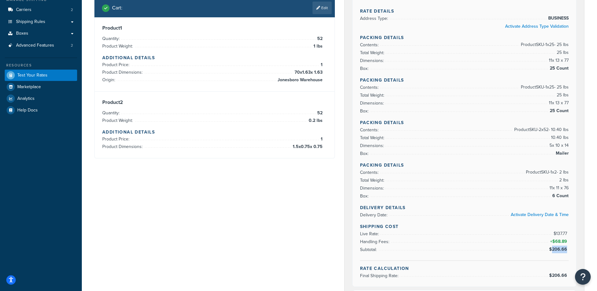
drag, startPoint x: 552, startPoint y: 248, endPoint x: 566, endPoint y: 248, distance: 14.2
click at [566, 248] on span "$206.66" at bounding box center [559, 249] width 20 height 7
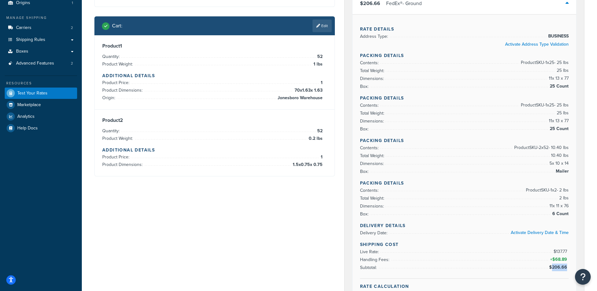
scroll to position [64, 0]
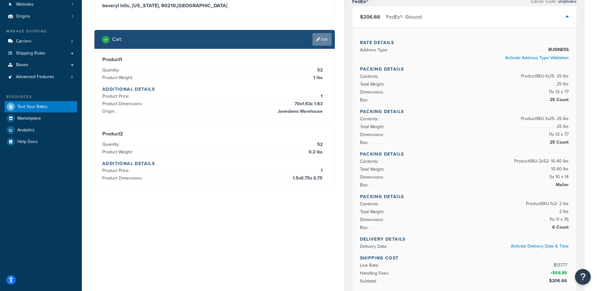
click at [321, 35] on link "Edit" at bounding box center [321, 39] width 19 height 13
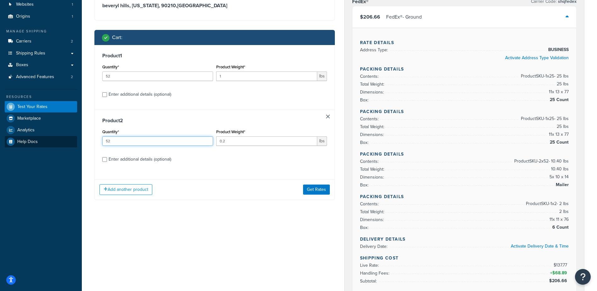
drag, startPoint x: 102, startPoint y: 141, endPoint x: 34, endPoint y: 143, distance: 67.3
click at [44, 142] on div "Dashboard Scope: Development Basic Setup Websites 1 Origins 1 Manage Shipping C…" at bounding box center [298, 286] width 597 height 700
type input "4"
click at [309, 188] on button "Get Rates" at bounding box center [316, 189] width 27 height 10
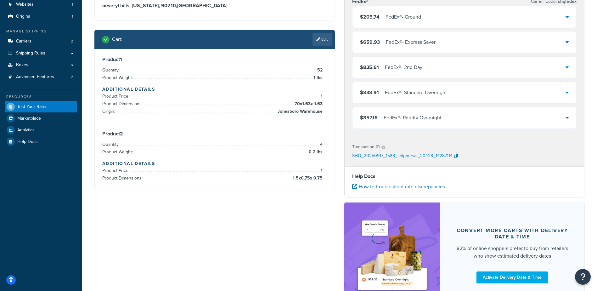
click at [391, 18] on div "FedEx® - Ground" at bounding box center [403, 17] width 36 height 9
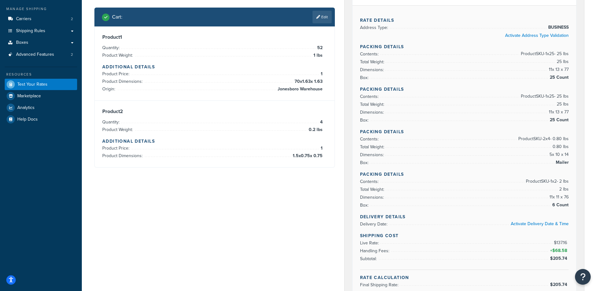
scroll to position [95, 0]
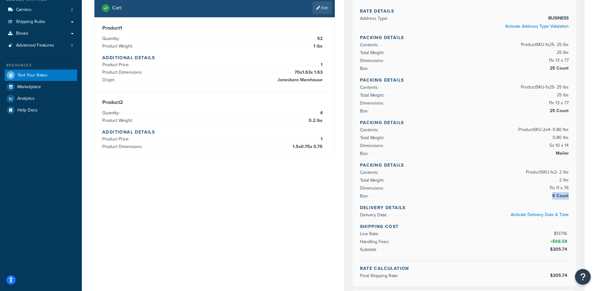
drag, startPoint x: 553, startPoint y: 194, endPoint x: 568, endPoint y: 194, distance: 15.4
click at [568, 194] on span "6 Count" at bounding box center [559, 196] width 18 height 8
click at [20, 32] on span "Boxes" at bounding box center [22, 33] width 12 height 5
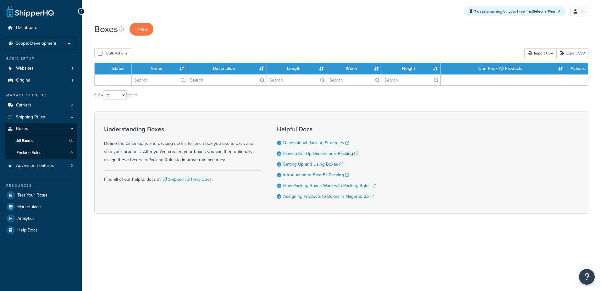
select select "25"
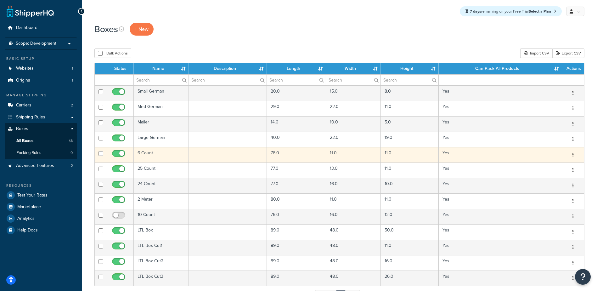
click at [154, 153] on td "6 Count" at bounding box center [161, 154] width 55 height 15
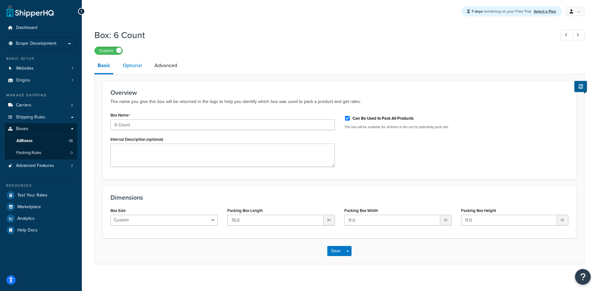
click at [134, 66] on link "Optional" at bounding box center [132, 65] width 25 height 15
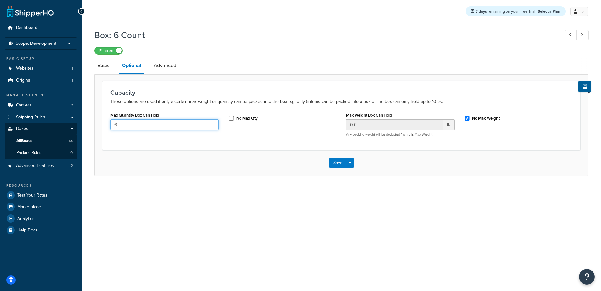
drag, startPoint x: 126, startPoint y: 125, endPoint x: 79, endPoint y: 126, distance: 46.9
click at [80, 125] on div "Dashboard Scope: Development Basic Setup Websites 1 Origins 1 Manage Shipping C…" at bounding box center [300, 145] width 601 height 291
click at [586, 86] on icon at bounding box center [585, 86] width 4 height 5
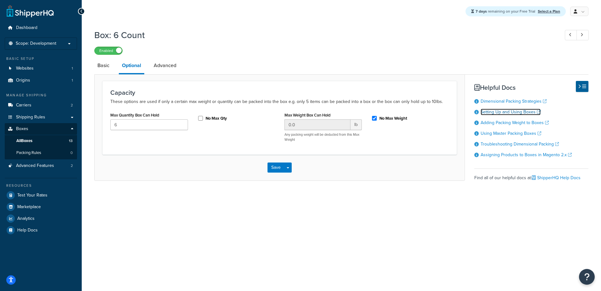
click at [508, 111] on link "Setting Up and Using Boxes" at bounding box center [511, 112] width 60 height 7
click at [36, 194] on span "Test Your Rates" at bounding box center [32, 194] width 30 height 5
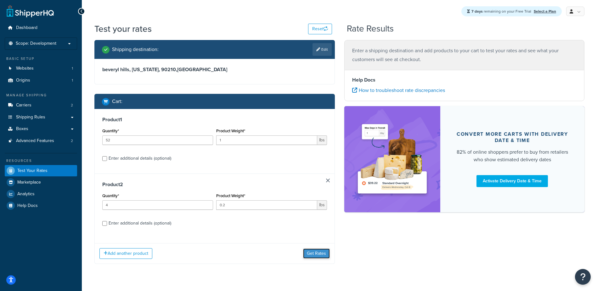
click at [323, 258] on button "Get Rates" at bounding box center [316, 253] width 27 height 10
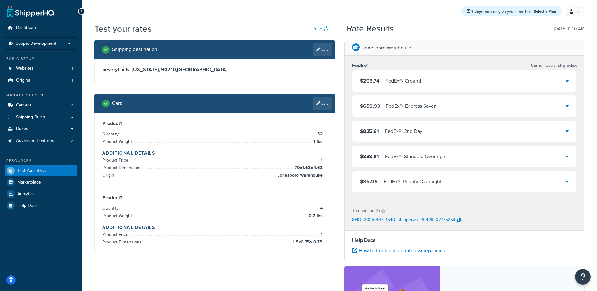
click at [397, 83] on div "FedEx® - Ground" at bounding box center [403, 80] width 36 height 9
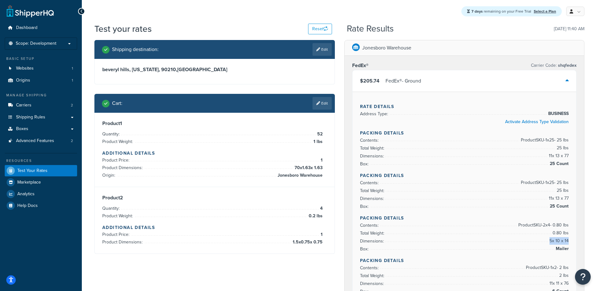
drag, startPoint x: 549, startPoint y: 241, endPoint x: 568, endPoint y: 242, distance: 19.2
click at [568, 242] on span "5 x 10 x 14" at bounding box center [558, 241] width 21 height 8
drag, startPoint x: 554, startPoint y: 225, endPoint x: 547, endPoint y: 225, distance: 6.9
click at [547, 225] on span "Product SKU-2 x 4 - 0.80 lbs" at bounding box center [542, 225] width 52 height 8
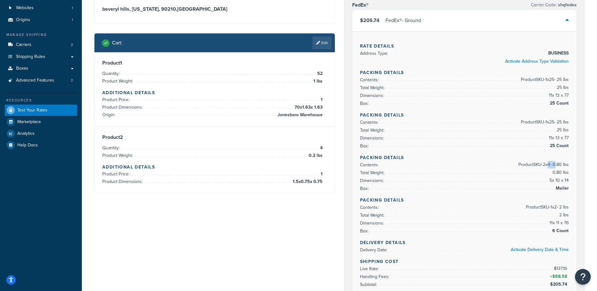
scroll to position [63, 0]
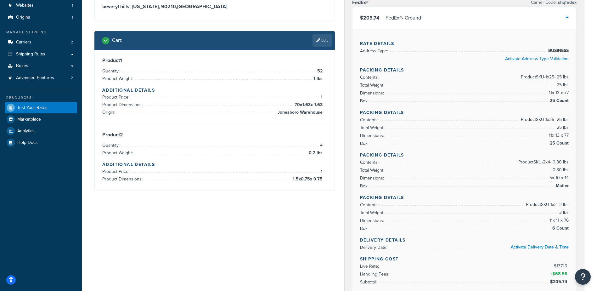
click at [533, 207] on span "Product SKU-1 x 2 - 2 lbs" at bounding box center [546, 205] width 44 height 8
drag, startPoint x: 560, startPoint y: 206, endPoint x: 555, endPoint y: 206, distance: 5.4
click at [559, 206] on span "Product SKU-1 x 2 - 2 lbs" at bounding box center [546, 205] width 44 height 8
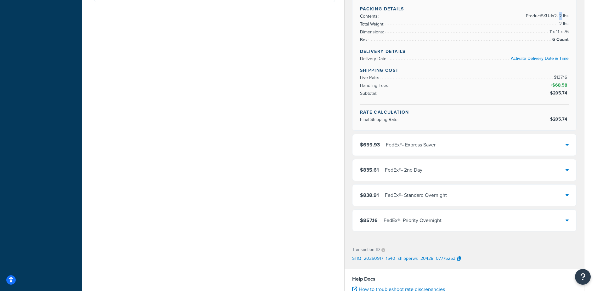
scroll to position [252, 0]
drag, startPoint x: 354, startPoint y: 249, endPoint x: 378, endPoint y: 251, distance: 24.0
click at [378, 251] on p "Transaction ID" at bounding box center [366, 249] width 28 height 9
click at [457, 258] on icon "button" at bounding box center [459, 258] width 4 height 4
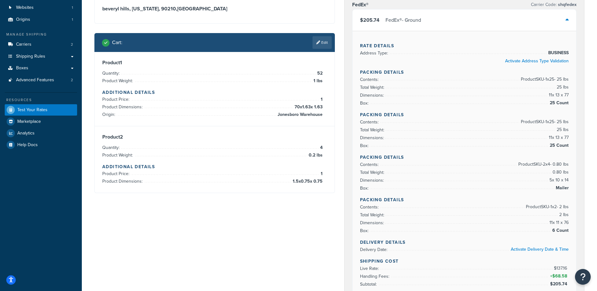
scroll to position [73, 0]
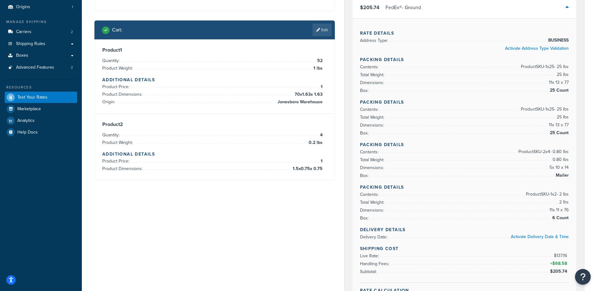
drag, startPoint x: 567, startPoint y: 271, endPoint x: 550, endPoint y: 271, distance: 16.7
click at [550, 271] on span "$205.74" at bounding box center [559, 271] width 20 height 8
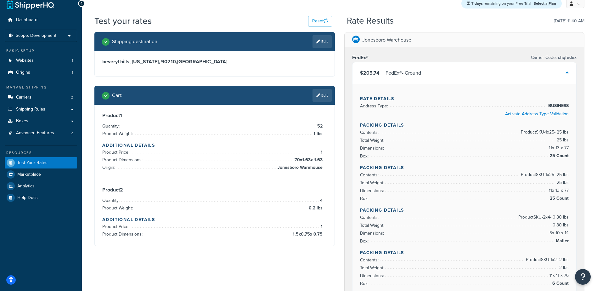
scroll to position [0, 0]
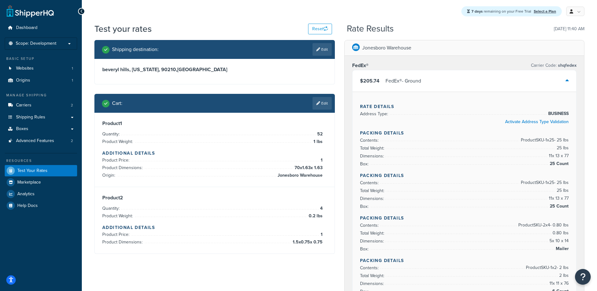
click at [415, 83] on div "FedEx® - Ground" at bounding box center [403, 80] width 36 height 9
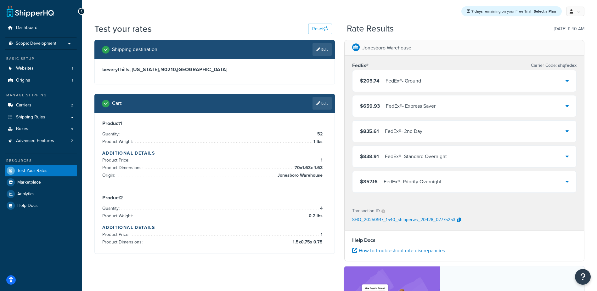
click at [517, 246] on li "How to troubleshoot rate discrepancies" at bounding box center [464, 250] width 225 height 9
click at [494, 85] on div "$205.74 FedEx® - Ground" at bounding box center [464, 80] width 224 height 21
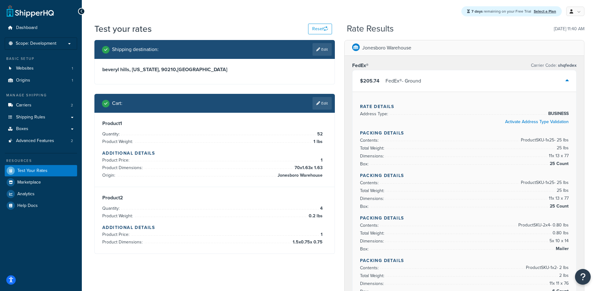
click at [494, 89] on div "$205.74 FedEx® - Ground" at bounding box center [464, 80] width 224 height 21
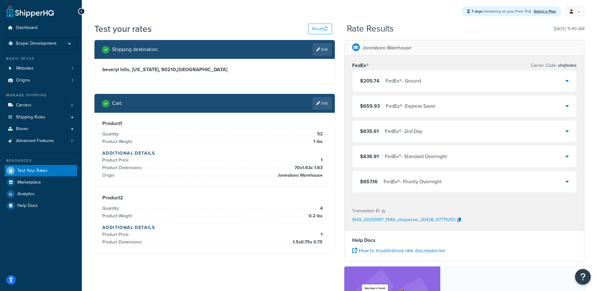
click at [430, 157] on div "FedEx® - Standard Overnight" at bounding box center [416, 156] width 62 height 9
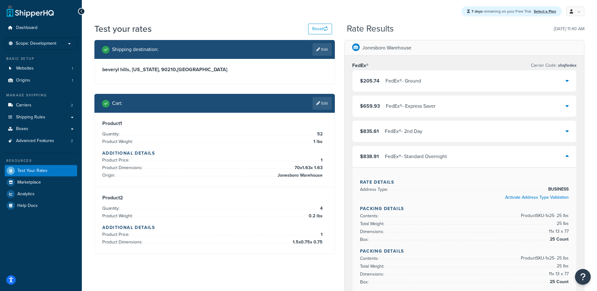
click at [430, 157] on div "FedEx® - Standard Overnight" at bounding box center [416, 156] width 62 height 9
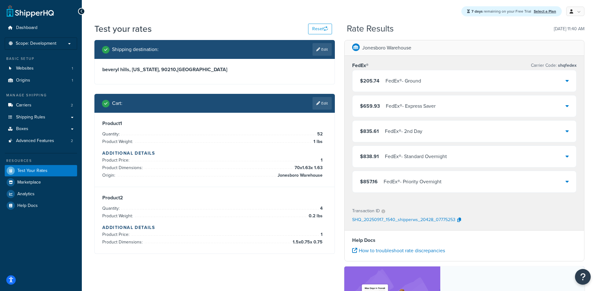
click at [430, 183] on div "FedEx® - Priority Overnight" at bounding box center [412, 181] width 58 height 9
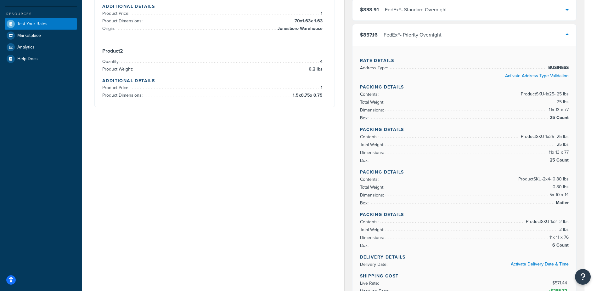
scroll to position [157, 0]
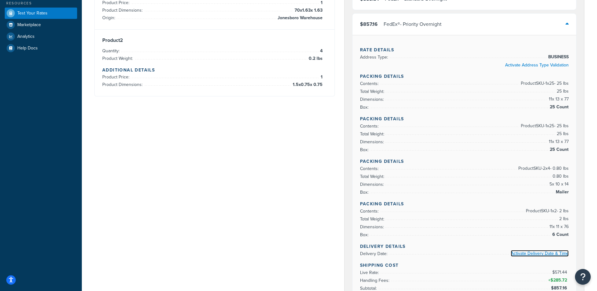
click at [529, 252] on link "Activate Delivery Date & Time" at bounding box center [539, 253] width 58 height 7
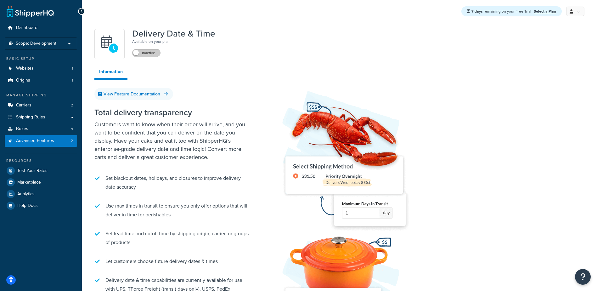
click at [141, 54] on label "Inactive" at bounding box center [146, 53] width 28 height 8
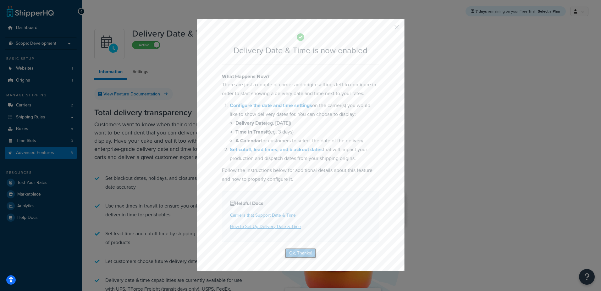
click at [298, 254] on button "Ok, Thanks!" at bounding box center [300, 253] width 31 height 10
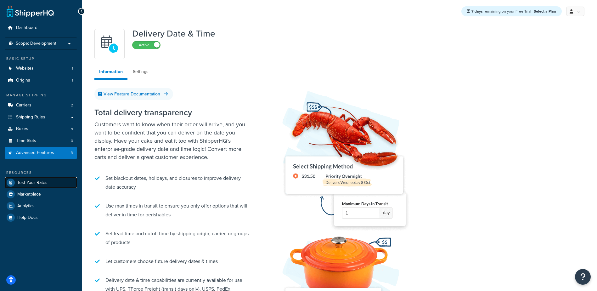
click at [40, 183] on span "Test Your Rates" at bounding box center [32, 182] width 30 height 5
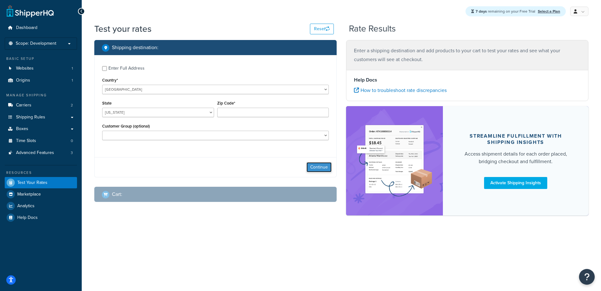
click at [320, 166] on button "Continue" at bounding box center [319, 167] width 25 height 10
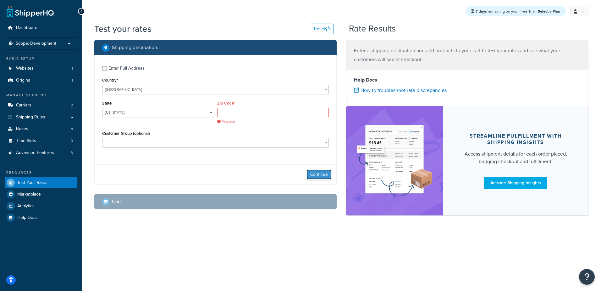
click at [320, 175] on button "Continue" at bounding box center [319, 174] width 25 height 10
click at [25, 128] on span "Boxes" at bounding box center [22, 128] width 12 height 5
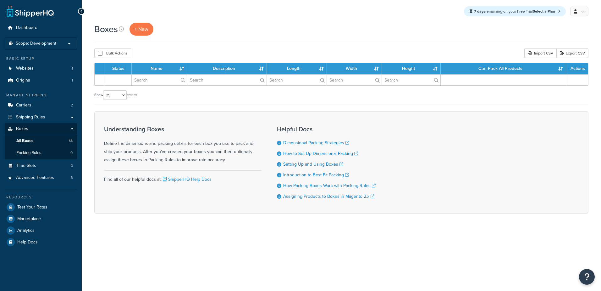
select select "25"
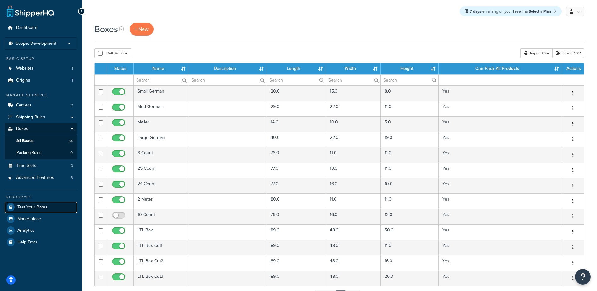
click at [25, 205] on span "Test Your Rates" at bounding box center [32, 206] width 30 height 5
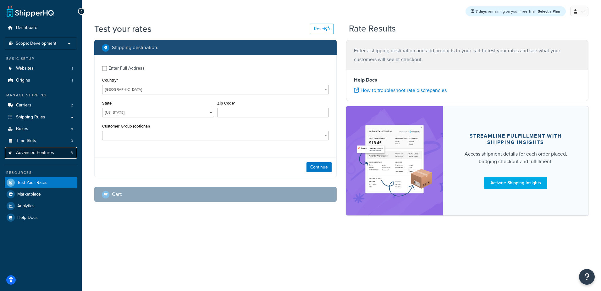
click at [33, 155] on span "Advanced Features" at bounding box center [35, 152] width 38 height 5
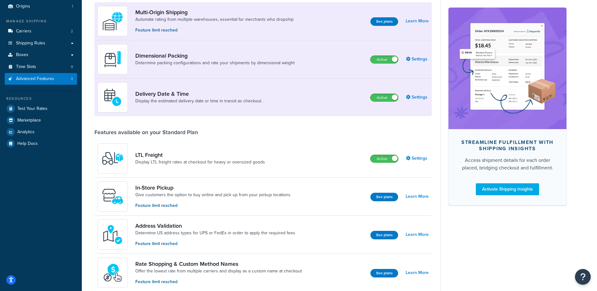
scroll to position [63, 0]
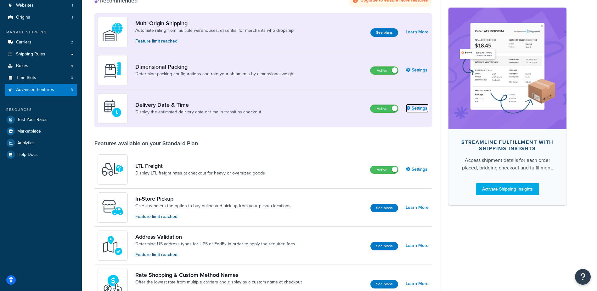
click at [416, 108] on link "Settings" at bounding box center [417, 108] width 23 height 9
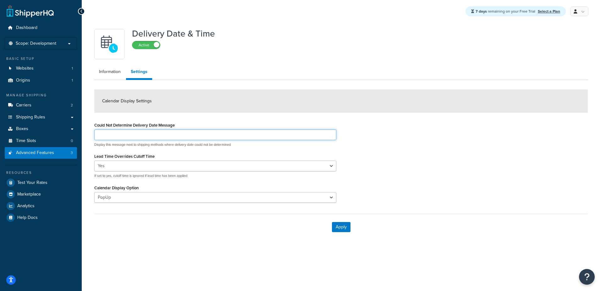
click at [238, 135] on input "Could Not Determine Delivery Date Message" at bounding box center [215, 134] width 242 height 11
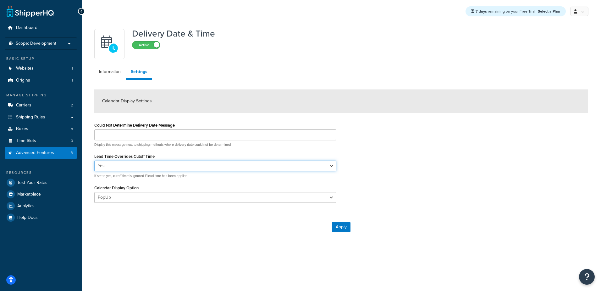
click at [281, 165] on select "Yes No" at bounding box center [215, 165] width 242 height 11
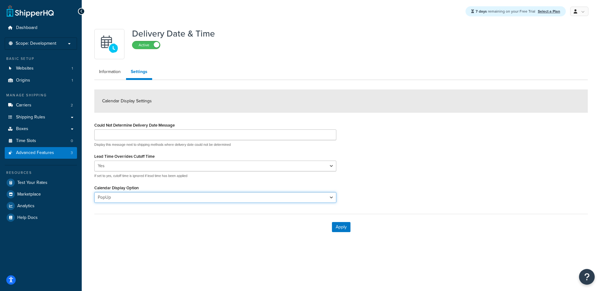
click at [133, 198] on select "PopUp Inline" at bounding box center [215, 197] width 242 height 11
click at [139, 196] on select "PopUp Inline" at bounding box center [215, 197] width 242 height 11
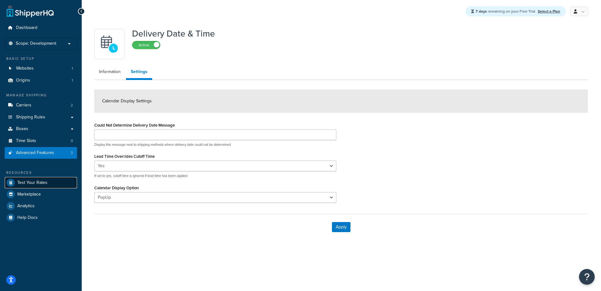
click at [25, 180] on span "Test Your Rates" at bounding box center [32, 182] width 30 height 5
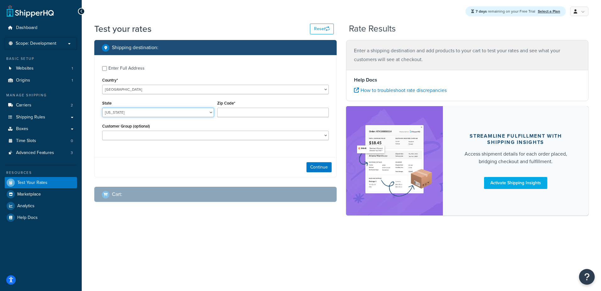
drag, startPoint x: 150, startPoint y: 111, endPoint x: 78, endPoint y: 110, distance: 72.0
click at [83, 110] on div "Test your rates Reset Rate Results Shipping destination : Enter Full Address Co…" at bounding box center [342, 130] width 520 height 215
select select "CA"
click at [102, 108] on select "Alabama Alaska American Samoa Arizona Arkansas Armed Forces Americas Armed Forc…" at bounding box center [158, 112] width 112 height 9
click at [238, 116] on input "Zip Code*" at bounding box center [273, 112] width 112 height 9
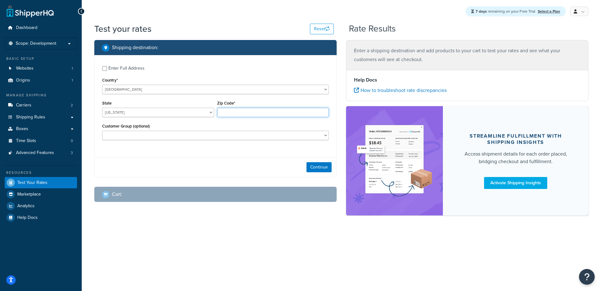
click at [230, 111] on input "Zip Code*" at bounding box center [273, 112] width 112 height 9
type input "90210"
click at [312, 169] on button "Continue" at bounding box center [319, 167] width 25 height 10
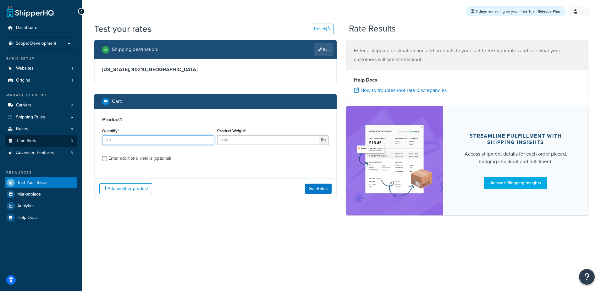
drag, startPoint x: 123, startPoint y: 137, endPoint x: 50, endPoint y: 138, distance: 73.6
click at [65, 138] on div "Dashboard Scope: Development Basic Setup Websites 1 Origins 1 Manage Shipping C…" at bounding box center [300, 145] width 601 height 291
type input "1"
drag, startPoint x: 231, startPoint y: 141, endPoint x: 149, endPoint y: 143, distance: 81.2
click at [192, 142] on div "Quantity* 1 Product Weight* lbs" at bounding box center [216, 137] width 230 height 23
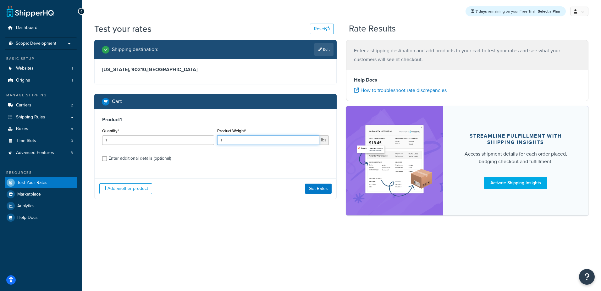
type input "1"
click at [104, 157] on input "Enter additional details (optional)" at bounding box center [104, 158] width 5 height 5
checkbox input "true"
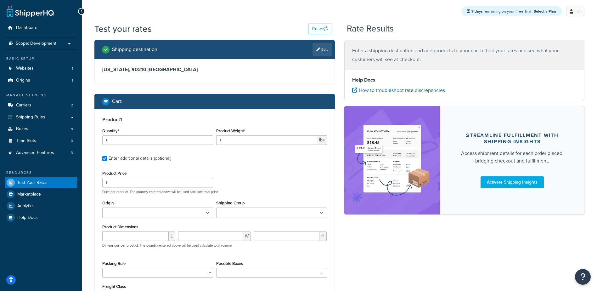
click at [131, 212] on input "Origin" at bounding box center [132, 212] width 56 height 7
click at [125, 241] on input "number" at bounding box center [135, 237] width 66 height 9
type input "20"
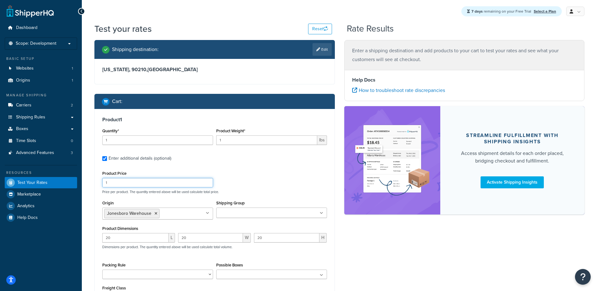
drag, startPoint x: 100, startPoint y: 181, endPoint x: 65, endPoint y: 183, distance: 35.6
click at [71, 182] on div "Dashboard Scope: Development Basic Setup Websites 1 Origins 1 Manage Shipping C…" at bounding box center [298, 190] width 597 height 380
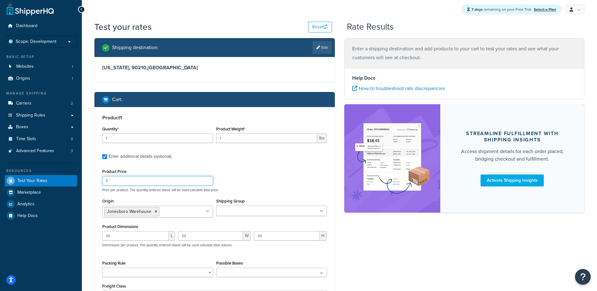
scroll to position [63, 0]
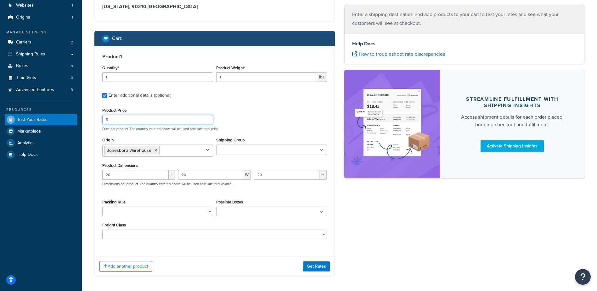
type input "5"
click at [303, 262] on div "Add another product Get Rates" at bounding box center [215, 266] width 240 height 20
click at [310, 265] on button "Get Rates" at bounding box center [316, 266] width 27 height 10
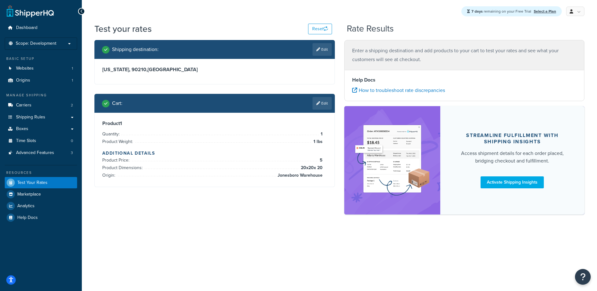
scroll to position [0, 0]
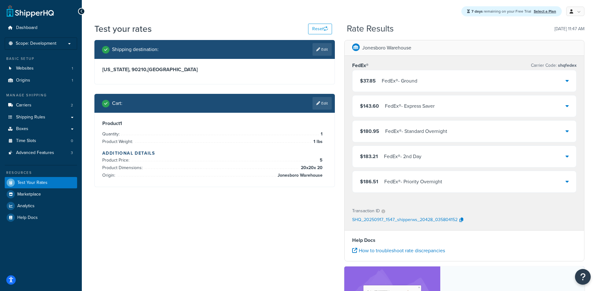
click at [394, 75] on div "$37.85 FedEx® - Ground" at bounding box center [464, 80] width 224 height 21
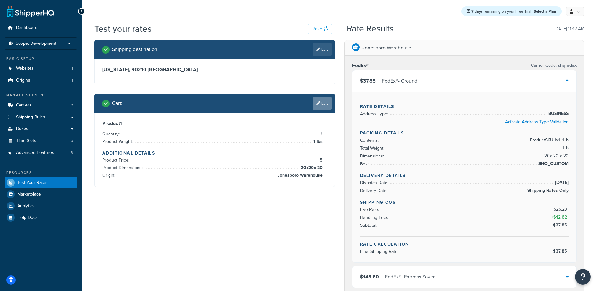
click at [321, 103] on link "Edit" at bounding box center [321, 103] width 19 height 13
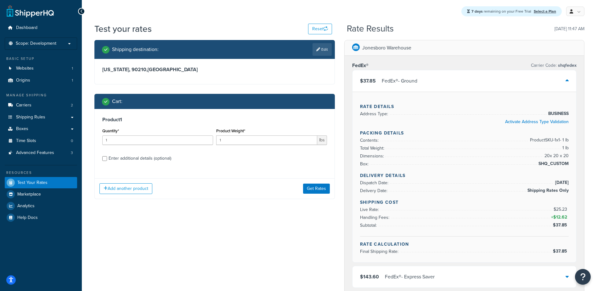
click at [568, 81] on div "$37.85 FedEx® - Ground" at bounding box center [464, 80] width 224 height 21
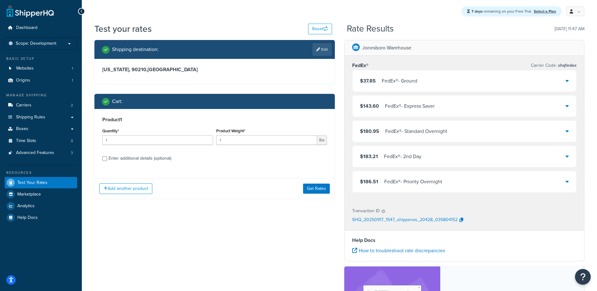
click at [415, 181] on div "FedEx® - Priority Overnight" at bounding box center [413, 181] width 58 height 9
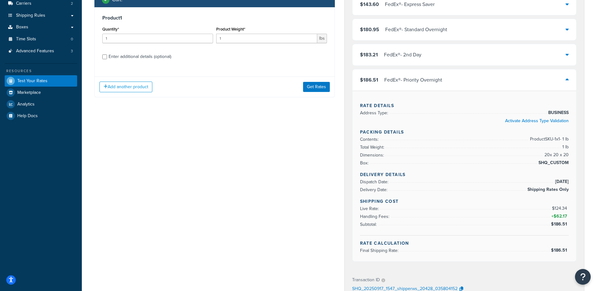
scroll to position [126, 0]
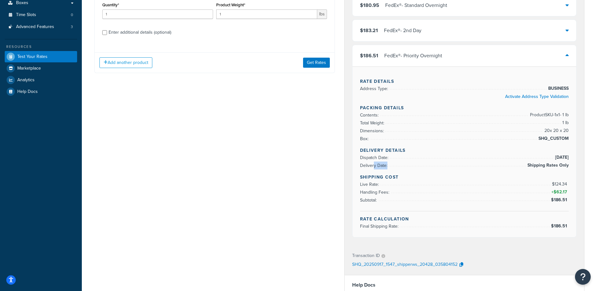
drag, startPoint x: 390, startPoint y: 166, endPoint x: 575, endPoint y: 167, distance: 184.6
click at [575, 167] on div "Rate Details Address Type: BUSINESS Activate Address Type Validation Packing De…" at bounding box center [464, 151] width 224 height 170
drag, startPoint x: 575, startPoint y: 167, endPoint x: 563, endPoint y: 167, distance: 11.6
click at [564, 167] on span "Shipping Rates Only" at bounding box center [547, 165] width 43 height 8
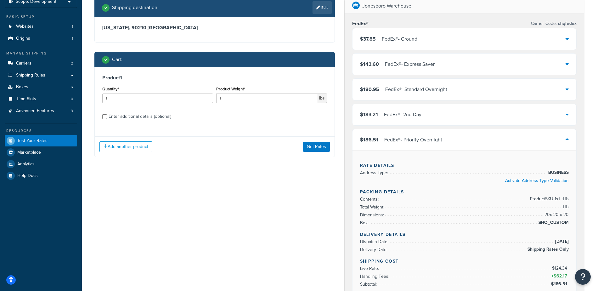
scroll to position [31, 0]
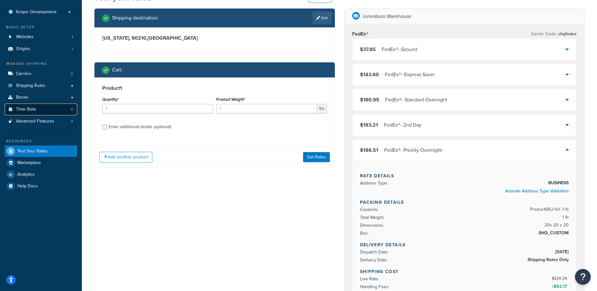
click at [35, 110] on span "Time Slots" at bounding box center [26, 109] width 20 height 5
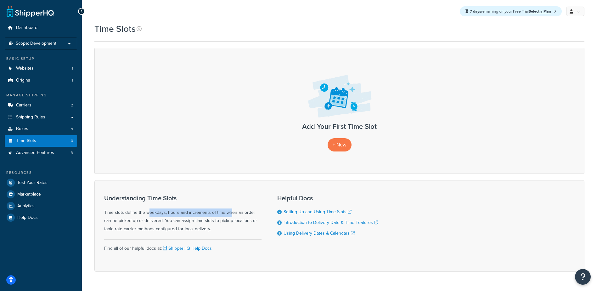
drag, startPoint x: 127, startPoint y: 213, endPoint x: 208, endPoint y: 214, distance: 80.8
click at [208, 214] on div "Understanding Time Slots Time slots define the weekdays, hours and increments o…" at bounding box center [182, 213] width 157 height 38
click at [20, 105] on span "Carriers" at bounding box center [23, 105] width 15 height 5
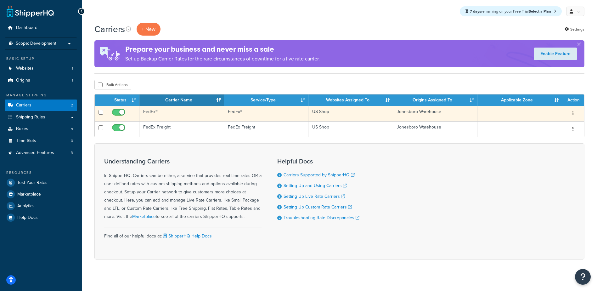
click at [151, 112] on td "FedEx®" at bounding box center [181, 113] width 85 height 15
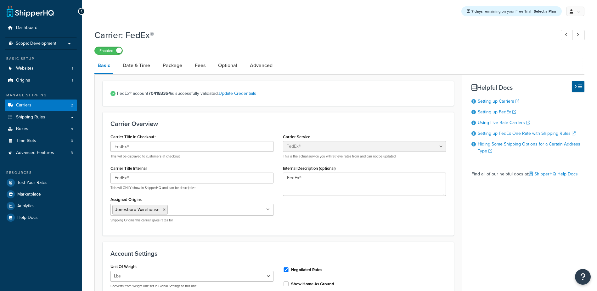
select select "fedEx"
select select "REGULAR_PICKUP"
select select "YOUR_PACKAGING"
click at [130, 67] on link "Date & Time" at bounding box center [137, 65] width 34 height 15
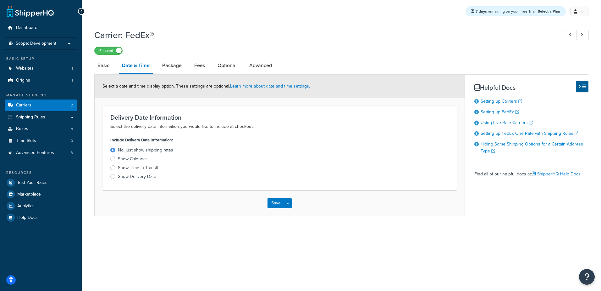
click at [112, 175] on div at bounding box center [112, 176] width 5 height 5
click at [0, 0] on input "Show Delivery Date" at bounding box center [0, 0] width 0 height 0
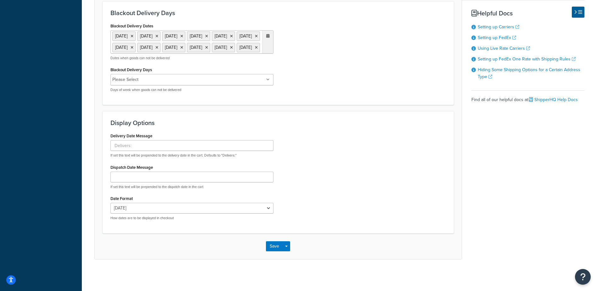
scroll to position [310, 0]
drag, startPoint x: 278, startPoint y: 244, endPoint x: 273, endPoint y: 243, distance: 4.9
click at [278, 244] on button "Save" at bounding box center [274, 246] width 17 height 10
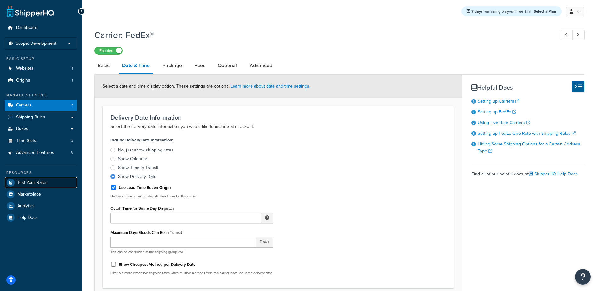
click at [23, 185] on span "Test Your Rates" at bounding box center [32, 182] width 30 height 5
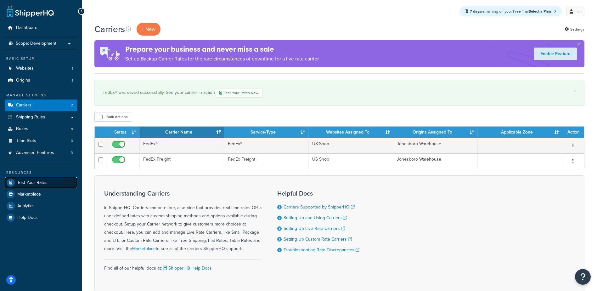
click at [30, 185] on span "Test Your Rates" at bounding box center [32, 182] width 30 height 5
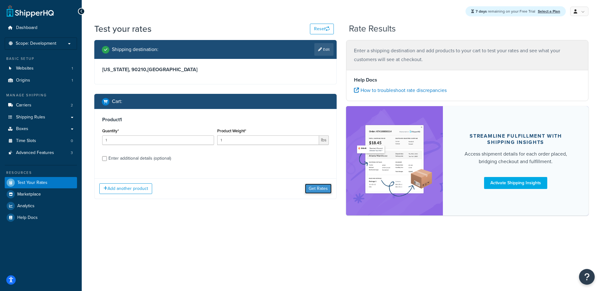
click at [316, 187] on button "Get Rates" at bounding box center [318, 188] width 27 height 10
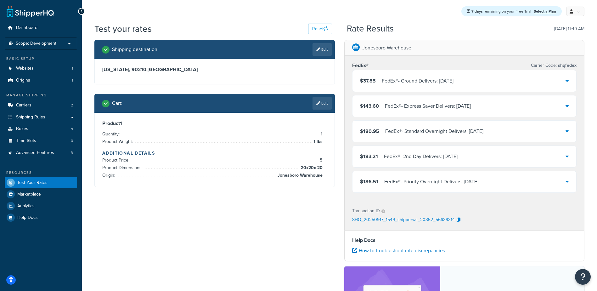
drag, startPoint x: 551, startPoint y: 29, endPoint x: 582, endPoint y: 28, distance: 31.5
click at [582, 28] on p "[DATE] 11:49 AM" at bounding box center [569, 29] width 30 height 9
drag, startPoint x: 582, startPoint y: 28, endPoint x: 580, endPoint y: 37, distance: 9.0
click at [580, 37] on div "Test your rates Reset Rate Results [DATE] 11:49 AM" at bounding box center [339, 31] width 490 height 17
drag, startPoint x: 582, startPoint y: 29, endPoint x: 543, endPoint y: 30, distance: 38.7
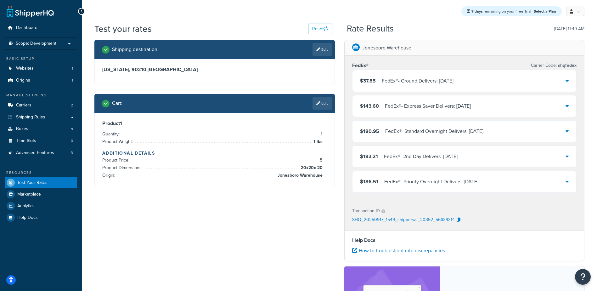
click at [554, 30] on p "[DATE] 11:49 AM" at bounding box center [569, 29] width 30 height 9
drag, startPoint x: 543, startPoint y: 30, endPoint x: 569, endPoint y: 31, distance: 26.5
click at [569, 31] on p "[DATE] 11:49 AM" at bounding box center [569, 29] width 30 height 9
drag, startPoint x: 584, startPoint y: 29, endPoint x: 544, endPoint y: 31, distance: 40.3
click at [544, 31] on div "Test your rates Reset Rate Results [DATE] 11:49 AM Shipping destination : Edit …" at bounding box center [339, 210] width 515 height 374
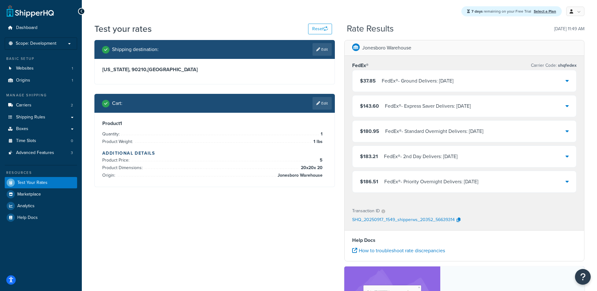
click at [418, 23] on div "Test your rates Reset Rate Results [DATE] 11:49 AM" at bounding box center [339, 31] width 490 height 17
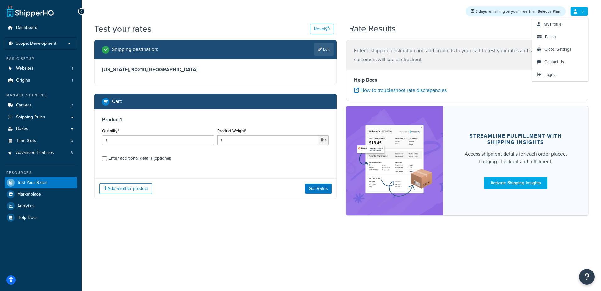
click at [446, 31] on div "Rate Results" at bounding box center [469, 29] width 240 height 10
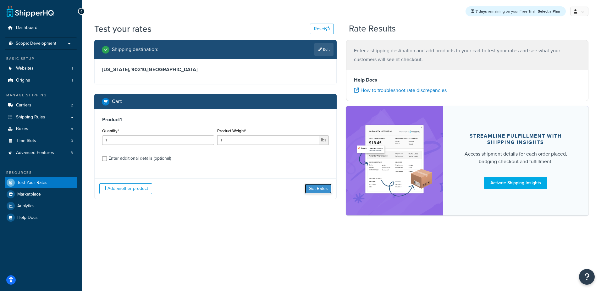
click at [313, 189] on button "Get Rates" at bounding box center [318, 188] width 27 height 10
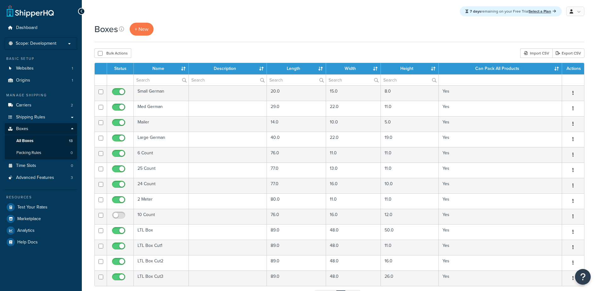
select select "25"
click at [568, 12] on link at bounding box center [575, 11] width 18 height 9
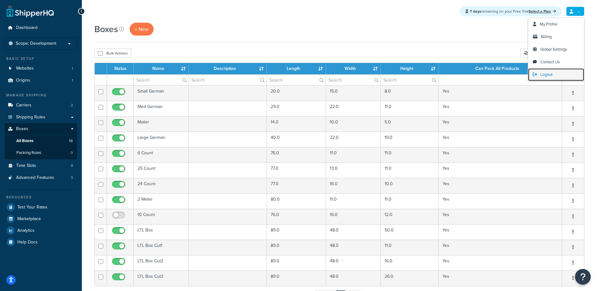
click at [552, 72] on link "Logout" at bounding box center [556, 74] width 56 height 13
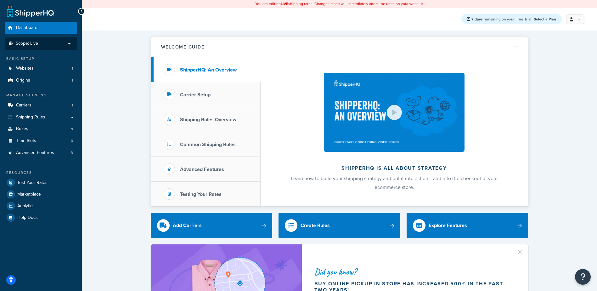
click at [21, 44] on span "Scope: Live" at bounding box center [27, 43] width 22 height 5
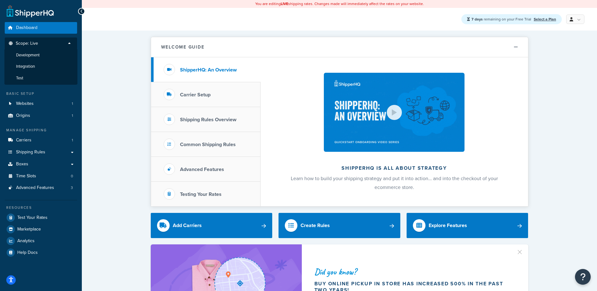
click at [24, 167] on span "Boxes" at bounding box center [22, 163] width 12 height 5
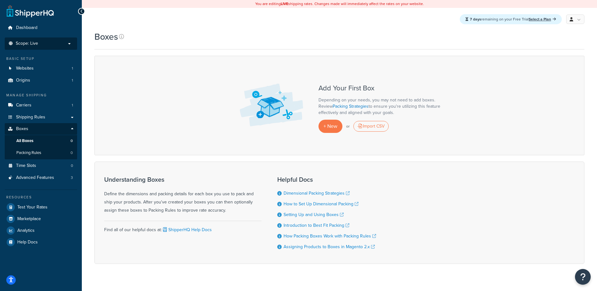
click at [31, 44] on span "Scope: Live" at bounding box center [27, 43] width 22 height 5
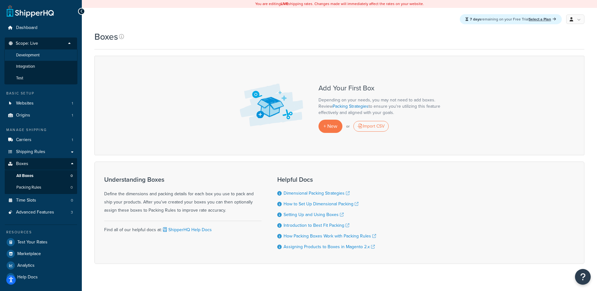
click at [30, 55] on span "Development" at bounding box center [28, 55] width 24 height 5
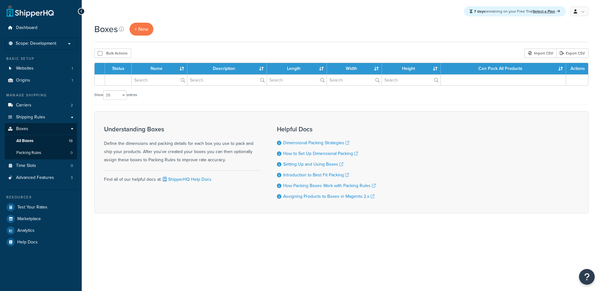
select select "25"
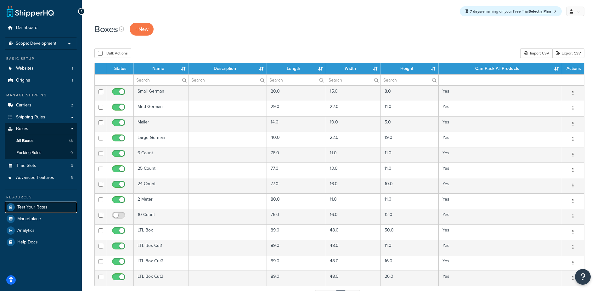
click at [30, 205] on span "Test Your Rates" at bounding box center [32, 206] width 30 height 5
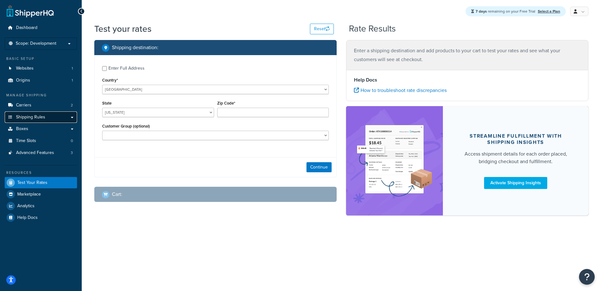
click at [36, 119] on span "Shipping Rules" at bounding box center [30, 116] width 29 height 5
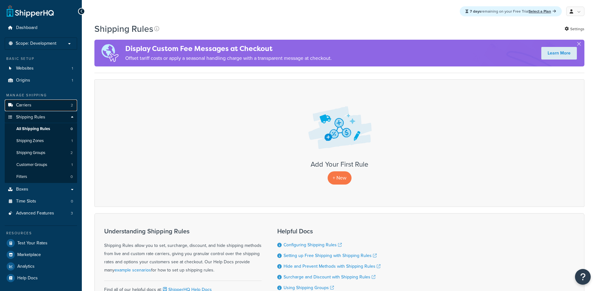
click at [28, 106] on span "Carriers" at bounding box center [23, 105] width 15 height 5
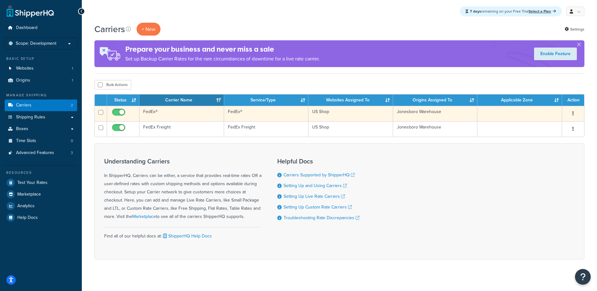
click at [117, 113] on input "checkbox" at bounding box center [119, 114] width 17 height 8
checkbox input "true"
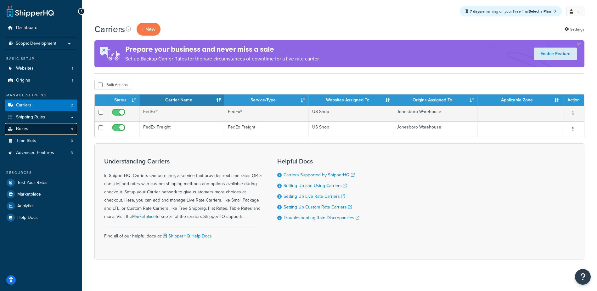
click at [25, 130] on span "Boxes" at bounding box center [22, 128] width 12 height 5
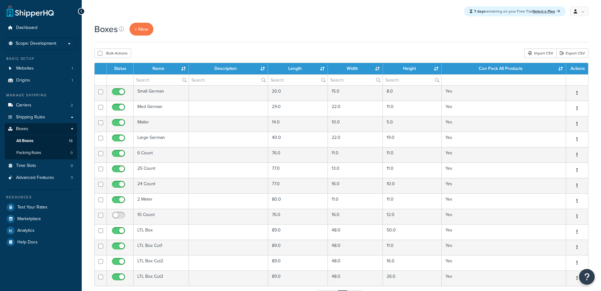
select select "25"
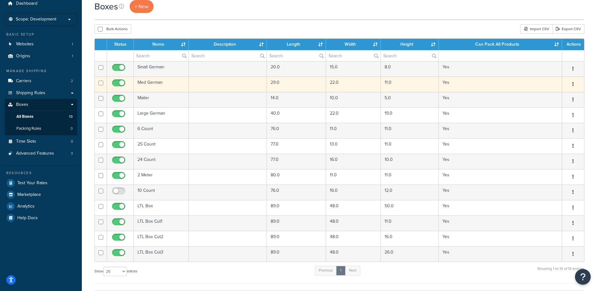
scroll to position [31, 0]
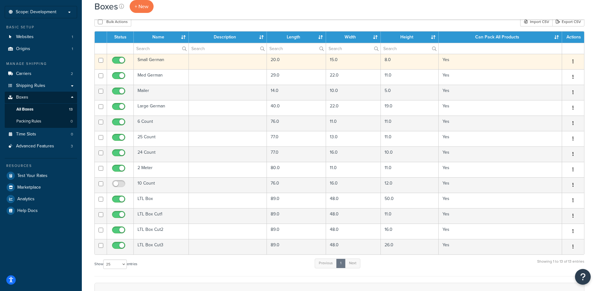
click at [144, 60] on td "Small German" at bounding box center [161, 61] width 55 height 15
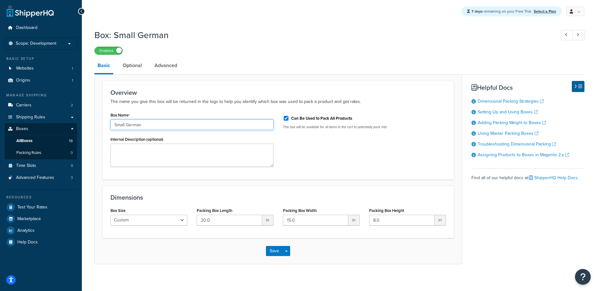
drag, startPoint x: 136, startPoint y: 125, endPoint x: 85, endPoint y: 126, distance: 51.6
click at [85, 126] on div "Box: Small German Enabled Basic Optional Advanced Overview The name you give th…" at bounding box center [339, 153] width 515 height 254
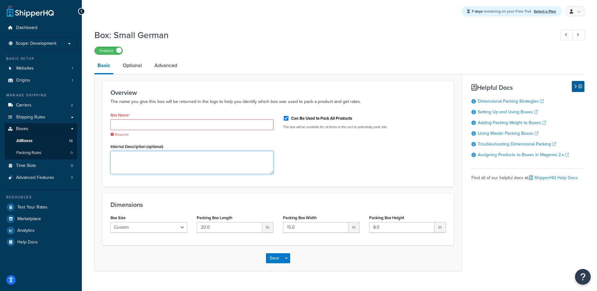
click at [125, 151] on div "Internal Description (optional)" at bounding box center [191, 158] width 163 height 32
paste textarea "Small German"
type textarea "Small German"
click at [129, 123] on input "Box Name" at bounding box center [191, 124] width 163 height 11
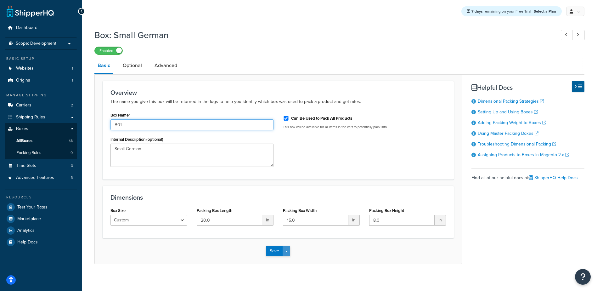
type input "B01"
click at [287, 250] on button "Save Dropdown" at bounding box center [286, 251] width 8 height 10
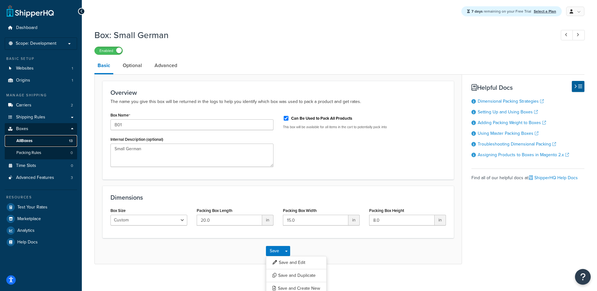
click at [44, 142] on link "All Boxes 13" at bounding box center [41, 141] width 72 height 12
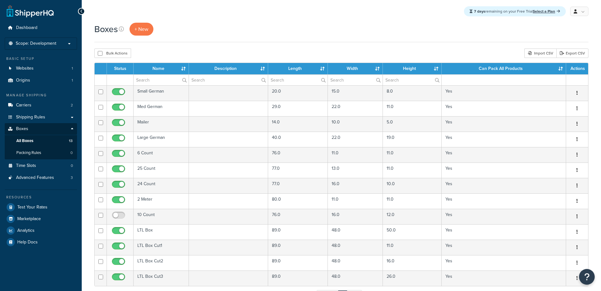
select select "25"
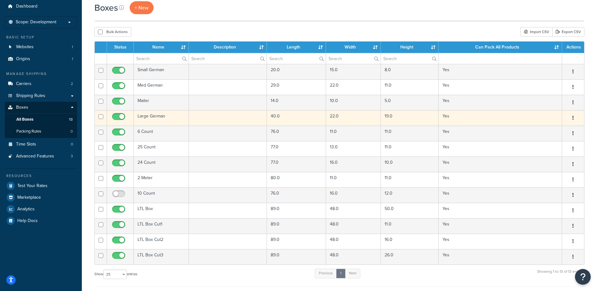
scroll to position [31, 0]
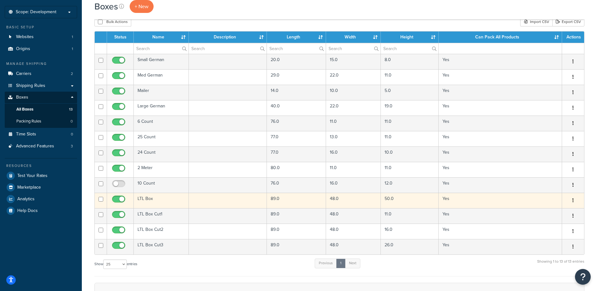
click at [116, 199] on input "checkbox" at bounding box center [119, 201] width 17 height 8
checkbox input "false"
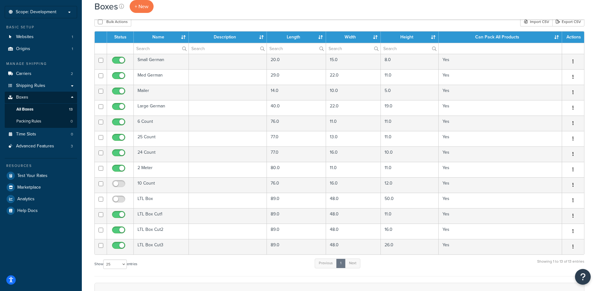
click at [200, 266] on div "Show 10 15 25 50 100 1000 entries Previous 1 Next Showing 1 to 13 of 13 entries" at bounding box center [339, 267] width 490 height 19
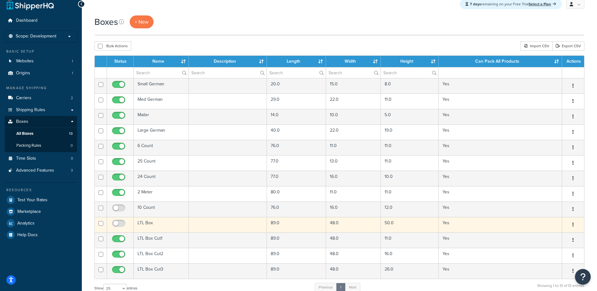
scroll to position [0, 0]
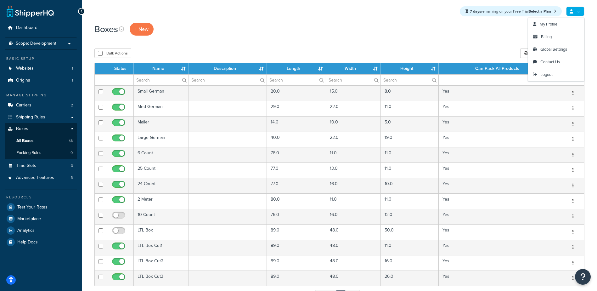
click at [573, 13] on link at bounding box center [575, 11] width 18 height 9
click at [541, 75] on span "Logout" at bounding box center [546, 74] width 12 height 6
